Goal: Use online tool/utility: Utilize a website feature to perform a specific function

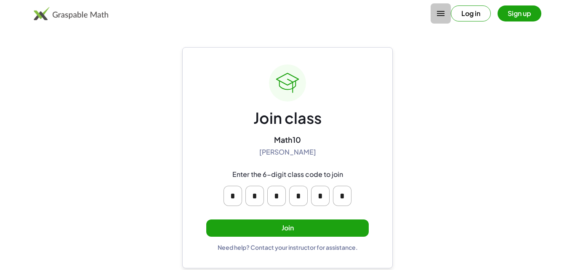
click at [441, 16] on icon "button" at bounding box center [440, 13] width 10 height 10
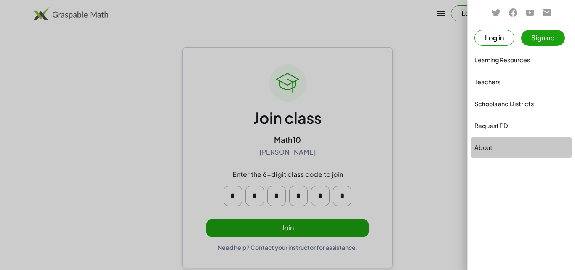
click at [476, 144] on div "About" at bounding box center [521, 147] width 94 height 10
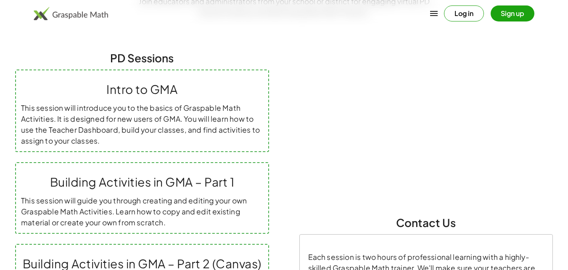
scroll to position [107, 0]
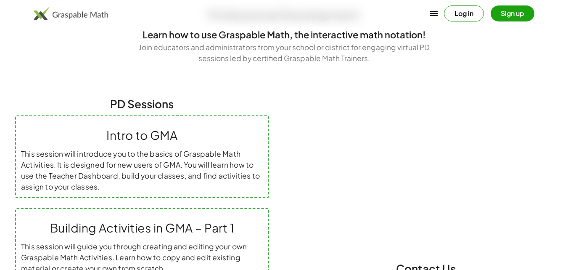
click at [499, 11] on button "Sign up" at bounding box center [513, 13] width 44 height 16
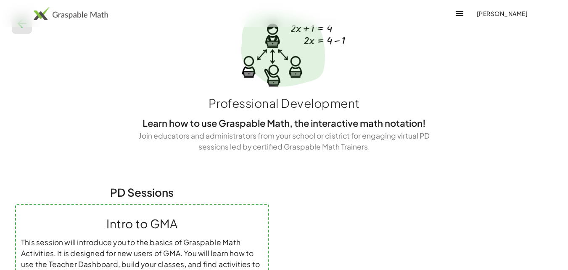
scroll to position [0, 0]
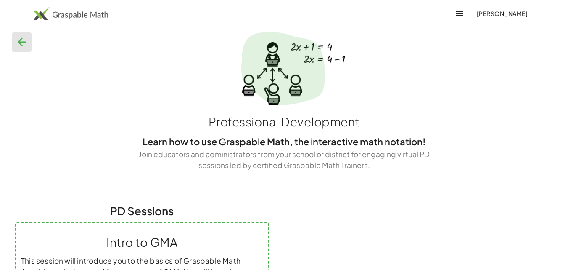
click at [8, 45] on div at bounding box center [284, 75] width 558 height 66
click at [29, 34] on button "button" at bounding box center [22, 42] width 20 height 20
drag, startPoint x: 29, startPoint y: 34, endPoint x: 26, endPoint y: 46, distance: 13.0
click at [27, 39] on button "button" at bounding box center [22, 42] width 20 height 20
click at [25, 45] on icon "button" at bounding box center [21, 41] width 13 height 13
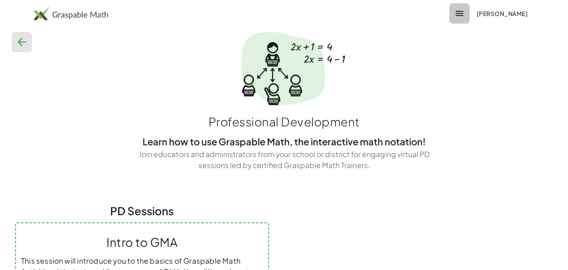
click at [464, 9] on icon "button" at bounding box center [460, 13] width 10 height 10
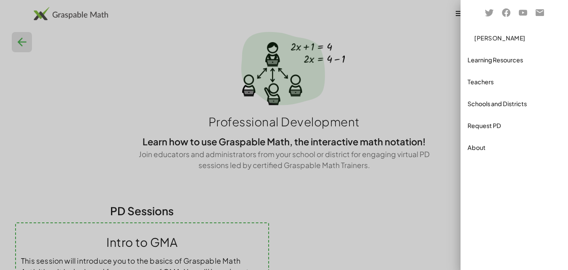
click at [475, 145] on div "About" at bounding box center [515, 147] width 94 height 10
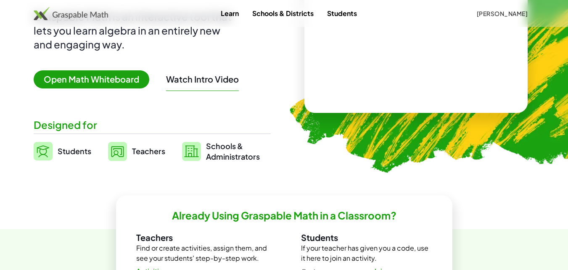
scroll to position [126, 0]
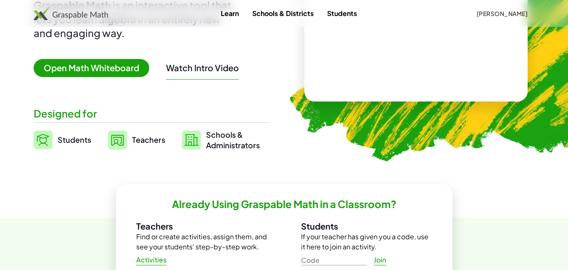
click at [50, 144] on img at bounding box center [43, 139] width 19 height 19
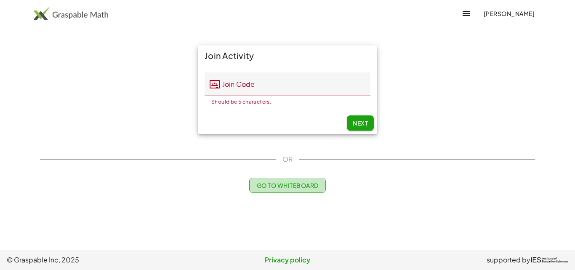
click at [304, 187] on span "Go to Whiteboard" at bounding box center [287, 185] width 62 height 8
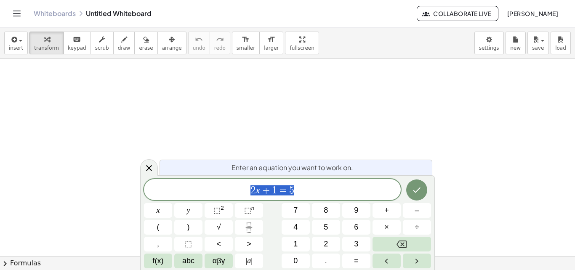
click at [304, 187] on span "2 x + 1 = 5" at bounding box center [272, 190] width 257 height 12
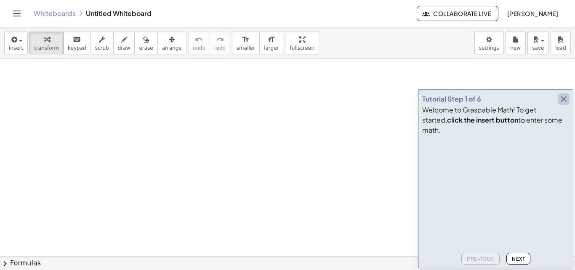
click at [560, 104] on icon "button" at bounding box center [563, 99] width 10 height 10
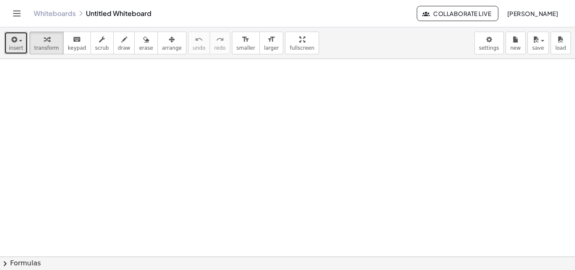
click at [17, 42] on span "button" at bounding box center [18, 40] width 2 height 6
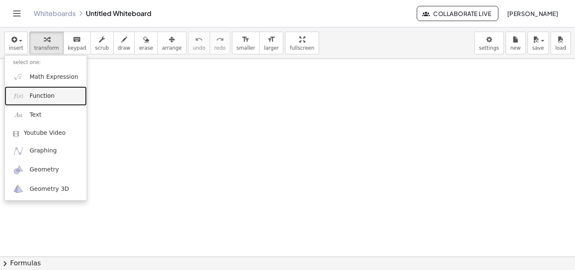
click at [32, 97] on span "Function" at bounding box center [41, 96] width 25 height 8
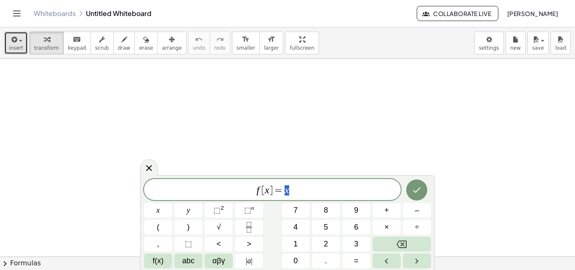
click at [11, 37] on icon "button" at bounding box center [14, 39] width 8 height 10
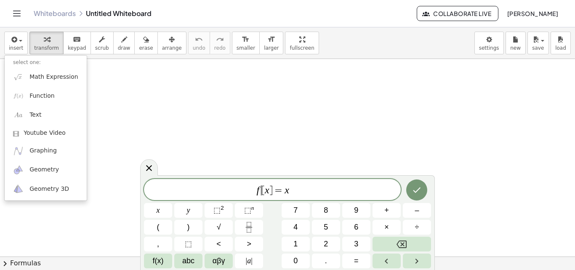
click at [262, 194] on span "[" at bounding box center [262, 190] width 3 height 10
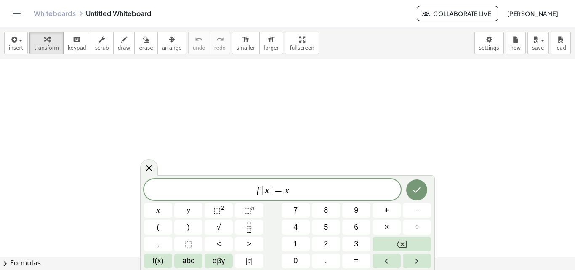
click at [289, 191] on span "f ​ [ x ] = x" at bounding box center [272, 190] width 257 height 12
click at [158, 260] on span "f(x)" at bounding box center [158, 260] width 11 height 11
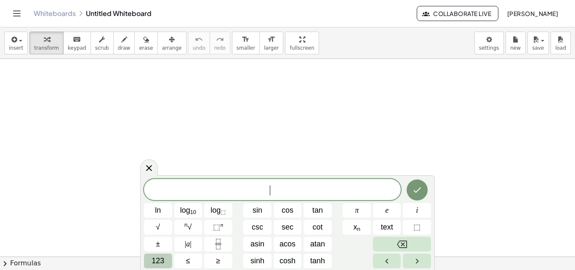
click at [153, 261] on span "123" at bounding box center [157, 260] width 13 height 11
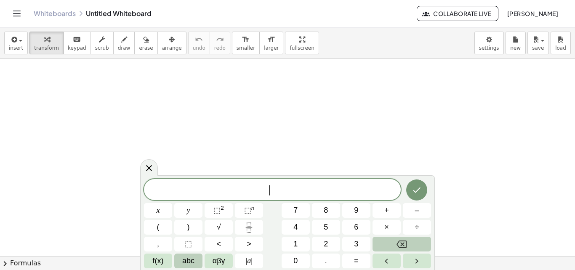
click at [191, 260] on span "abc" at bounding box center [188, 260] width 12 height 11
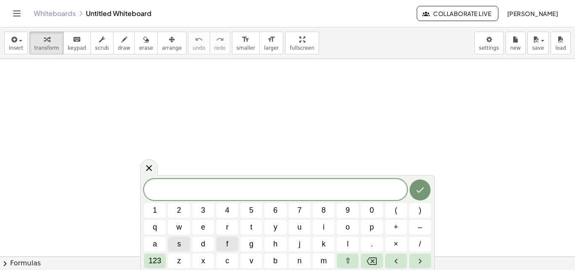
click at [228, 245] on span "f" at bounding box center [227, 243] width 2 height 11
click at [371, 257] on icon "Backspace" at bounding box center [371, 261] width 10 height 8
click at [396, 213] on span "(" at bounding box center [396, 209] width 3 height 11
click at [248, 247] on button "g" at bounding box center [251, 243] width 22 height 15
click at [347, 228] on span "o" at bounding box center [347, 226] width 4 height 11
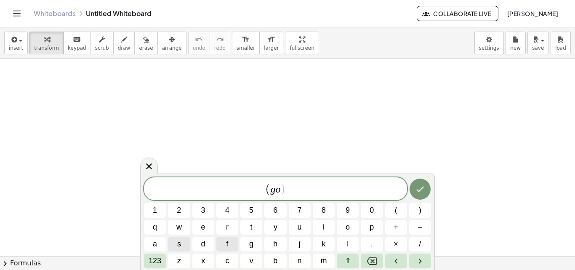
click at [229, 241] on button "f" at bounding box center [227, 243] width 22 height 15
click at [415, 205] on button ")" at bounding box center [420, 210] width 22 height 15
click at [154, 207] on span "1" at bounding box center [155, 209] width 4 height 11
click at [371, 256] on icon "Backspace" at bounding box center [371, 261] width 10 height 10
click at [425, 188] on button "Done" at bounding box center [419, 188] width 21 height 21
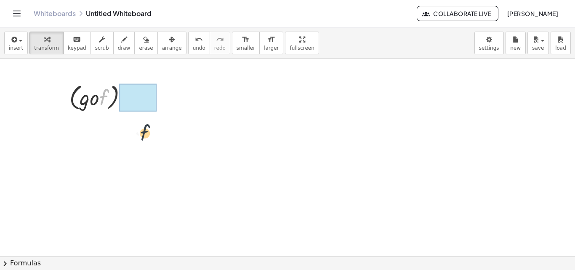
drag, startPoint x: 100, startPoint y: 95, endPoint x: 143, endPoint y: 132, distance: 57.0
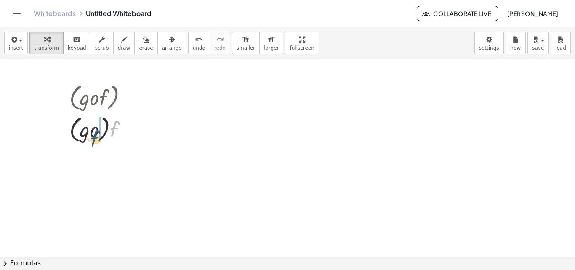
drag, startPoint x: 116, startPoint y: 127, endPoint x: 96, endPoint y: 130, distance: 19.9
click at [96, 130] on div at bounding box center [101, 129] width 73 height 32
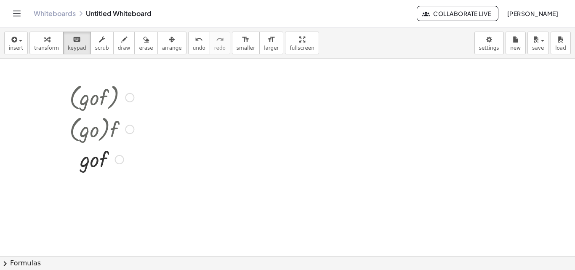
drag, startPoint x: 70, startPoint y: 45, endPoint x: 88, endPoint y: 130, distance: 87.0
click at [88, 130] on div "insert select one: Math Expression Function Text Youtube Video Graphing Geometr…" at bounding box center [287, 148] width 575 height 242
click at [90, 134] on div at bounding box center [102, 129] width 94 height 32
click at [122, 159] on div at bounding box center [119, 159] width 9 height 9
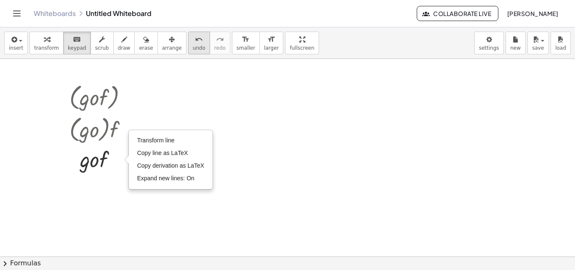
click at [195, 43] on icon "undo" at bounding box center [199, 39] width 8 height 10
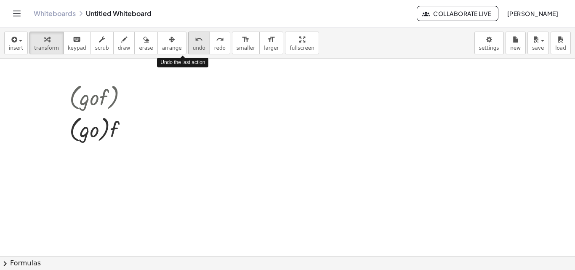
click at [195, 43] on icon "undo" at bounding box center [199, 39] width 8 height 10
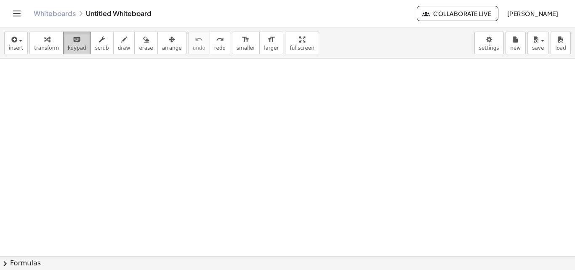
click at [69, 45] on span "keypad" at bounding box center [77, 48] width 19 height 6
drag, startPoint x: 69, startPoint y: 45, endPoint x: 119, endPoint y: 131, distance: 99.3
click at [119, 132] on div "insert select one: Math Expression Function Text Youtube Video Graphing Geometr…" at bounding box center [287, 148] width 575 height 242
click at [99, 43] on icon "button" at bounding box center [102, 39] width 6 height 10
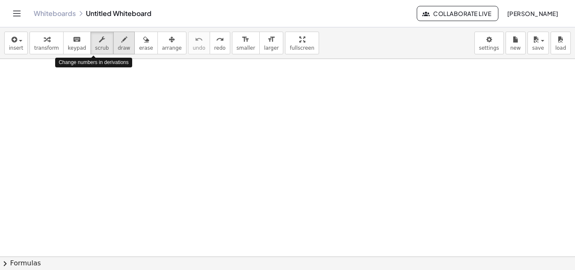
click at [118, 47] on span "draw" at bounding box center [124, 48] width 13 height 6
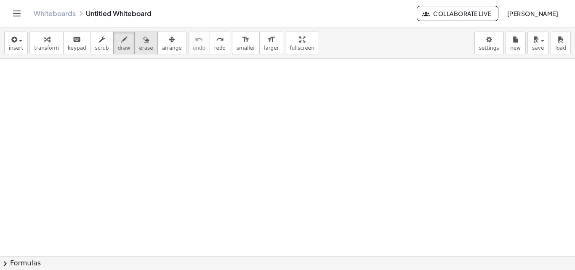
click at [140, 44] on button "erase" at bounding box center [145, 43] width 23 height 23
drag, startPoint x: 160, startPoint y: 44, endPoint x: 166, endPoint y: 134, distance: 90.7
click at [169, 135] on div "insert select one: Math Expression Function Text Youtube Video Graphing Geometr…" at bounding box center [287, 148] width 575 height 242
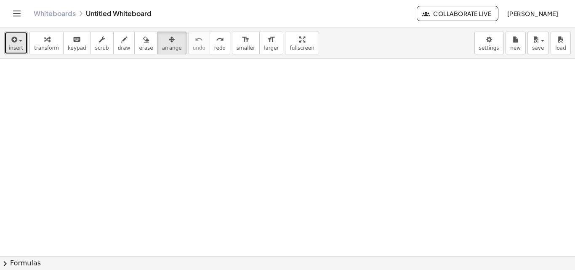
click at [16, 34] on button "insert" at bounding box center [16, 43] width 24 height 23
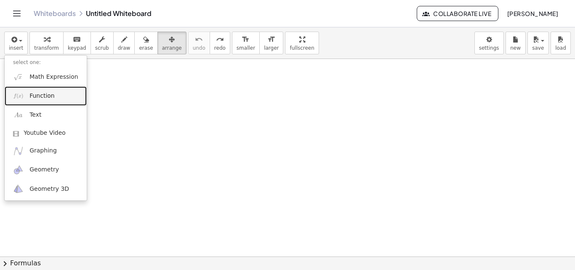
click at [45, 98] on span "Function" at bounding box center [41, 96] width 25 height 8
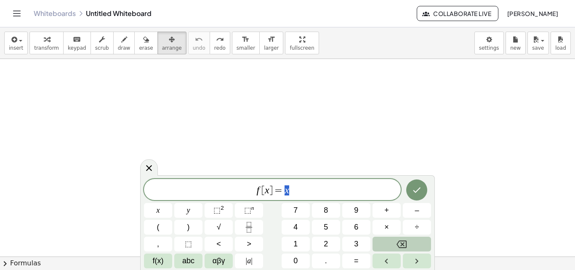
click at [264, 195] on span "f [ x ] = x" at bounding box center [272, 190] width 257 height 12
click at [297, 192] on span "f [ ​ x ] = x" at bounding box center [272, 190] width 257 height 12
click at [167, 211] on button "x" at bounding box center [158, 210] width 28 height 15
click at [213, 207] on button "⬚ 2" at bounding box center [218, 210] width 28 height 15
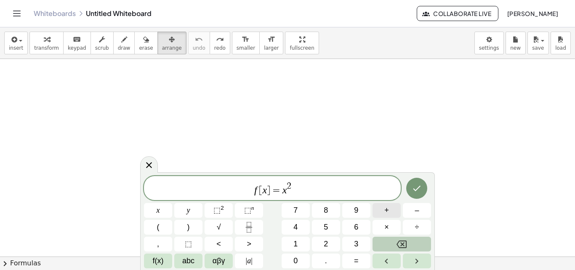
click at [380, 209] on button "+" at bounding box center [386, 210] width 28 height 15
click at [294, 225] on span "4" at bounding box center [295, 226] width 4 height 11
click at [156, 206] on span "x" at bounding box center [157, 209] width 3 height 11
click at [386, 210] on span "+" at bounding box center [386, 209] width 5 height 11
click at [294, 223] on span "4" at bounding box center [295, 226] width 4 height 11
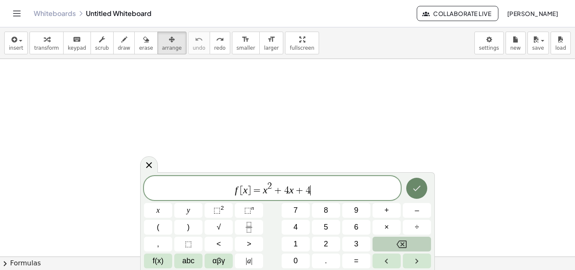
click at [411, 189] on button "Done" at bounding box center [416, 188] width 21 height 21
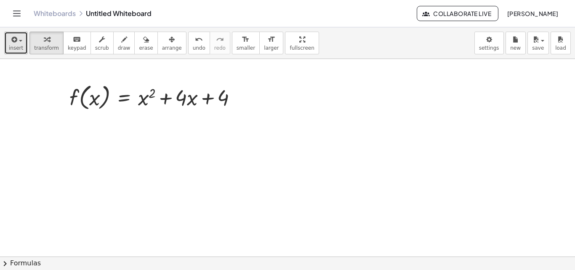
click at [17, 46] on span "insert" at bounding box center [16, 48] width 14 height 6
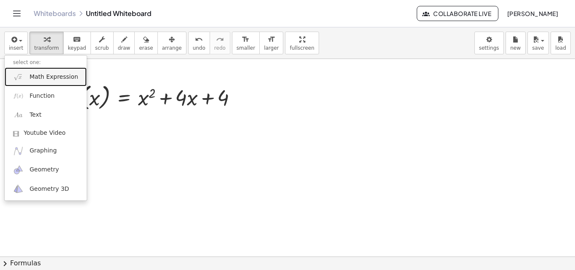
click at [33, 77] on span "Math Expression" at bounding box center [53, 77] width 48 height 8
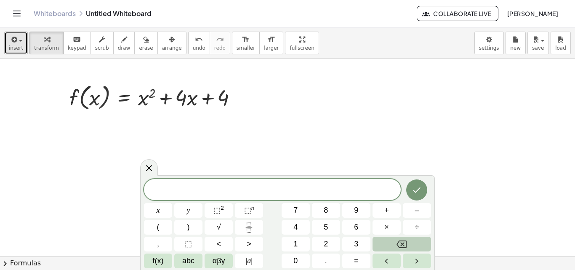
click at [8, 40] on button "insert" at bounding box center [16, 43] width 24 height 23
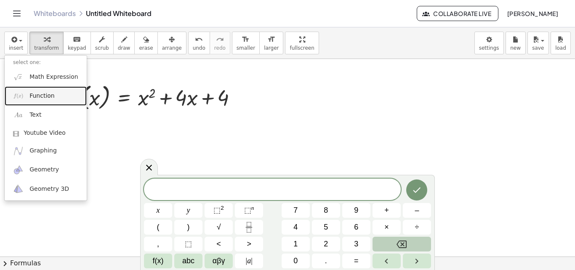
click at [40, 92] on span "Function" at bounding box center [41, 96] width 25 height 8
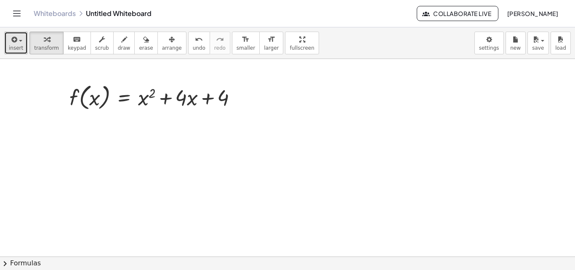
click at [11, 43] on icon "button" at bounding box center [14, 39] width 8 height 10
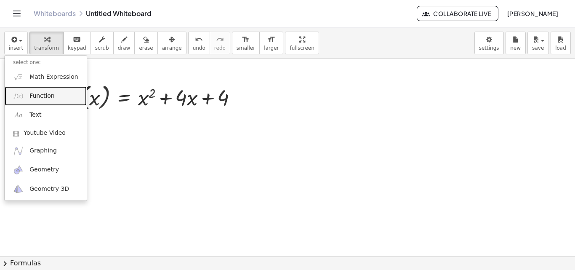
click at [39, 102] on link "Function" at bounding box center [46, 95] width 82 height 19
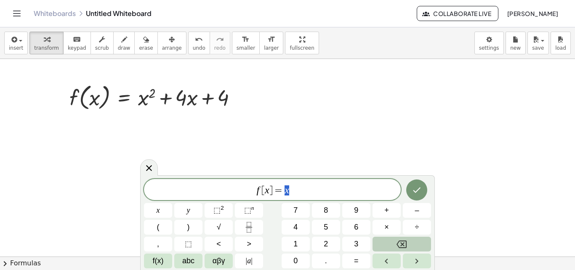
click at [268, 190] on var "x" at bounding box center [267, 189] width 5 height 11
click at [351, 241] on button "3" at bounding box center [356, 243] width 28 height 15
click at [290, 193] on span "f [ 3 ] = x ​" at bounding box center [272, 190] width 257 height 12
click at [410, 240] on button "Backspace" at bounding box center [401, 243] width 58 height 15
click at [349, 245] on button "3" at bounding box center [356, 243] width 28 height 15
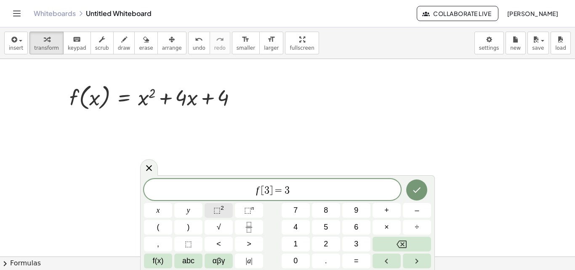
click at [218, 209] on span "⬚" at bounding box center [216, 210] width 7 height 8
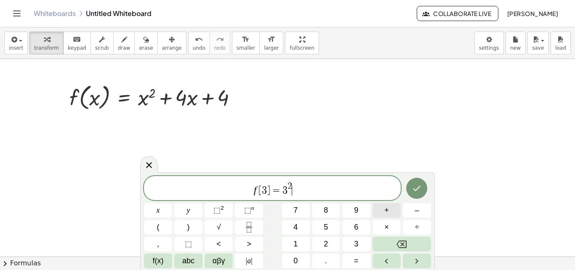
click at [390, 209] on button "+" at bounding box center [386, 210] width 28 height 15
click at [299, 224] on button "4" at bounding box center [295, 227] width 28 height 15
click at [161, 227] on button "(" at bounding box center [158, 227] width 28 height 15
click at [361, 236] on button "3" at bounding box center [356, 243] width 28 height 15
click at [188, 225] on span ")" at bounding box center [188, 226] width 3 height 11
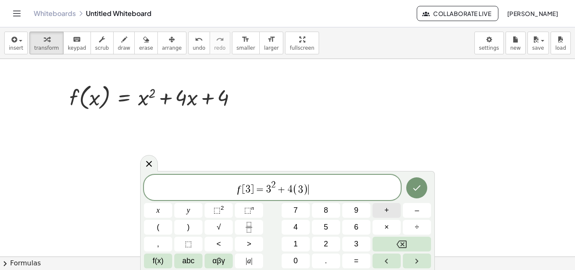
click at [386, 210] on span "+" at bounding box center [386, 209] width 5 height 11
click at [299, 234] on div "f [ 3 ] = 3 2 + 4 ( 3 ) + ​ x y ⬚ 2 ⬚ n 7 8 9 + – ( ) √ 4 5 6 × ÷ , ⬚ < > 1 2 3…" at bounding box center [287, 221] width 287 height 93
click at [302, 225] on button "4" at bounding box center [295, 227] width 28 height 15
click at [409, 188] on button "Done" at bounding box center [416, 187] width 21 height 21
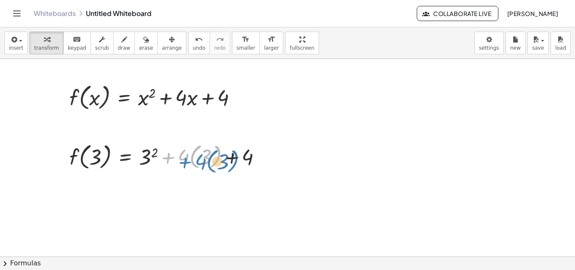
drag, startPoint x: 169, startPoint y: 156, endPoint x: 179, endPoint y: 157, distance: 10.2
click at [179, 157] on div at bounding box center [168, 156] width 207 height 32
drag, startPoint x: 231, startPoint y: 158, endPoint x: 185, endPoint y: 155, distance: 46.3
click at [185, 155] on div at bounding box center [168, 156] width 207 height 32
drag, startPoint x: 182, startPoint y: 154, endPoint x: 207, endPoint y: 155, distance: 25.7
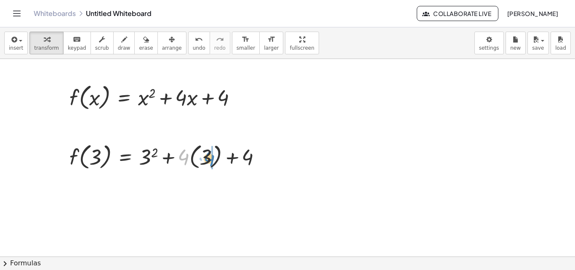
click at [207, 155] on div at bounding box center [168, 156] width 207 height 32
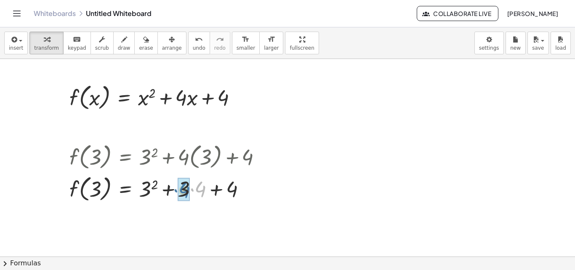
drag, startPoint x: 204, startPoint y: 188, endPoint x: 187, endPoint y: 188, distance: 16.4
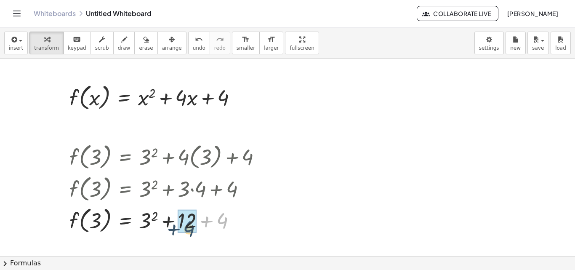
drag, startPoint x: 222, startPoint y: 217, endPoint x: 188, endPoint y: 218, distance: 34.5
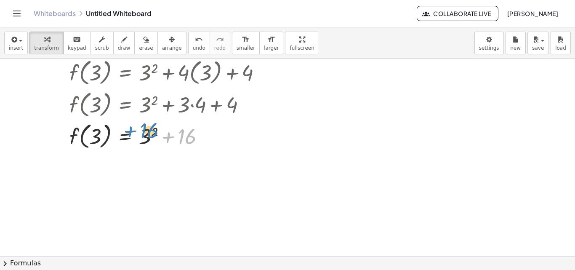
drag, startPoint x: 188, startPoint y: 138, endPoint x: 150, endPoint y: 131, distance: 38.5
click at [150, 131] on div at bounding box center [168, 135] width 207 height 32
drag, startPoint x: 155, startPoint y: 130, endPoint x: 144, endPoint y: 138, distance: 12.7
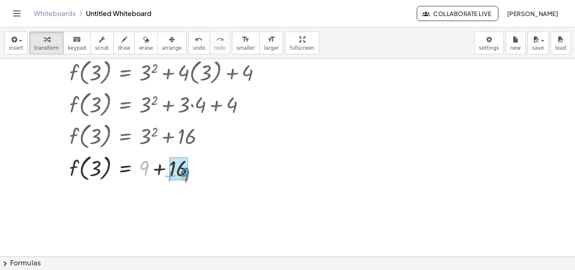
drag, startPoint x: 145, startPoint y: 167, endPoint x: 185, endPoint y: 173, distance: 40.9
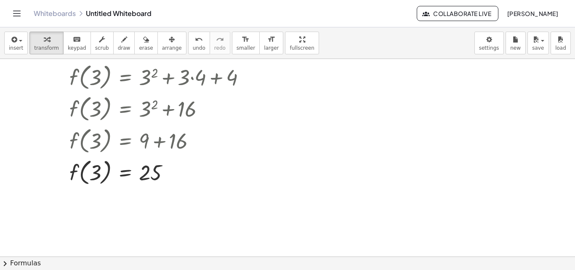
scroll to position [42, 0]
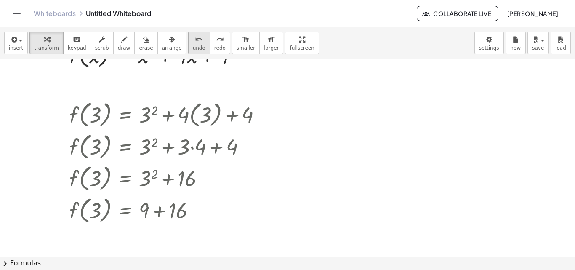
click at [195, 44] on icon "undo" at bounding box center [199, 39] width 8 height 10
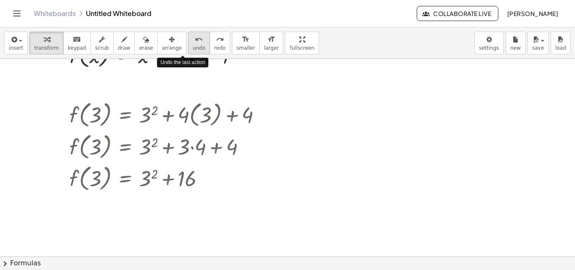
click at [195, 42] on icon "undo" at bounding box center [199, 39] width 8 height 10
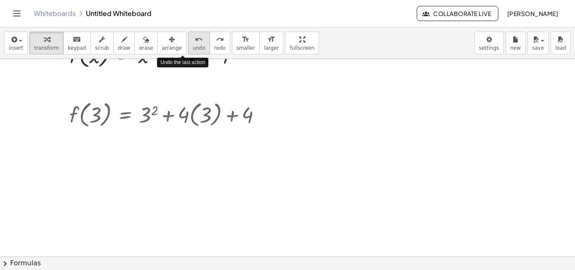
click at [195, 42] on icon "undo" at bounding box center [199, 39] width 8 height 10
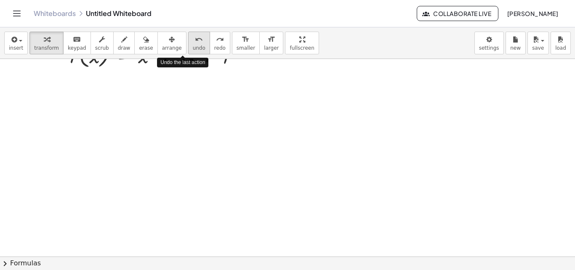
click at [195, 42] on icon "undo" at bounding box center [199, 39] width 8 height 10
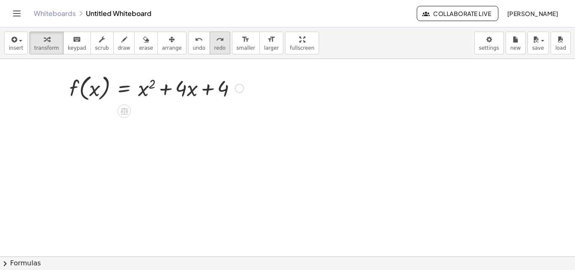
scroll to position [0, 0]
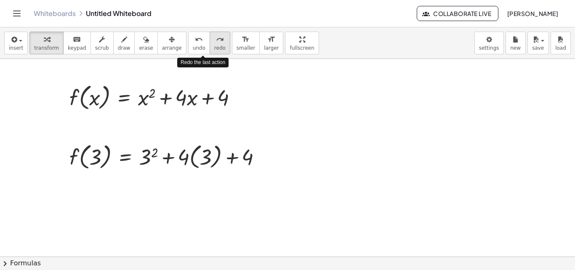
click at [216, 37] on icon "redo" at bounding box center [220, 39] width 8 height 10
click at [233, 154] on div at bounding box center [168, 156] width 207 height 32
drag, startPoint x: 236, startPoint y: 161, endPoint x: 151, endPoint y: 75, distance: 120.2
click at [235, 159] on div at bounding box center [168, 156] width 207 height 32
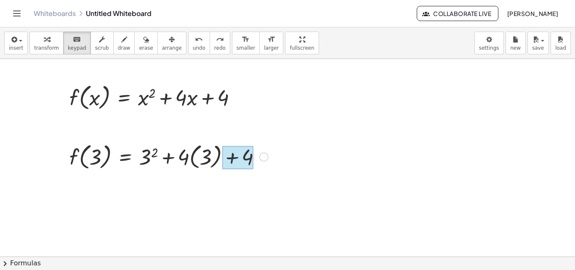
drag, startPoint x: 114, startPoint y: 93, endPoint x: 234, endPoint y: 156, distance: 136.4
click at [234, 156] on div "insert select one: Math Expression Function Text Youtube Video Graphing Geometr…" at bounding box center [287, 148] width 575 height 242
click at [234, 155] on div at bounding box center [237, 158] width 31 height 24
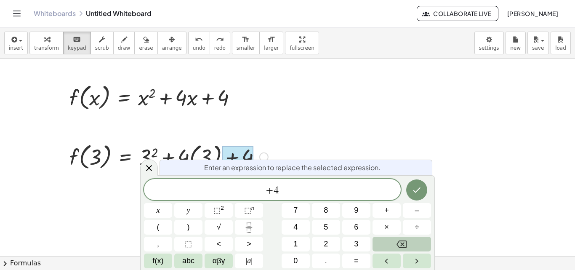
click at [390, 238] on button "Backspace" at bounding box center [401, 243] width 58 height 15
click at [413, 208] on button "–" at bounding box center [417, 210] width 28 height 15
click at [424, 185] on button "Done" at bounding box center [416, 189] width 21 height 21
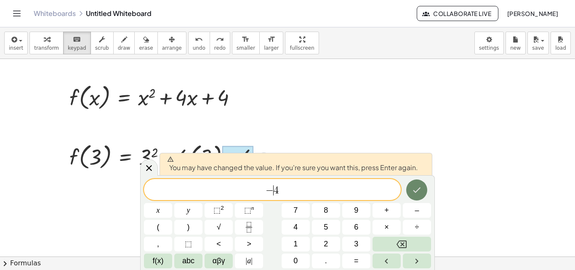
click at [412, 193] on icon "Done" at bounding box center [416, 190] width 10 height 10
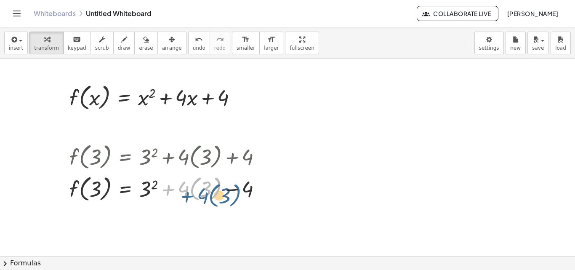
drag, startPoint x: 178, startPoint y: 188, endPoint x: 190, endPoint y: 188, distance: 11.4
click at [190, 189] on div at bounding box center [168, 188] width 207 height 32
drag, startPoint x: 212, startPoint y: 190, endPoint x: 197, endPoint y: 192, distance: 14.8
click at [197, 192] on div at bounding box center [168, 188] width 207 height 32
drag, startPoint x: 184, startPoint y: 187, endPoint x: 209, endPoint y: 190, distance: 24.6
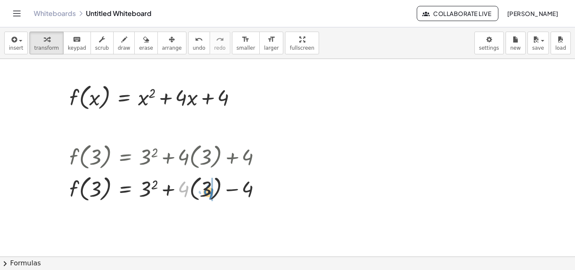
click at [209, 190] on div at bounding box center [168, 188] width 207 height 32
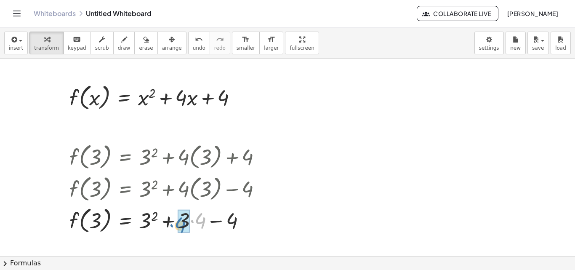
drag, startPoint x: 202, startPoint y: 217, endPoint x: 182, endPoint y: 219, distance: 20.7
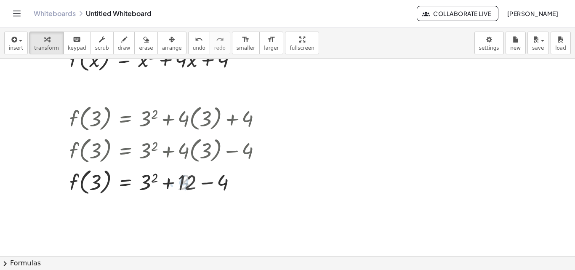
scroll to position [84, 0]
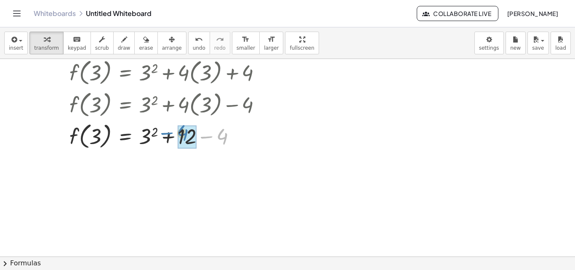
drag, startPoint x: 220, startPoint y: 137, endPoint x: 180, endPoint y: 133, distance: 40.2
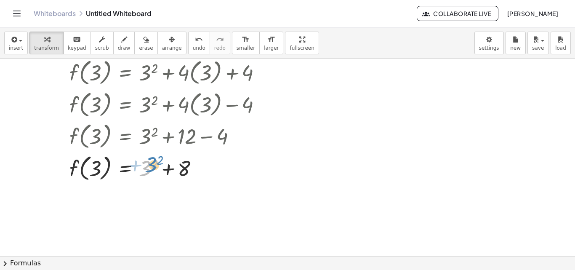
drag, startPoint x: 146, startPoint y: 169, endPoint x: 149, endPoint y: 163, distance: 6.6
click at [149, 163] on div at bounding box center [168, 167] width 207 height 32
drag, startPoint x: 155, startPoint y: 164, endPoint x: 147, endPoint y: 169, distance: 9.5
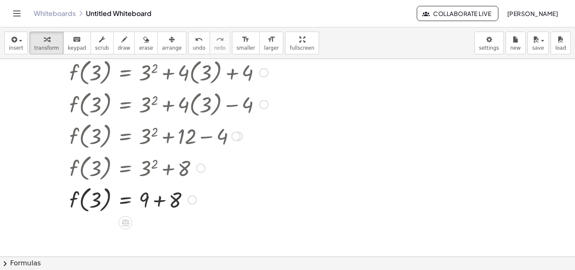
drag, startPoint x: 147, startPoint y: 169, endPoint x: 148, endPoint y: 196, distance: 27.4
click at [125, 73] on div "f ( , 3 ) = + 3 2 + · 4 · ( 3 ) + 4 f ( , 3 ) = + 3 2 + · 4 · ( 3 ) − 4 f ( , 3…" at bounding box center [125, 73] width 0 height 0
drag, startPoint x: 147, startPoint y: 201, endPoint x: 174, endPoint y: 201, distance: 26.9
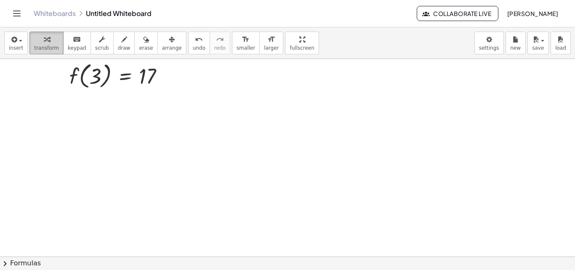
scroll to position [239, 0]
drag, startPoint x: 12, startPoint y: 45, endPoint x: 115, endPoint y: 126, distance: 131.2
click at [115, 126] on div "insert select one: Math Expression Function Text Youtube Video Graphing Geometr…" at bounding box center [287, 148] width 575 height 242
click at [12, 41] on icon "button" at bounding box center [14, 39] width 8 height 10
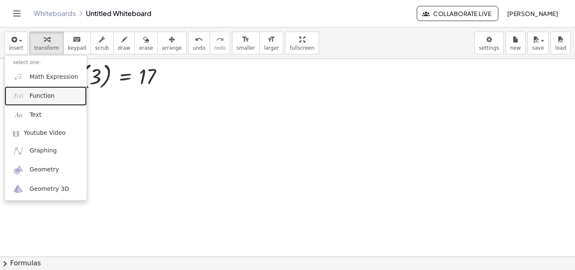
click at [33, 96] on span "Function" at bounding box center [41, 96] width 25 height 8
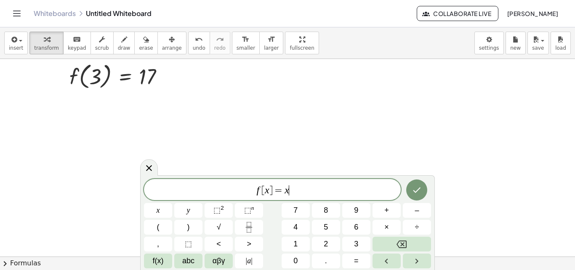
click at [308, 191] on span "f [ x ] = x ​" at bounding box center [272, 190] width 257 height 12
click at [399, 236] on button "Backspace" at bounding box center [401, 243] width 58 height 15
click at [167, 209] on button "x" at bounding box center [158, 210] width 28 height 15
click at [212, 208] on button "⬚ 2" at bounding box center [218, 210] width 28 height 15
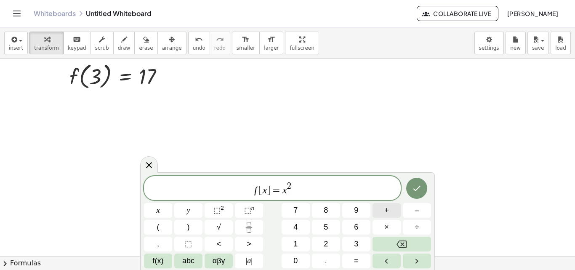
click at [385, 211] on span "+" at bounding box center [386, 209] width 5 height 11
click at [298, 239] on button "1" at bounding box center [295, 243] width 28 height 15
click at [384, 209] on span "+" at bounding box center [386, 209] width 5 height 11
click at [295, 223] on button "4" at bounding box center [295, 227] width 28 height 15
click at [162, 211] on button "x" at bounding box center [158, 210] width 28 height 15
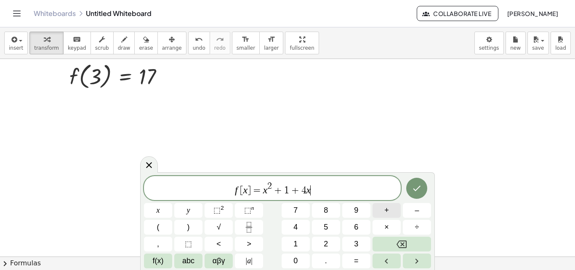
click at [390, 209] on button "+" at bounding box center [386, 210] width 28 height 15
click at [354, 237] on button "3" at bounding box center [356, 243] width 28 height 15
click at [410, 191] on button "Done" at bounding box center [416, 188] width 21 height 21
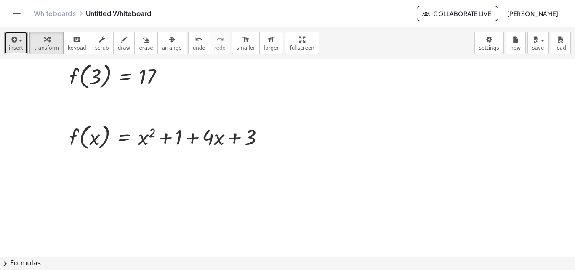
click at [12, 44] on icon "button" at bounding box center [14, 39] width 8 height 10
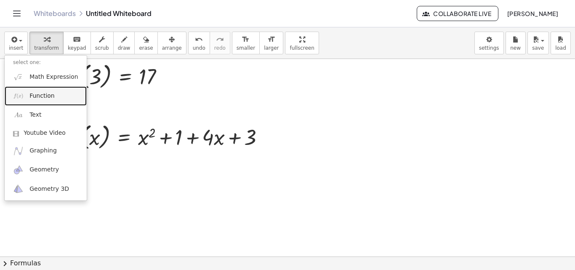
click at [37, 90] on link "Function" at bounding box center [46, 95] width 82 height 19
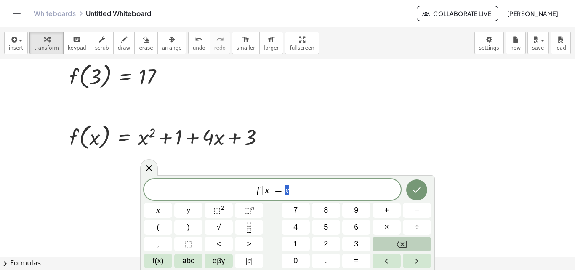
click at [411, 244] on button "Backspace" at bounding box center [401, 243] width 58 height 15
click at [412, 209] on button "–" at bounding box center [417, 210] width 28 height 15
click at [329, 240] on button "2" at bounding box center [326, 243] width 28 height 15
click at [222, 205] on sup "2" at bounding box center [221, 207] width 3 height 6
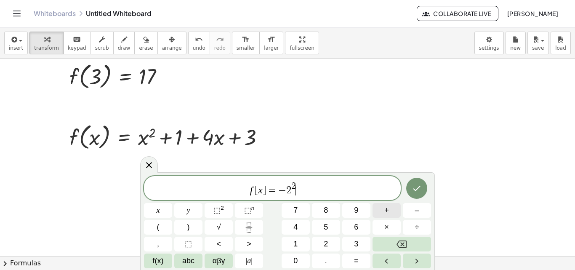
click at [390, 210] on button "+" at bounding box center [386, 210] width 28 height 15
click at [297, 228] on span "4" at bounding box center [295, 226] width 4 height 11
click at [153, 225] on button "(" at bounding box center [158, 227] width 28 height 15
click at [412, 211] on button "–" at bounding box center [417, 210] width 28 height 15
click at [329, 241] on button "2" at bounding box center [326, 243] width 28 height 15
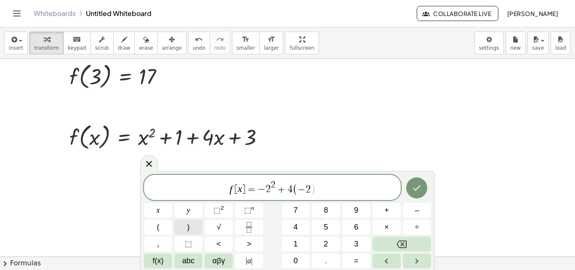
click at [189, 223] on span ")" at bounding box center [188, 226] width 3 height 11
click at [418, 212] on span "–" at bounding box center [416, 209] width 4 height 11
click at [290, 223] on button "4" at bounding box center [295, 227] width 28 height 15
click at [414, 190] on icon "Done" at bounding box center [416, 188] width 10 height 10
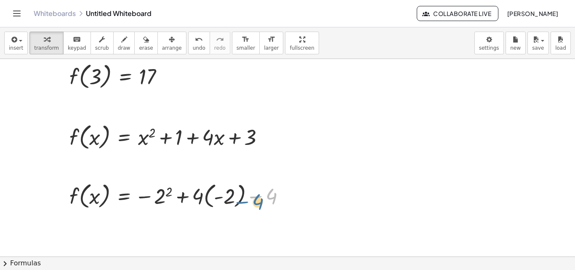
drag, startPoint x: 270, startPoint y: 196, endPoint x: 286, endPoint y: 199, distance: 17.0
click at [286, 199] on div at bounding box center [180, 195] width 231 height 32
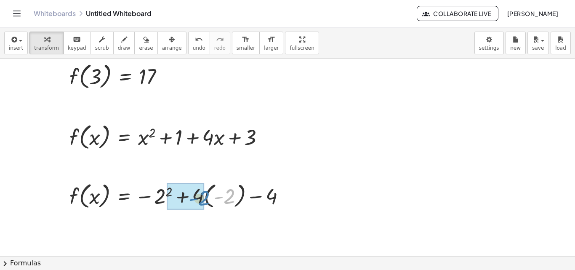
drag, startPoint x: 231, startPoint y: 198, endPoint x: 205, endPoint y: 199, distance: 26.5
click at [205, 199] on div at bounding box center [180, 195] width 231 height 32
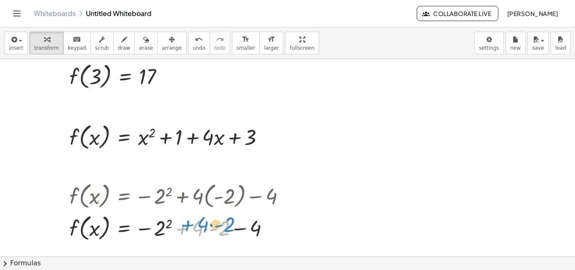
drag, startPoint x: 190, startPoint y: 231, endPoint x: 192, endPoint y: 226, distance: 5.1
click at [192, 227] on div at bounding box center [180, 227] width 231 height 32
drag, startPoint x: 228, startPoint y: 228, endPoint x: 204, endPoint y: 230, distance: 23.2
click at [204, 230] on div at bounding box center [180, 227] width 231 height 32
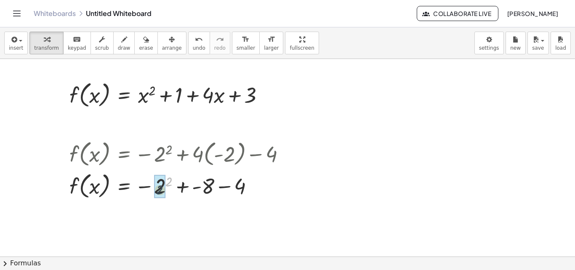
drag, startPoint x: 168, startPoint y: 183, endPoint x: 158, endPoint y: 191, distance: 12.9
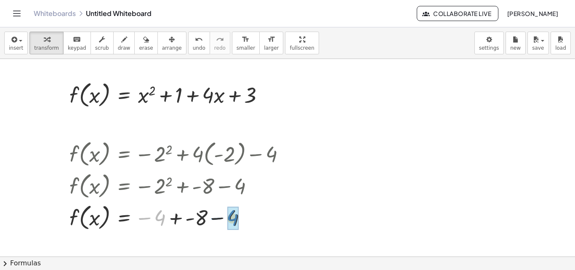
drag, startPoint x: 143, startPoint y: 217, endPoint x: 215, endPoint y: 217, distance: 71.9
click at [215, 217] on div at bounding box center [180, 217] width 231 height 32
drag, startPoint x: 142, startPoint y: 219, endPoint x: 183, endPoint y: 217, distance: 40.4
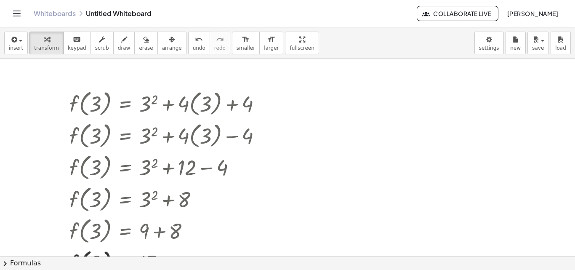
scroll to position [0, 0]
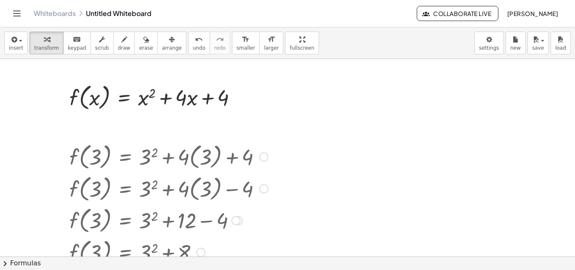
drag, startPoint x: 139, startPoint y: 166, endPoint x: 111, endPoint y: 184, distance: 32.9
click at [125, 157] on div "f ( , 3 ) = + 3 2 + · 4 · ( 3 ) + 4 f ( , 3 ) = + 3 2 + · 4 · ( 3 ) − 4 f ( , 3…" at bounding box center [125, 157] width 0 height 0
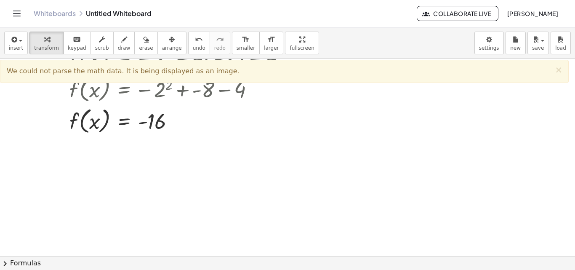
scroll to position [379, 0]
click at [17, 45] on span "insert" at bounding box center [16, 48] width 14 height 6
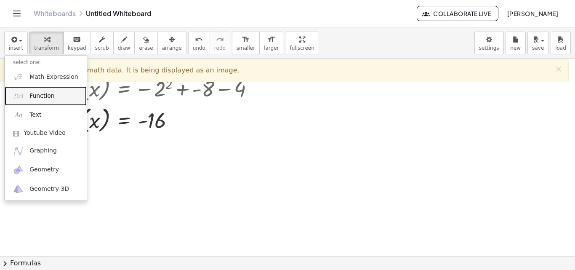
click at [26, 93] on link "Function" at bounding box center [46, 95] width 82 height 19
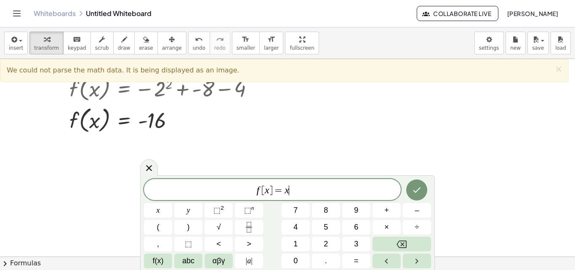
click at [291, 189] on span "f [ x ] = x ​" at bounding box center [272, 190] width 257 height 12
click at [416, 244] on button "Backspace" at bounding box center [401, 243] width 58 height 15
click at [302, 260] on button "0" at bounding box center [295, 260] width 28 height 15
click at [215, 207] on span "⬚" at bounding box center [216, 210] width 7 height 8
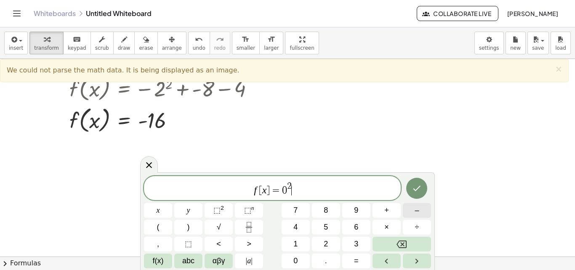
click at [420, 212] on button "–" at bounding box center [417, 210] width 28 height 15
click at [294, 228] on span "4" at bounding box center [295, 226] width 4 height 11
click at [156, 231] on button "(" at bounding box center [158, 227] width 28 height 15
click at [291, 254] on button "0" at bounding box center [295, 260] width 28 height 15
click at [190, 225] on button ")" at bounding box center [188, 227] width 28 height 15
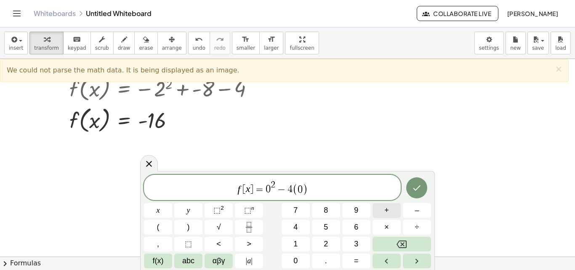
click at [383, 212] on button "+" at bounding box center [386, 210] width 28 height 15
click at [334, 236] on div "f [ x ] = 0 2 − 4 ( 0 ) + ​ x y ⬚ 2 ⬚ n 7 8 9 + – ( ) √ 4 5 6 × ÷ , ⬚ < > 1 2 3…" at bounding box center [287, 221] width 287 height 93
click at [323, 240] on button "2" at bounding box center [326, 243] width 28 height 15
click at [413, 188] on icon "Done" at bounding box center [416, 188] width 10 height 10
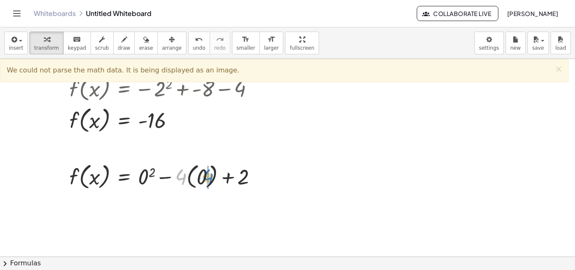
drag, startPoint x: 177, startPoint y: 175, endPoint x: 204, endPoint y: 175, distance: 26.9
click at [204, 175] on div at bounding box center [166, 176] width 203 height 32
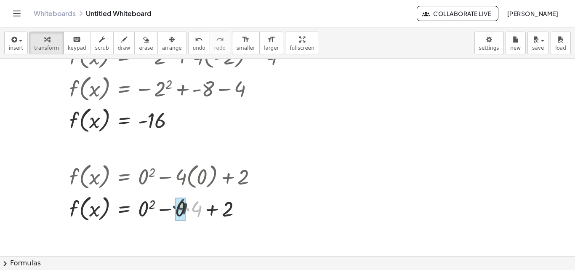
drag, startPoint x: 195, startPoint y: 206, endPoint x: 181, endPoint y: 203, distance: 14.6
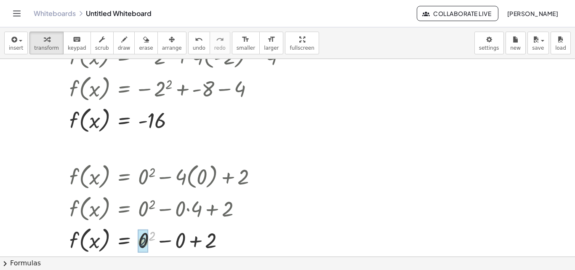
drag, startPoint x: 152, startPoint y: 234, endPoint x: 142, endPoint y: 240, distance: 11.3
drag, startPoint x: 143, startPoint y: 238, endPoint x: 176, endPoint y: 236, distance: 32.9
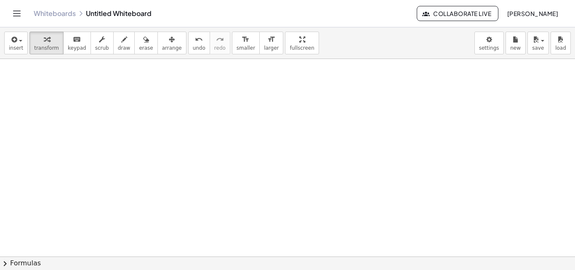
scroll to position [592, 0]
click at [21, 50] on button "insert" at bounding box center [16, 43] width 24 height 23
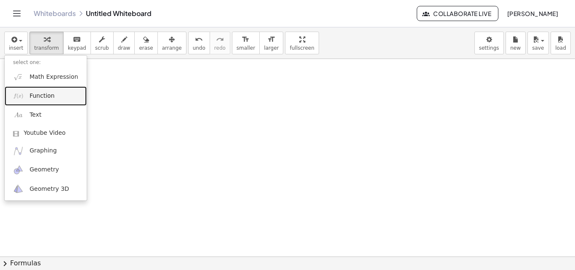
click at [39, 95] on span "Function" at bounding box center [41, 96] width 25 height 8
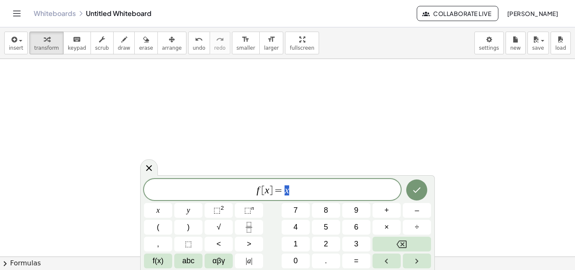
click at [291, 191] on span "f [ x ] = x" at bounding box center [272, 190] width 257 height 12
click at [390, 246] on button "Backspace" at bounding box center [401, 243] width 58 height 15
click at [418, 207] on button "–" at bounding box center [417, 210] width 28 height 15
click at [358, 240] on span "3" at bounding box center [356, 243] width 4 height 11
click at [231, 209] on button "⬚ 2" at bounding box center [218, 210] width 28 height 15
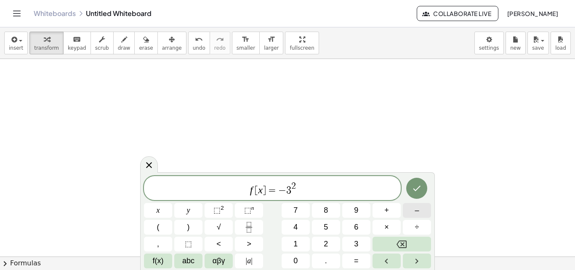
click at [417, 213] on span "–" at bounding box center [416, 209] width 4 height 11
click at [291, 228] on button "4" at bounding box center [295, 227] width 28 height 15
click at [162, 224] on button "(" at bounding box center [158, 227] width 28 height 15
click at [423, 210] on button "–" at bounding box center [417, 210] width 28 height 15
click at [357, 239] on span "3" at bounding box center [356, 243] width 4 height 11
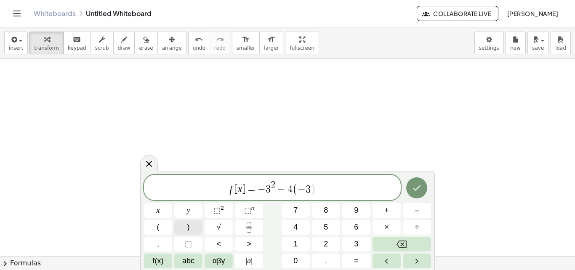
click at [192, 225] on button ")" at bounding box center [188, 227] width 28 height 15
click at [392, 211] on button "+" at bounding box center [386, 210] width 28 height 15
click at [326, 244] on span "2" at bounding box center [325, 243] width 4 height 11
click at [419, 188] on icon "Done" at bounding box center [416, 188] width 10 height 10
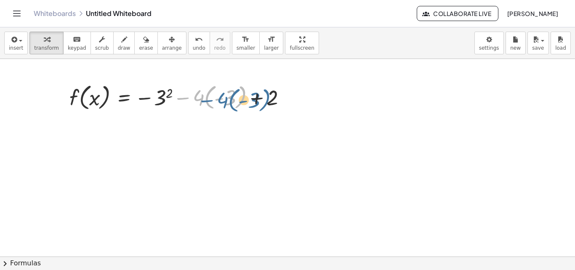
click at [186, 93] on div at bounding box center [180, 97] width 231 height 32
drag, startPoint x: 185, startPoint y: 98, endPoint x: 197, endPoint y: 95, distance: 11.7
click at [191, 95] on div at bounding box center [180, 97] width 231 height 32
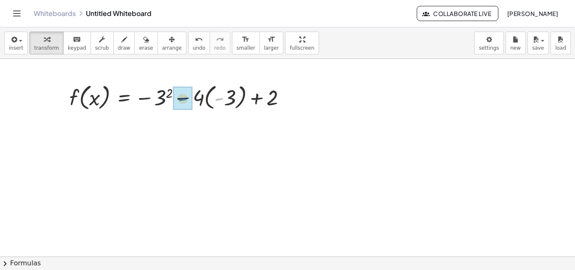
drag, startPoint x: 224, startPoint y: 98, endPoint x: 190, endPoint y: 99, distance: 33.7
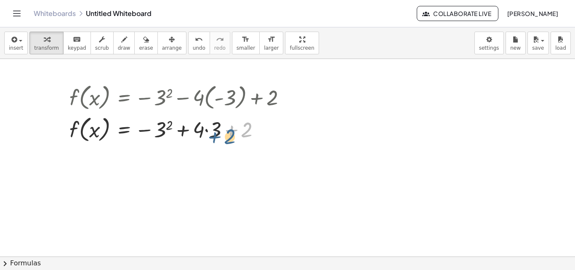
click at [223, 127] on div at bounding box center [180, 129] width 231 height 32
drag, startPoint x: 217, startPoint y: 126, endPoint x: 201, endPoint y: 129, distance: 16.2
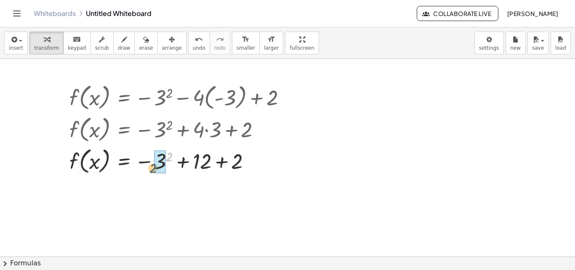
drag, startPoint x: 170, startPoint y: 153, endPoint x: 154, endPoint y: 163, distance: 18.7
click at [153, 164] on div at bounding box center [180, 160] width 231 height 32
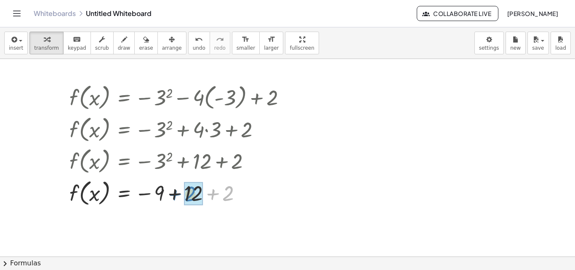
drag, startPoint x: 215, startPoint y: 194, endPoint x: 178, endPoint y: 193, distance: 37.0
click at [177, 193] on div at bounding box center [180, 192] width 231 height 32
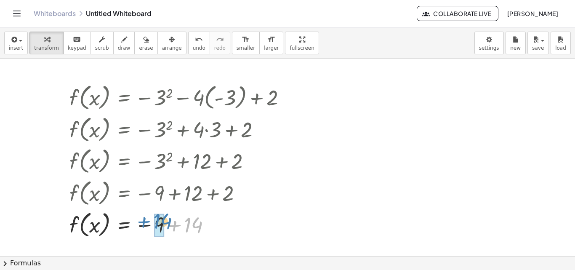
drag, startPoint x: 173, startPoint y: 224, endPoint x: 142, endPoint y: 218, distance: 31.7
click at [142, 220] on div at bounding box center [180, 224] width 231 height 32
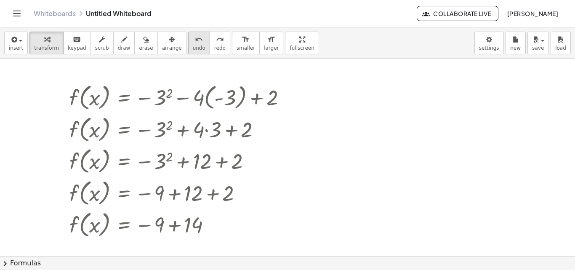
click at [195, 39] on icon "undo" at bounding box center [199, 39] width 8 height 10
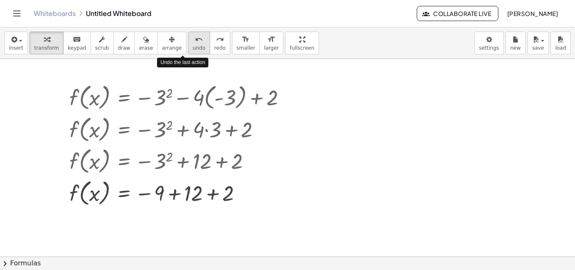
click at [195, 39] on icon "undo" at bounding box center [199, 39] width 8 height 10
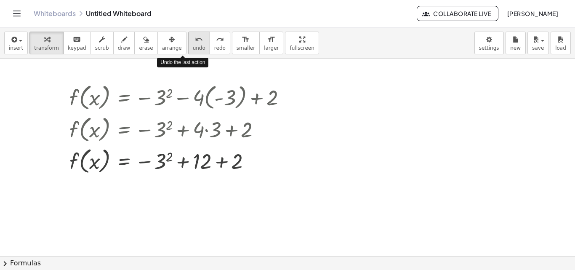
click at [195, 38] on icon "undo" at bounding box center [199, 39] width 8 height 10
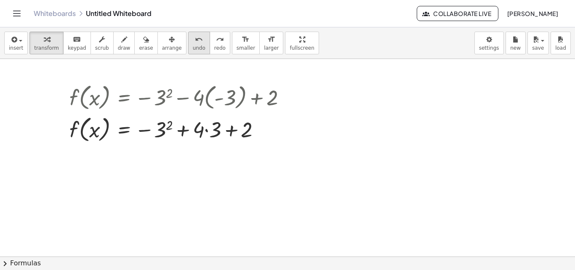
click at [188, 39] on button "undo undo" at bounding box center [199, 43] width 22 height 23
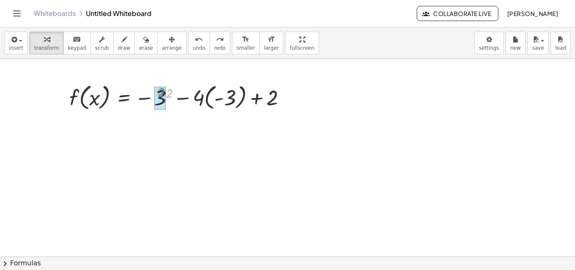
drag, startPoint x: 172, startPoint y: 92, endPoint x: 164, endPoint y: 91, distance: 8.0
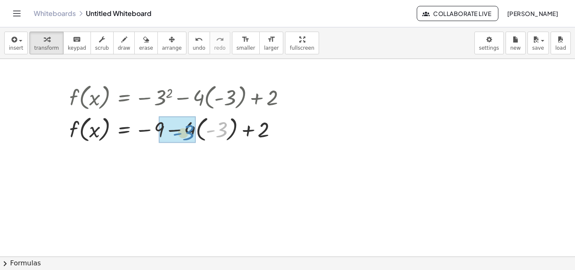
drag, startPoint x: 222, startPoint y: 128, endPoint x: 189, endPoint y: 131, distance: 33.4
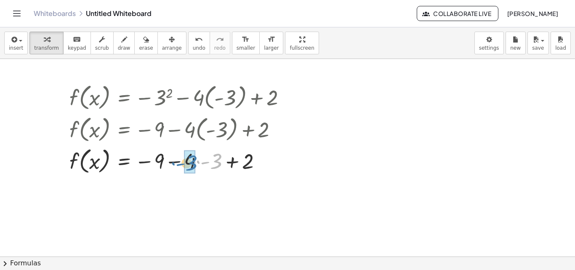
drag, startPoint x: 213, startPoint y: 158, endPoint x: 188, endPoint y: 159, distance: 24.8
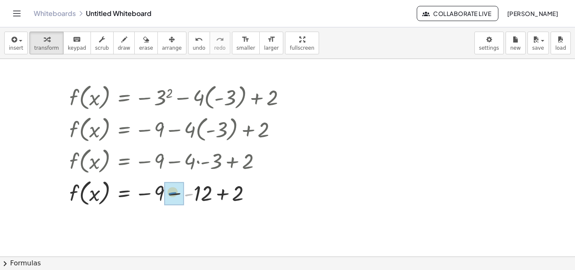
drag, startPoint x: 189, startPoint y: 197, endPoint x: 175, endPoint y: 195, distance: 13.6
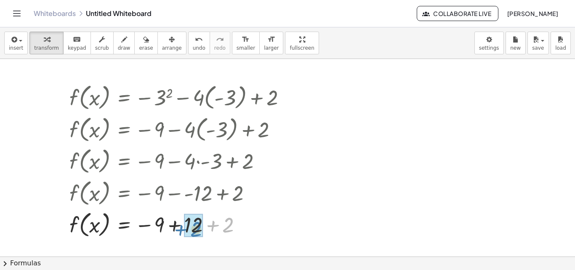
drag, startPoint x: 208, startPoint y: 229, endPoint x: 191, endPoint y: 223, distance: 18.2
drag, startPoint x: 191, startPoint y: 228, endPoint x: 162, endPoint y: 222, distance: 29.7
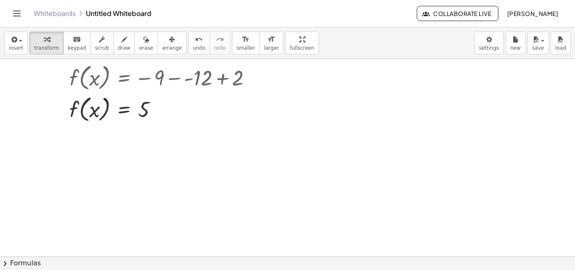
scroll to position [718, 0]
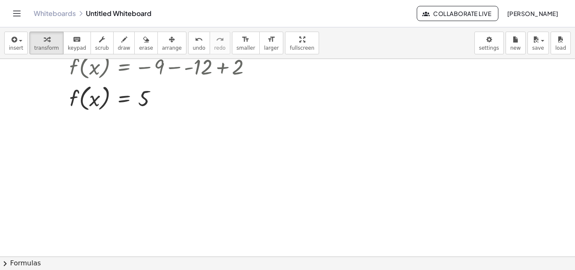
drag, startPoint x: 2, startPoint y: 40, endPoint x: 9, endPoint y: 45, distance: 8.2
click at [9, 48] on div "insert select one: Math Expression Function Text Youtube Video Graphing Geometr…" at bounding box center [287, 43] width 575 height 32
click at [10, 44] on icon "button" at bounding box center [14, 39] width 8 height 10
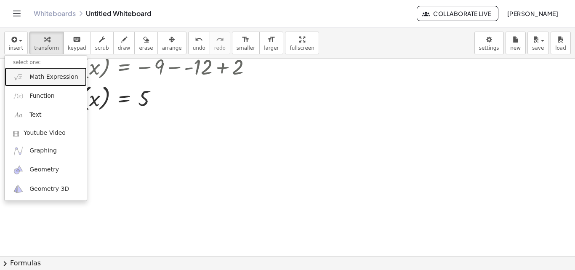
drag, startPoint x: 30, startPoint y: 83, endPoint x: 22, endPoint y: 84, distance: 7.6
click at [29, 83] on link "Math Expression" at bounding box center [46, 76] width 82 height 19
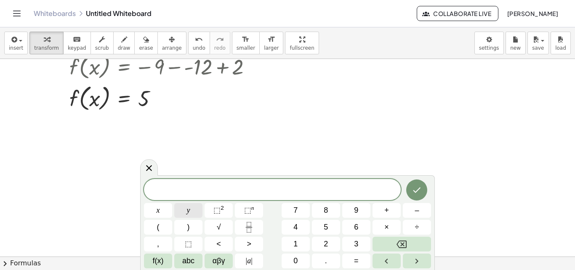
click at [184, 211] on button "y" at bounding box center [188, 210] width 28 height 15
click at [356, 257] on span "=" at bounding box center [356, 260] width 5 height 11
click at [358, 249] on span "3" at bounding box center [356, 243] width 4 height 11
click at [219, 227] on span "√" at bounding box center [219, 226] width 4 height 11
click at [405, 210] on button "–" at bounding box center [417, 210] width 28 height 15
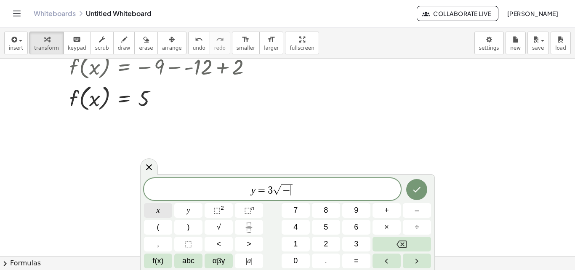
click at [162, 211] on button "x" at bounding box center [158, 210] width 28 height 15
click at [388, 242] on button "Backspace" at bounding box center [401, 243] width 58 height 15
click at [164, 223] on button "(" at bounding box center [158, 227] width 28 height 15
click at [161, 208] on button "x" at bounding box center [158, 210] width 28 height 15
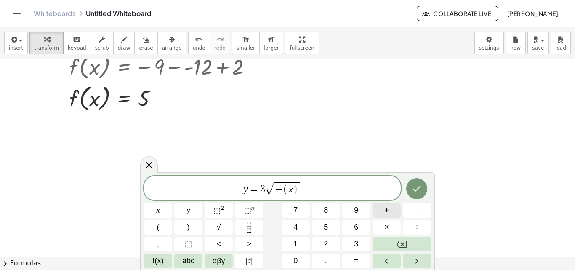
click at [391, 211] on button "+" at bounding box center [386, 210] width 28 height 15
click at [294, 222] on span "4" at bounding box center [295, 226] width 4 height 11
click at [196, 223] on button ")" at bounding box center [188, 227] width 28 height 15
click at [414, 257] on icon "Right arrow" at bounding box center [416, 261] width 10 height 10
click at [418, 207] on span "–" at bounding box center [416, 209] width 4 height 11
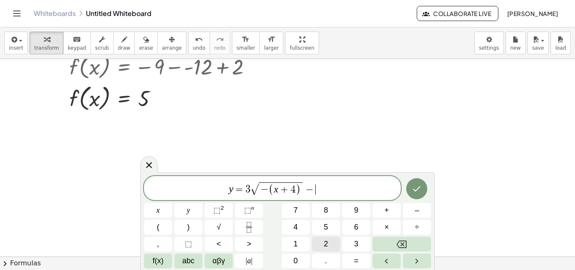
click at [324, 243] on span "2" at bounding box center [325, 243] width 4 height 11
click at [420, 189] on icon "Done" at bounding box center [416, 188] width 10 height 10
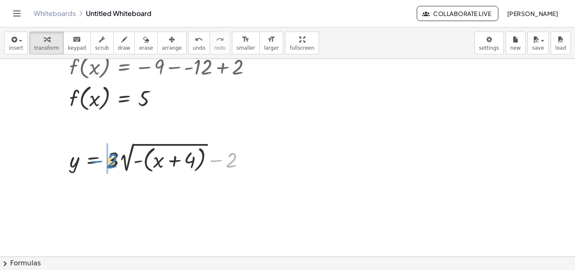
drag, startPoint x: 234, startPoint y: 162, endPoint x: 114, endPoint y: 162, distance: 119.5
click at [115, 162] on div at bounding box center [160, 157] width 191 height 35
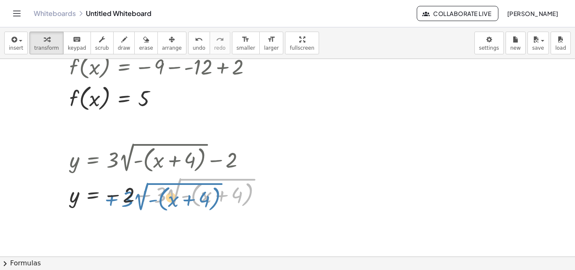
drag, startPoint x: 147, startPoint y: 194, endPoint x: 115, endPoint y: 196, distance: 32.1
click at [114, 198] on div at bounding box center [168, 192] width 207 height 35
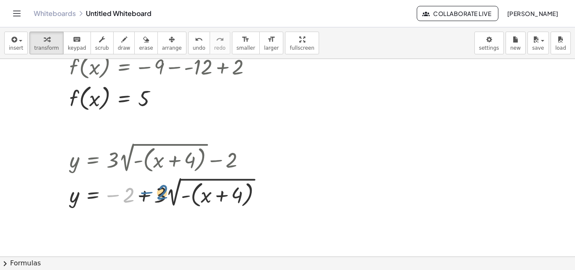
drag, startPoint x: 110, startPoint y: 195, endPoint x: 143, endPoint y: 191, distance: 33.8
click at [143, 191] on div at bounding box center [168, 192] width 207 height 35
drag, startPoint x: 114, startPoint y: 198, endPoint x: 148, endPoint y: 200, distance: 34.1
click at [148, 200] on div at bounding box center [168, 192] width 207 height 35
drag, startPoint x: 204, startPoint y: 196, endPoint x: 216, endPoint y: 197, distance: 12.2
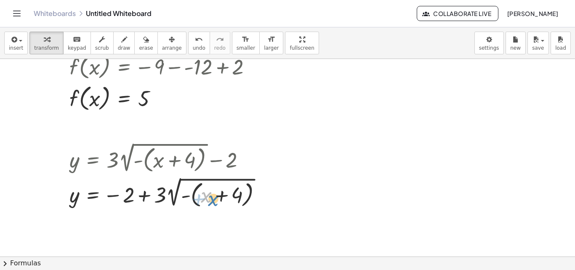
click at [216, 198] on div at bounding box center [168, 192] width 207 height 35
drag, startPoint x: 239, startPoint y: 194, endPoint x: 234, endPoint y: 197, distance: 5.8
click at [236, 197] on div at bounding box center [168, 192] width 207 height 35
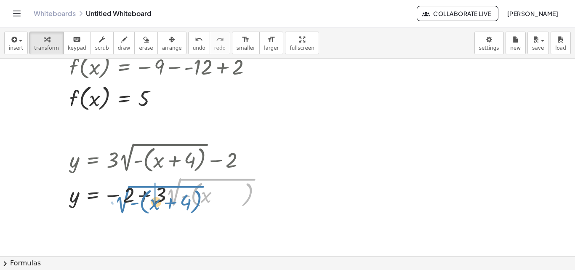
drag, startPoint x: 176, startPoint y: 202, endPoint x: 125, endPoint y: 197, distance: 51.6
click at [126, 198] on div at bounding box center [168, 192] width 207 height 35
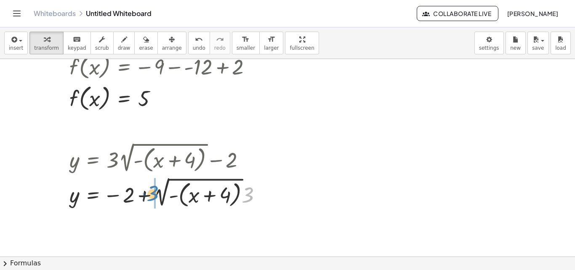
drag, startPoint x: 238, startPoint y: 207, endPoint x: 153, endPoint y: 193, distance: 86.1
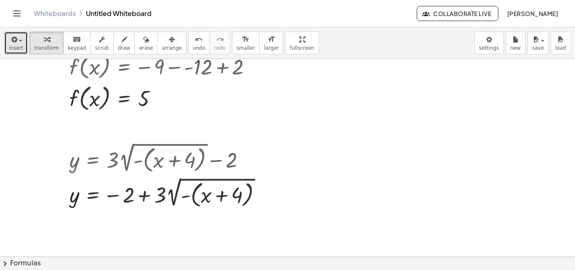
click at [19, 44] on button "insert" at bounding box center [16, 43] width 24 height 23
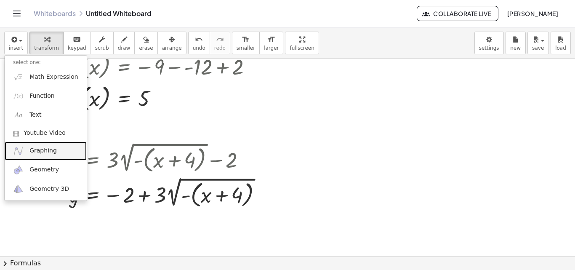
click at [37, 155] on link "Graphing" at bounding box center [46, 150] width 82 height 19
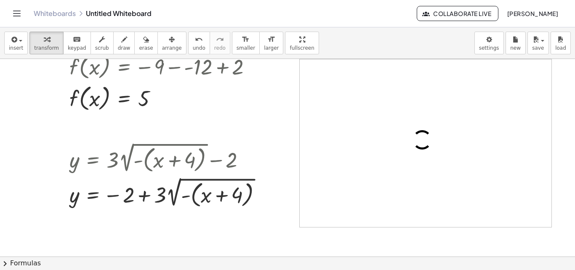
click at [438, 149] on div at bounding box center [425, 143] width 27 height 27
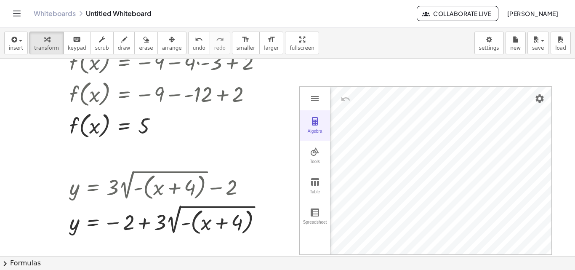
scroll to position [676, 0]
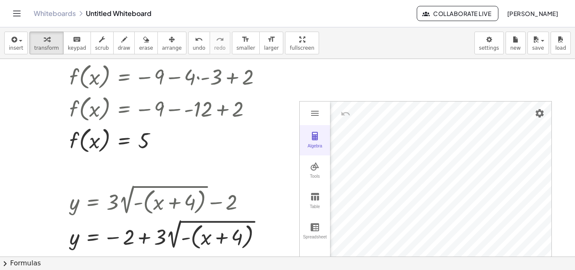
click at [314, 142] on button "Algebra" at bounding box center [314, 140] width 30 height 30
drag, startPoint x: 339, startPoint y: 219, endPoint x: 342, endPoint y: 216, distance: 4.5
click at [340, 219] on div "GeoGebra Graphing Calculator" at bounding box center [351, 230] width 42 height 38
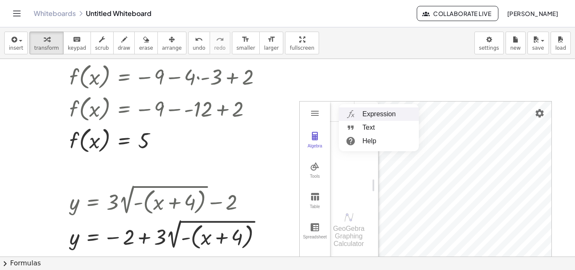
click at [367, 116] on li "Expression" at bounding box center [379, 113] width 80 height 13
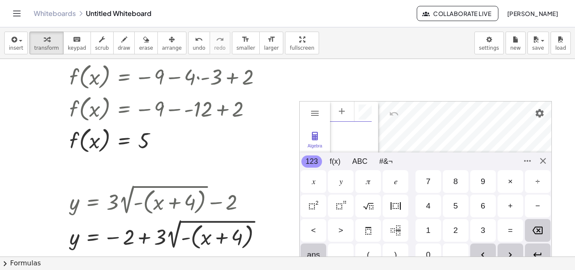
scroll to position [5, 0]
click at [336, 180] on div "𝑦" at bounding box center [341, 181] width 26 height 23
click at [507, 226] on div "=" at bounding box center [510, 230] width 26 height 23
click at [467, 225] on div "2" at bounding box center [456, 230] width 26 height 23
drag, startPoint x: 373, startPoint y: 208, endPoint x: 382, endPoint y: 206, distance: 9.5
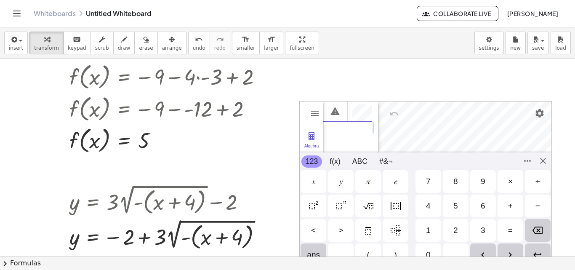
click at [373, 207] on img "Square Root" at bounding box center [368, 206] width 10 height 10
click at [454, 225] on div "2" at bounding box center [455, 230] width 5 height 10
click at [368, 241] on div "< > 1 2 3 =" at bounding box center [425, 230] width 252 height 24
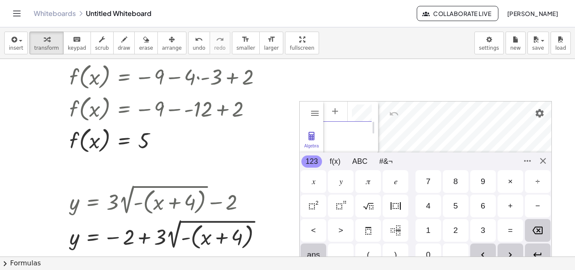
click at [371, 250] on div "(" at bounding box center [368, 254] width 26 height 23
drag, startPoint x: 318, startPoint y: 185, endPoint x: 326, endPoint y: 185, distance: 7.6
click at [318, 184] on div "𝑥" at bounding box center [313, 181] width 26 height 23
drag, startPoint x: 533, startPoint y: 202, endPoint x: 522, endPoint y: 202, distance: 10.5
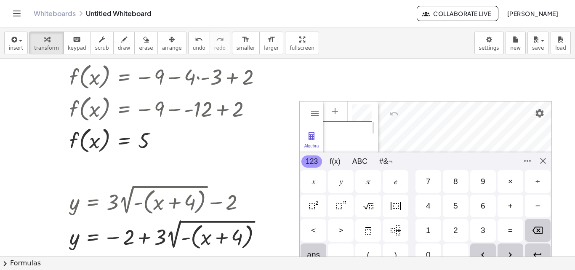
click at [533, 202] on div "−" at bounding box center [538, 205] width 26 height 23
click at [448, 225] on div "2" at bounding box center [456, 230] width 26 height 23
click at [393, 244] on div ")" at bounding box center [395, 254] width 26 height 23
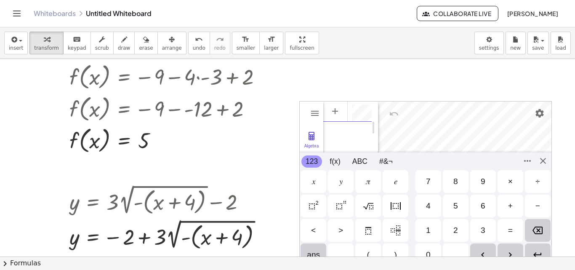
click at [514, 252] on img "Right Arrow" at bounding box center [510, 254] width 10 height 10
click at [512, 202] on div "+" at bounding box center [510, 205] width 26 height 23
drag, startPoint x: 453, startPoint y: 229, endPoint x: 458, endPoint y: 223, distance: 8.4
click at [452, 229] on div "2" at bounding box center [456, 230] width 26 height 23
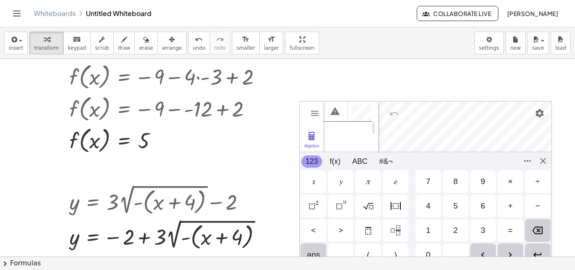
click at [542, 241] on div "< > 1 2 3 =" at bounding box center [425, 230] width 252 height 24
click at [541, 244] on div "ans , ( ) 0 ." at bounding box center [425, 254] width 252 height 24
click at [533, 252] on img "Enter" at bounding box center [537, 254] width 10 height 10
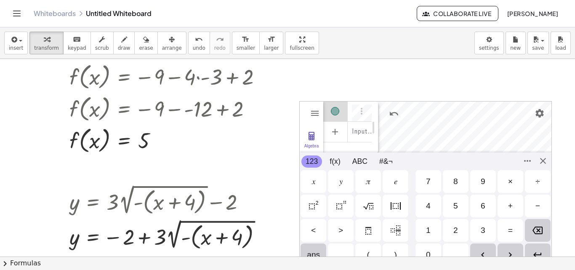
scroll to position [5, 0]
drag, startPoint x: 362, startPoint y: 111, endPoint x: 373, endPoint y: 118, distance: 13.1
click at [373, 118] on div "Algebra Tools Table Spreadsheet Input… GeoGebra Graphing Calculator Basic Tools…" at bounding box center [425, 127] width 252 height 52
click at [313, 119] on button "Graphing Calculator" at bounding box center [314, 113] width 15 height 15
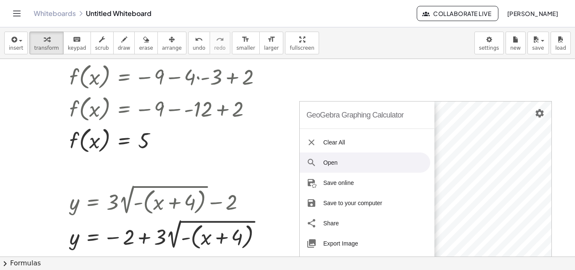
click at [327, 159] on li "Open" at bounding box center [364, 162] width 130 height 20
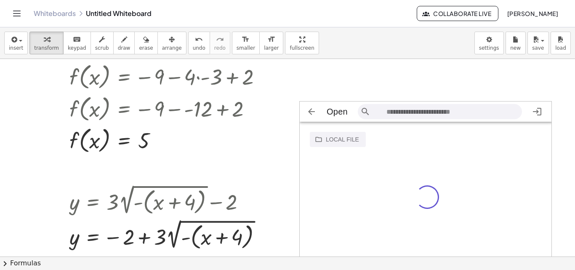
scroll to position [14, 246]
click at [308, 116] on img "Graphing Calculator" at bounding box center [311, 111] width 10 height 10
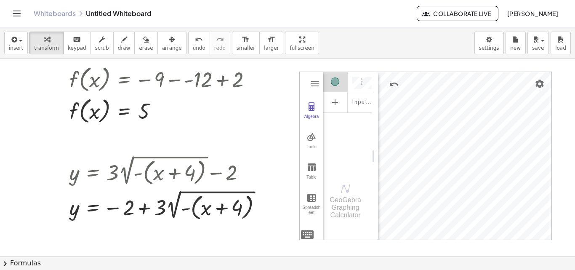
scroll to position [718, 0]
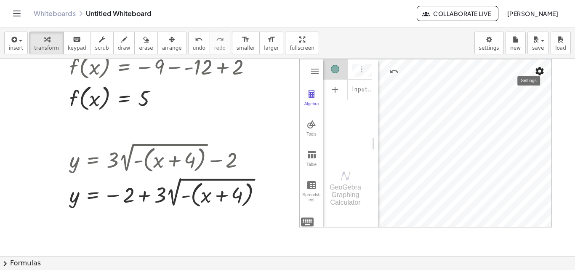
click at [533, 70] on button "Settings" at bounding box center [539, 71] width 15 height 15
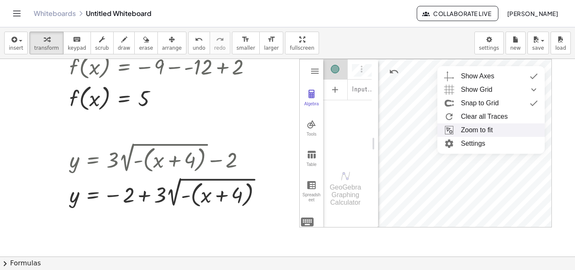
click at [469, 132] on li "Zoom to fit" at bounding box center [490, 129] width 107 height 13
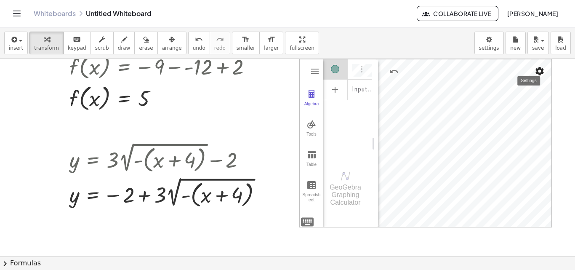
click at [539, 75] on img "Settings" at bounding box center [539, 71] width 10 height 10
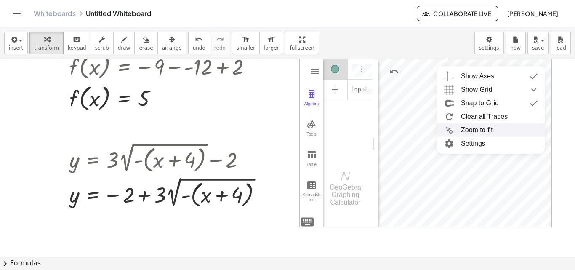
click at [485, 133] on li "Zoom to fit" at bounding box center [490, 129] width 107 height 13
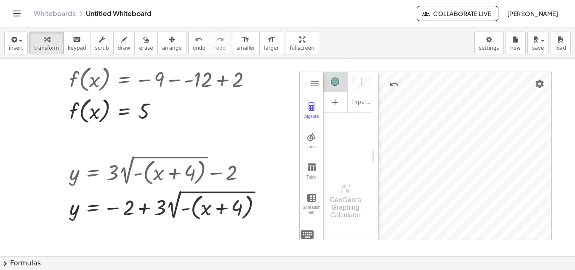
scroll to position [705, 0]
click at [359, 89] on div "Algebra" at bounding box center [363, 82] width 15 height 20
click at [366, 84] on img "Options" at bounding box center [361, 82] width 10 height 10
drag, startPoint x: 357, startPoint y: 109, endPoint x: 301, endPoint y: 164, distance: 78.5
click at [344, 152] on div "GeoGebra Graphing Calculator Clear All Open Save online Save to your computer S…" at bounding box center [425, 156] width 252 height 168
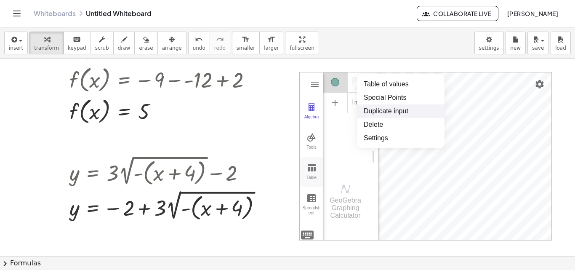
click at [311, 171] on img "Graphing Calculator" at bounding box center [311, 167] width 10 height 10
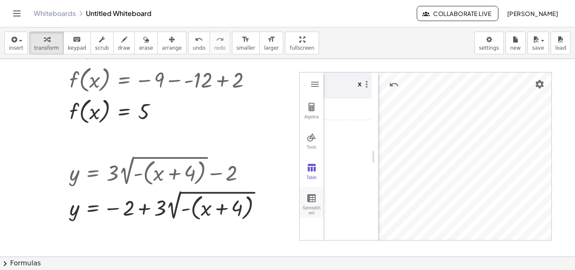
click at [316, 192] on button "Spreadsheet" at bounding box center [311, 202] width 24 height 30
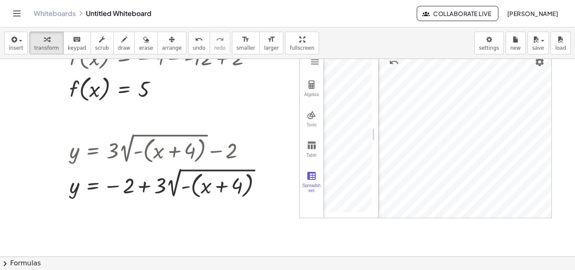
scroll to position [747, 0]
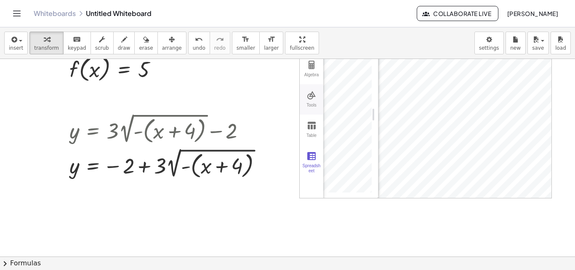
click at [314, 101] on button "Tools" at bounding box center [311, 99] width 24 height 30
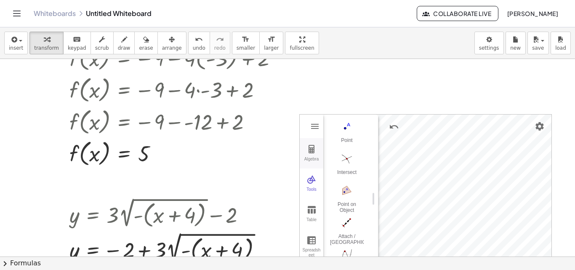
scroll to position [547, 0]
click at [314, 130] on img "Graphing Calculator" at bounding box center [315, 126] width 10 height 10
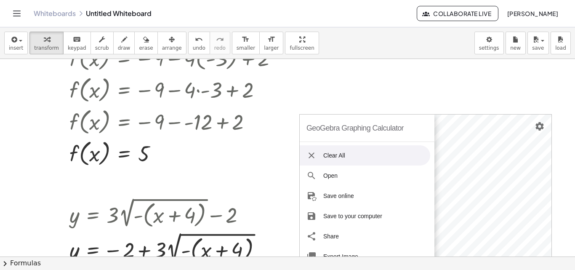
click at [339, 155] on li "Clear All" at bounding box center [364, 155] width 130 height 20
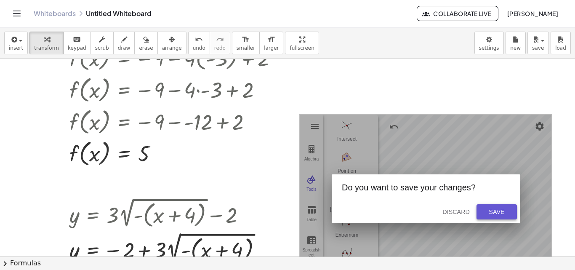
click at [488, 207] on button "Save" at bounding box center [496, 211] width 40 height 15
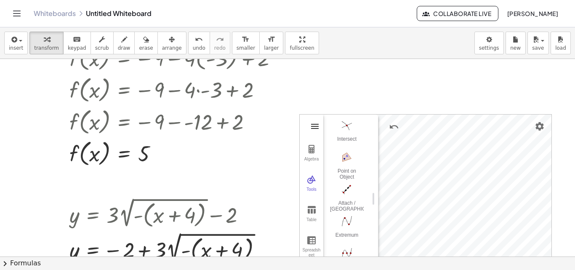
click at [316, 127] on img "Graphing Calculator" at bounding box center [315, 126] width 10 height 10
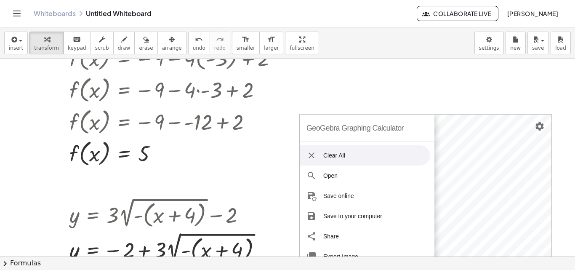
click at [331, 160] on li "Clear All" at bounding box center [364, 155] width 130 height 20
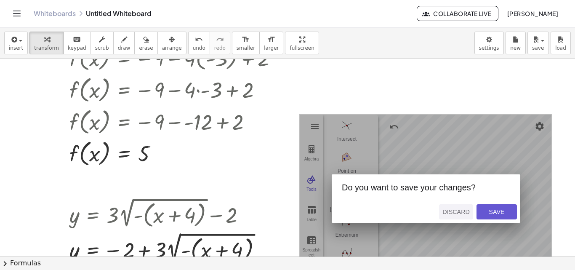
click at [455, 209] on div "Discard" at bounding box center [455, 211] width 27 height 7
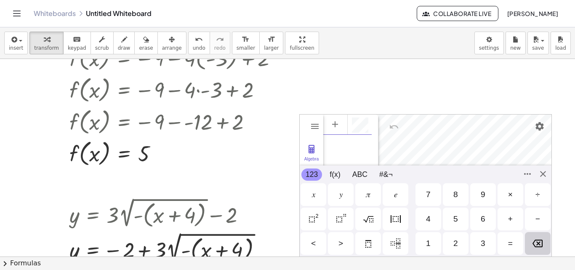
scroll to position [5, 0]
drag, startPoint x: 347, startPoint y: 202, endPoint x: 346, endPoint y: 195, distance: 7.2
click at [347, 200] on div "𝑦" at bounding box center [341, 194] width 26 height 23
drag, startPoint x: 510, startPoint y: 233, endPoint x: 495, endPoint y: 229, distance: 16.1
click at [503, 231] on div "< > 1 2 3 =" at bounding box center [425, 243] width 252 height 24
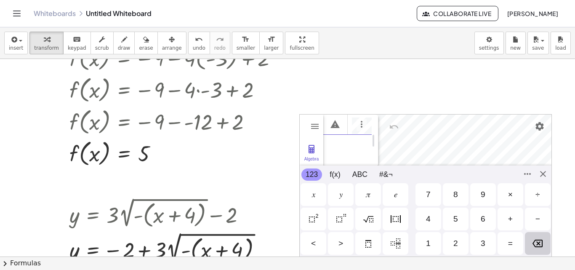
click at [459, 245] on div "2" at bounding box center [456, 243] width 26 height 23
click at [377, 223] on div "Square Root" at bounding box center [368, 218] width 26 height 23
drag, startPoint x: 540, startPoint y: 217, endPoint x: 514, endPoint y: 217, distance: 26.1
click at [535, 217] on div "−" at bounding box center [538, 218] width 26 height 23
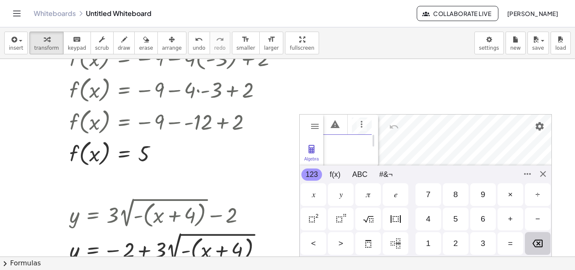
scroll to position [0, 25]
click at [450, 240] on div "2" at bounding box center [456, 243] width 26 height 23
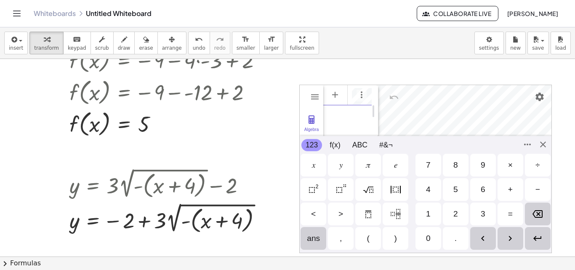
scroll to position [705, 0]
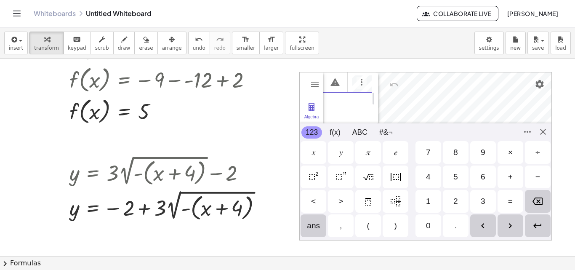
click at [373, 230] on div "(" at bounding box center [368, 225] width 26 height 23
drag, startPoint x: 312, startPoint y: 150, endPoint x: 370, endPoint y: 146, distance: 57.8
click at [313, 149] on div "𝑥" at bounding box center [313, 152] width 3 height 10
click at [538, 175] on div "−" at bounding box center [537, 177] width 5 height 10
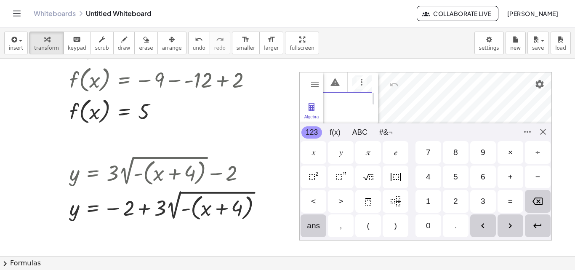
click at [460, 200] on div "2" at bounding box center [456, 201] width 26 height 23
click at [393, 226] on div ")" at bounding box center [395, 225] width 26 height 23
click at [516, 225] on div "Right Arrow" at bounding box center [510, 225] width 26 height 23
click at [511, 178] on div "+" at bounding box center [510, 177] width 5 height 10
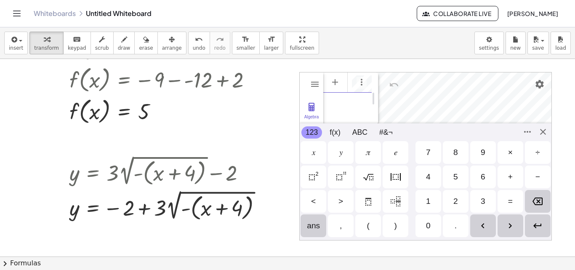
click at [461, 205] on div "2" at bounding box center [456, 201] width 26 height 23
click at [539, 224] on img "Enter" at bounding box center [537, 225] width 10 height 10
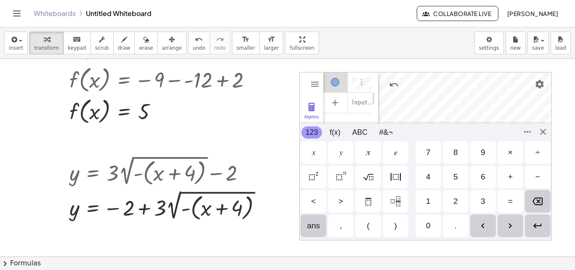
click at [539, 224] on img "Enter" at bounding box center [537, 225] width 10 height 10
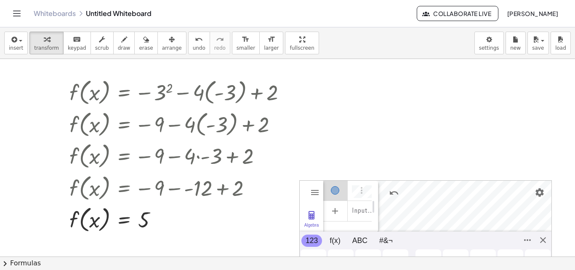
scroll to position [701, 0]
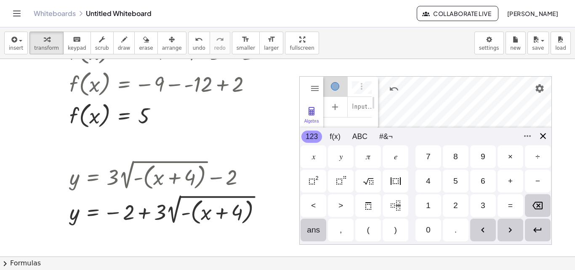
click at [539, 135] on div "GeoGebra Graphing Calculator Clear All Open Save online Save to your computer S…" at bounding box center [425, 160] width 252 height 168
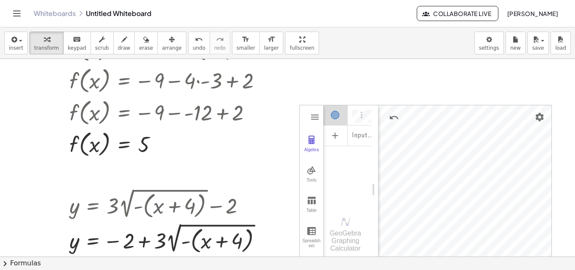
scroll to position [659, 0]
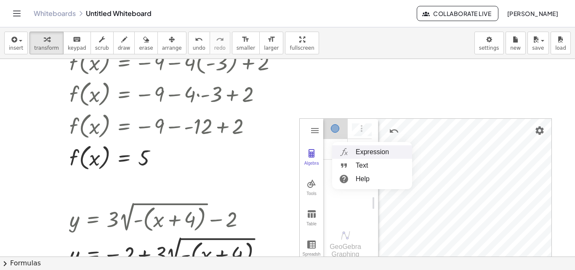
click at [363, 148] on li "Expression" at bounding box center [372, 151] width 80 height 13
click at [360, 132] on img "Options" at bounding box center [361, 128] width 10 height 10
click at [346, 129] on div "Algebra" at bounding box center [335, 128] width 24 height 20
click at [350, 131] on div "Algebra" at bounding box center [347, 128] width 48 height 20
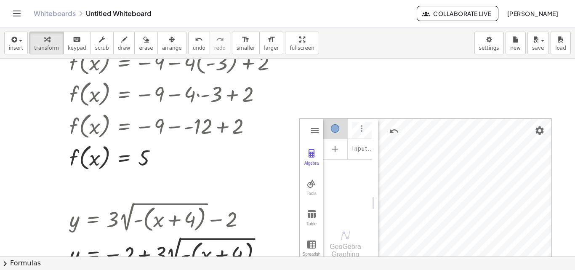
click at [362, 131] on img "Options" at bounding box center [361, 128] width 10 height 10
click at [349, 146] on div "Algebra" at bounding box center [347, 148] width 48 height 19
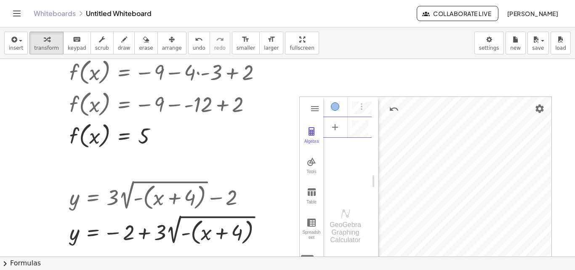
scroll to position [701, 0]
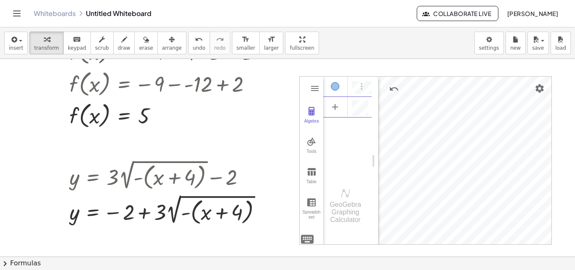
click at [310, 236] on div "GeoGebra Graphing Calculator Clear All Open Save online Save to your computer S…" at bounding box center [425, 160] width 252 height 168
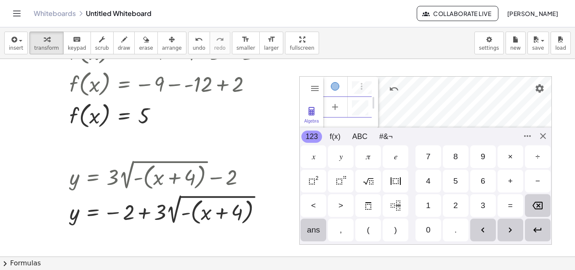
click at [350, 159] on div "𝑦" at bounding box center [341, 156] width 26 height 23
click at [506, 204] on div "=" at bounding box center [510, 205] width 26 height 23
click at [460, 209] on div "2" at bounding box center [456, 205] width 26 height 23
drag, startPoint x: 374, startPoint y: 231, endPoint x: 369, endPoint y: 223, distance: 9.2
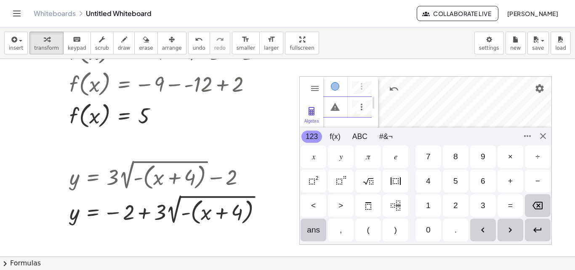
click at [373, 231] on div "(" at bounding box center [368, 229] width 26 height 23
click at [309, 155] on div "𝑥" at bounding box center [313, 156] width 26 height 23
drag, startPoint x: 538, startPoint y: 175, endPoint x: 490, endPoint y: 182, distance: 48.4
click at [535, 175] on div "−" at bounding box center [538, 181] width 26 height 23
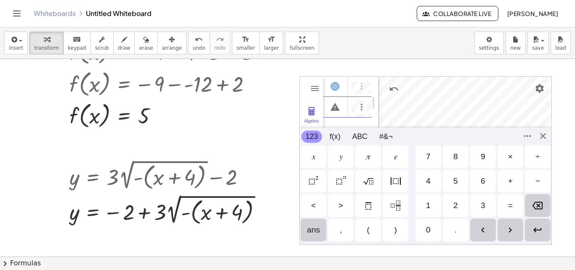
drag, startPoint x: 451, startPoint y: 209, endPoint x: 450, endPoint y: 205, distance: 4.6
click at [450, 209] on div "2" at bounding box center [456, 205] width 26 height 23
drag, startPoint x: 402, startPoint y: 226, endPoint x: 408, endPoint y: 215, distance: 12.6
click at [401, 226] on div ")" at bounding box center [395, 229] width 26 height 23
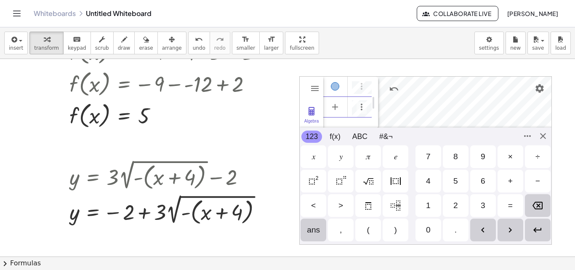
click at [513, 226] on img "Right Arrow" at bounding box center [510, 230] width 10 height 10
drag, startPoint x: 510, startPoint y: 177, endPoint x: 485, endPoint y: 190, distance: 27.8
click at [509, 177] on div "+" at bounding box center [510, 181] width 5 height 10
click at [454, 209] on div "2" at bounding box center [456, 205] width 26 height 23
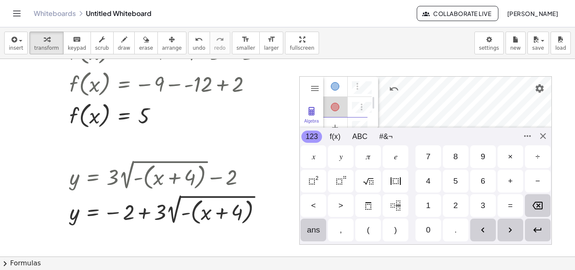
click at [539, 229] on img "Enter" at bounding box center [537, 230] width 10 height 10
click at [543, 135] on div "GeoGebra Graphing Calculator Clear All Open Save online Save to your computer S…" at bounding box center [425, 160] width 252 height 168
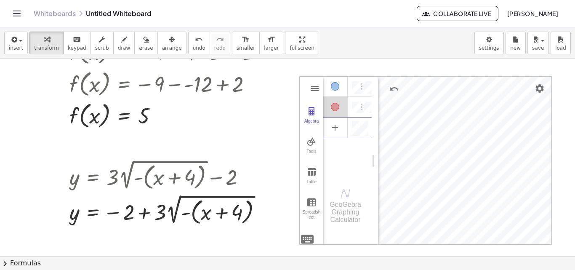
click at [368, 89] on div "Algebra" at bounding box center [363, 86] width 15 height 20
click at [346, 104] on div "Algebra" at bounding box center [335, 107] width 24 height 20
drag, startPoint x: 309, startPoint y: 89, endPoint x: 319, endPoint y: 86, distance: 10.4
click at [314, 89] on button "Graphing Calculator" at bounding box center [314, 88] width 15 height 15
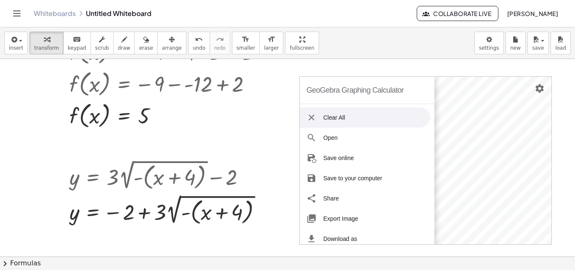
click at [339, 119] on li "Clear All" at bounding box center [364, 117] width 130 height 20
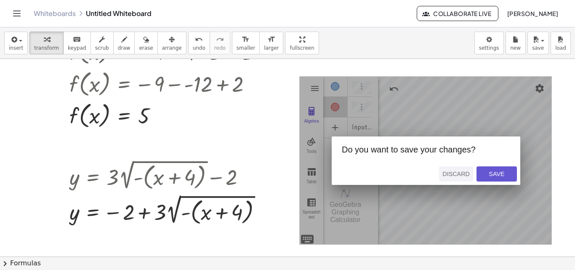
click at [458, 173] on div "Discard" at bounding box center [455, 173] width 27 height 7
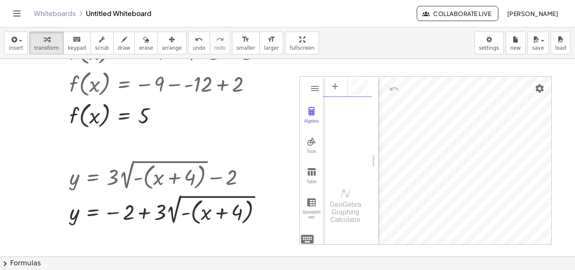
scroll to position [5, 0]
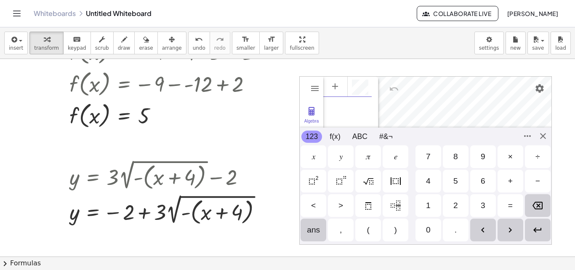
drag, startPoint x: 309, startPoint y: 237, endPoint x: 306, endPoint y: 233, distance: 5.5
click at [308, 237] on div "GeoGebra Graphing Calculator Clear All Open Save online Save to your computer S…" at bounding box center [425, 160] width 252 height 168
drag, startPoint x: 336, startPoint y: 156, endPoint x: 374, endPoint y: 150, distance: 38.3
click at [336, 156] on div "𝑦" at bounding box center [341, 156] width 26 height 23
drag, startPoint x: 517, startPoint y: 201, endPoint x: 512, endPoint y: 200, distance: 5.3
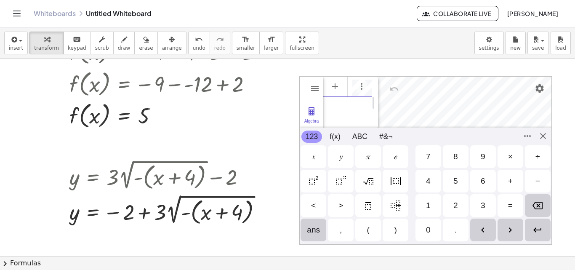
click at [515, 201] on div "=" at bounding box center [510, 205] width 26 height 23
drag, startPoint x: 457, startPoint y: 203, endPoint x: 416, endPoint y: 191, distance: 42.9
click at [454, 202] on div "2" at bounding box center [455, 205] width 5 height 10
drag, startPoint x: 369, startPoint y: 178, endPoint x: 373, endPoint y: 178, distance: 4.3
click at [373, 179] on img "Square Root" at bounding box center [368, 181] width 10 height 10
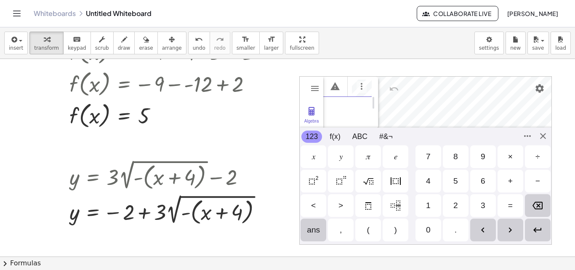
scroll to position [0, 13]
click at [461, 204] on div "2" at bounding box center [456, 205] width 26 height 23
click at [374, 230] on div "(" at bounding box center [368, 229] width 26 height 23
click at [315, 159] on div "𝑥" at bounding box center [313, 156] width 26 height 23
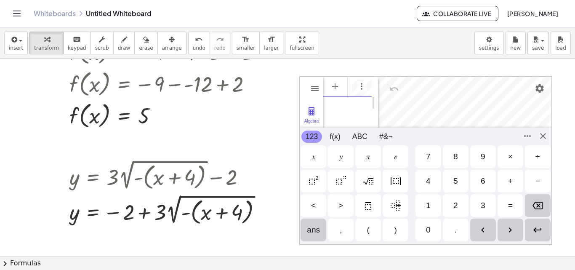
scroll to position [0, 30]
click at [538, 183] on div "−" at bounding box center [537, 181] width 5 height 10
click at [454, 203] on div "2" at bounding box center [455, 205] width 5 height 10
click at [397, 228] on div ")" at bounding box center [395, 229] width 26 height 23
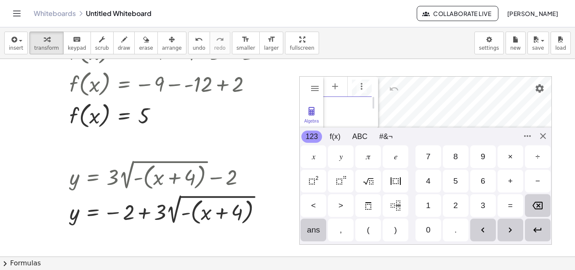
click at [509, 224] on div "Right Arrow" at bounding box center [510, 229] width 26 height 23
click at [508, 178] on div "+" at bounding box center [510, 181] width 5 height 10
drag, startPoint x: 455, startPoint y: 206, endPoint x: 479, endPoint y: 208, distance: 23.6
click at [456, 206] on div "2" at bounding box center [455, 205] width 5 height 10
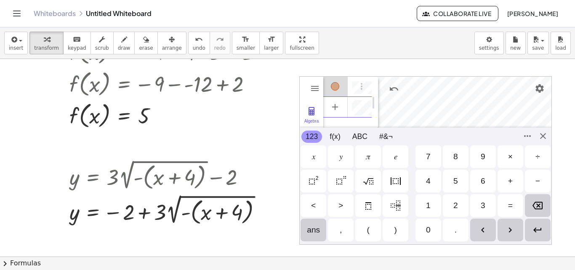
drag, startPoint x: 530, startPoint y: 231, endPoint x: 529, endPoint y: 226, distance: 4.6
click at [530, 230] on div "Enter" at bounding box center [538, 229] width 26 height 23
click at [542, 142] on div "GeoGebra Graphing Calculator Clear All Open Save online Save to your computer S…" at bounding box center [425, 160] width 252 height 168
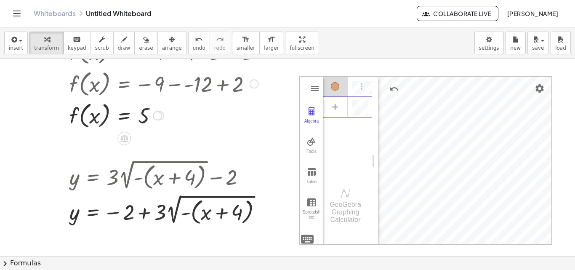
click at [304, 89] on div at bounding box center [185, 83] width 241 height 32
click at [315, 94] on button "Graphing Calculator" at bounding box center [314, 88] width 15 height 15
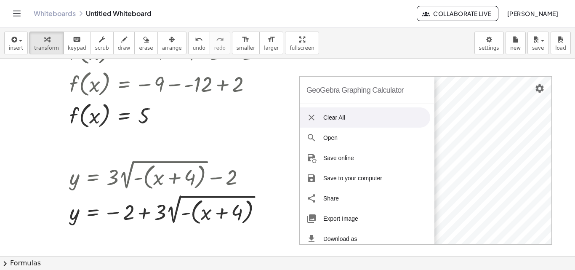
click at [331, 118] on li "Clear All" at bounding box center [364, 117] width 130 height 20
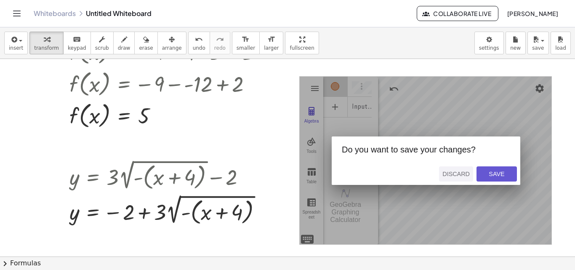
click at [451, 169] on button "Discard" at bounding box center [456, 173] width 34 height 15
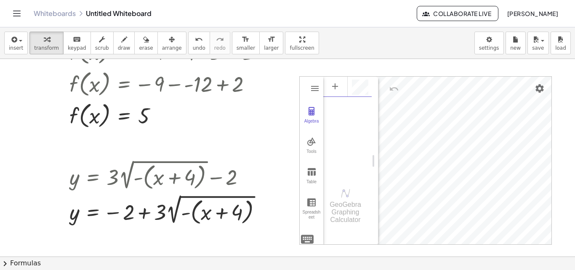
scroll to position [5, 0]
click at [305, 237] on div "GeoGebra Graphing Calculator Clear All Open Save online Save to your computer S…" at bounding box center [425, 160] width 252 height 168
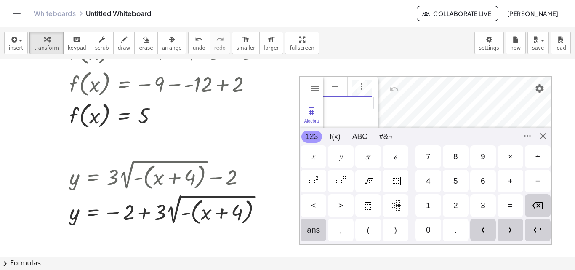
click at [344, 160] on div "𝑦" at bounding box center [341, 156] width 26 height 23
click at [514, 202] on div "=" at bounding box center [510, 205] width 26 height 23
click at [538, 183] on div "−" at bounding box center [537, 181] width 5 height 10
click at [456, 204] on div "2" at bounding box center [455, 205] width 5 height 10
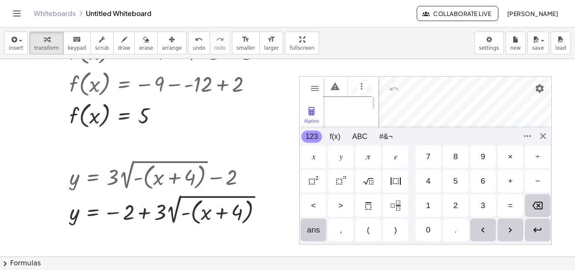
click at [363, 178] on img "Square Root" at bounding box center [368, 181] width 10 height 10
click at [450, 204] on div "2" at bounding box center [456, 205] width 26 height 23
drag, startPoint x: 364, startPoint y: 229, endPoint x: 351, endPoint y: 187, distance: 44.0
click at [364, 226] on div "(" at bounding box center [368, 229] width 26 height 23
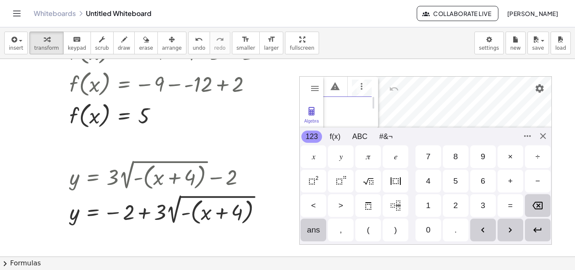
click at [319, 156] on div "𝑥" at bounding box center [313, 156] width 26 height 23
click at [532, 180] on div "−" at bounding box center [538, 181] width 26 height 23
click at [475, 201] on div "3" at bounding box center [483, 205] width 26 height 23
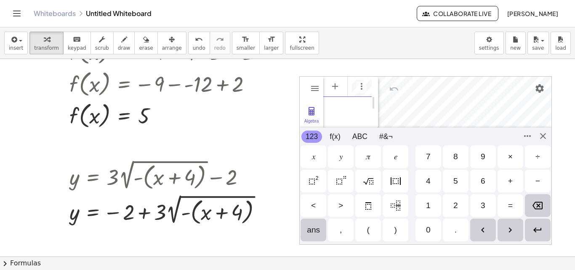
click at [397, 223] on div ")" at bounding box center [395, 229] width 26 height 23
click at [541, 211] on div "Backspace" at bounding box center [538, 205] width 26 height 23
click at [541, 209] on img "Backspace" at bounding box center [537, 205] width 10 height 10
click at [530, 182] on div "−" at bounding box center [538, 181] width 26 height 23
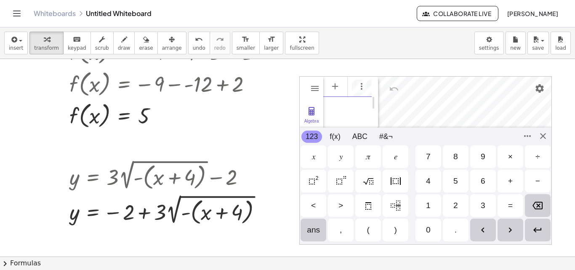
click at [458, 201] on div "2" at bounding box center [456, 205] width 26 height 23
click at [396, 228] on div ")" at bounding box center [395, 230] width 3 height 10
drag, startPoint x: 508, startPoint y: 232, endPoint x: 509, endPoint y: 210, distance: 21.9
click at [508, 229] on img "Right Arrow" at bounding box center [510, 230] width 10 height 10
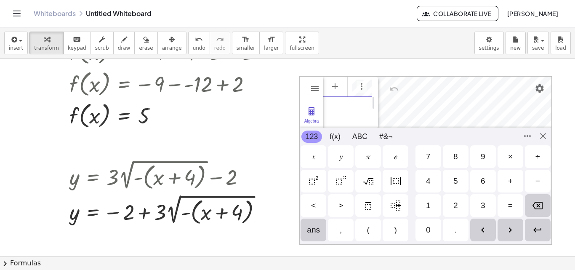
click at [514, 178] on div "+" at bounding box center [510, 181] width 26 height 23
drag, startPoint x: 449, startPoint y: 204, endPoint x: 469, endPoint y: 199, distance: 20.8
click at [451, 202] on div "2" at bounding box center [456, 205] width 26 height 23
click at [533, 221] on div "Enter" at bounding box center [538, 229] width 26 height 23
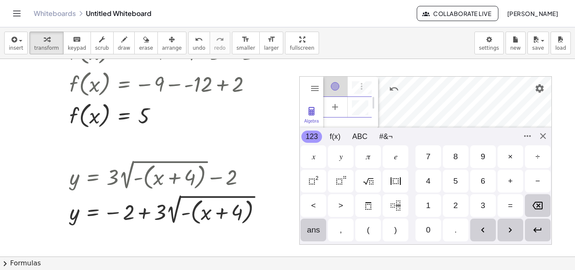
scroll to position [0, 0]
click at [542, 138] on div "GeoGebra Graphing Calculator Clear All Open Save online Save to your computer S…" at bounding box center [425, 160] width 252 height 168
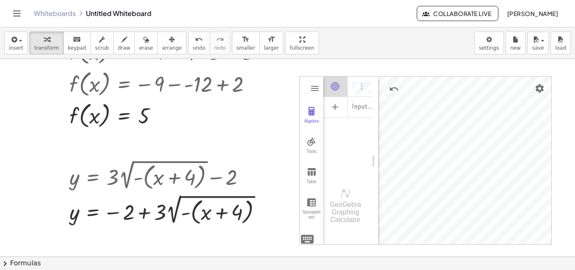
drag, startPoint x: 311, startPoint y: 90, endPoint x: 330, endPoint y: 100, distance: 20.9
click at [311, 89] on img "Graphing Calculator" at bounding box center [315, 88] width 10 height 10
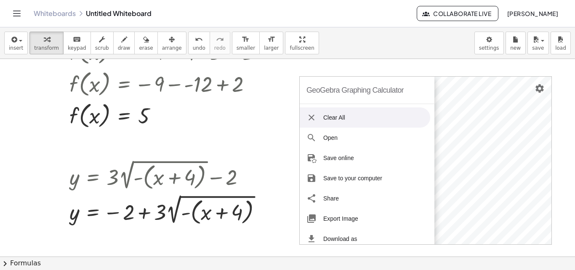
click at [313, 118] on img "Graphing Calculator" at bounding box center [311, 117] width 10 height 10
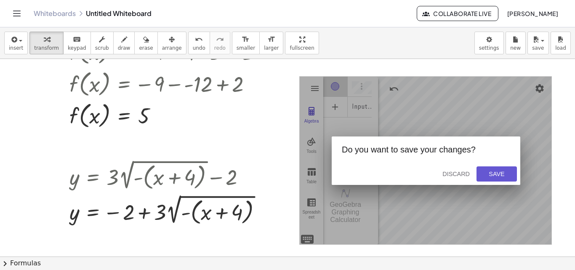
drag, startPoint x: 452, startPoint y: 171, endPoint x: 360, endPoint y: 77, distance: 131.2
click at [451, 170] on div "Discard" at bounding box center [455, 173] width 27 height 7
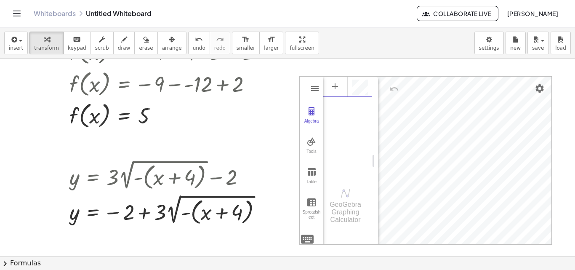
scroll to position [5, 0]
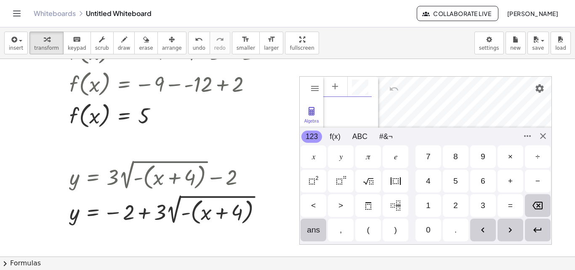
drag, startPoint x: 309, startPoint y: 239, endPoint x: 329, endPoint y: 225, distance: 24.6
click at [309, 238] on div "GeoGebra Graphing Calculator Clear All Open Save online Save to your computer S…" at bounding box center [425, 160] width 252 height 168
drag, startPoint x: 334, startPoint y: 157, endPoint x: 351, endPoint y: 153, distance: 17.3
click at [334, 157] on div "𝑦" at bounding box center [341, 156] width 26 height 23
click at [508, 205] on div "=" at bounding box center [510, 205] width 5 height 10
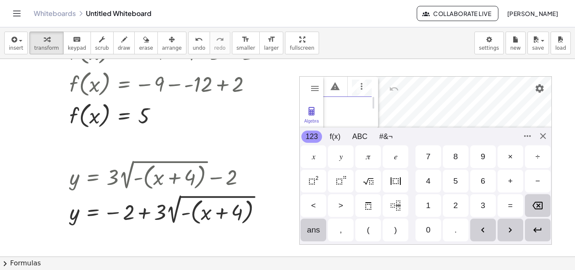
drag, startPoint x: 533, startPoint y: 173, endPoint x: 524, endPoint y: 180, distance: 11.1
click at [533, 174] on div "−" at bounding box center [538, 181] width 26 height 23
click at [458, 209] on div "2" at bounding box center [456, 205] width 26 height 23
drag, startPoint x: 367, startPoint y: 181, endPoint x: 409, endPoint y: 175, distance: 42.5
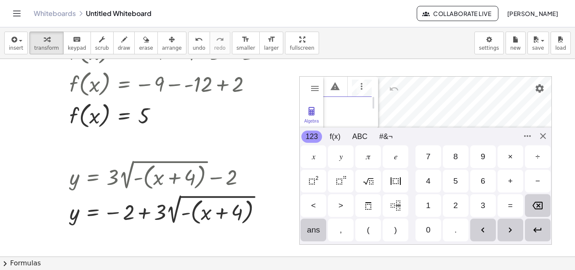
click at [367, 181] on img "Square Root" at bounding box center [368, 181] width 10 height 10
drag, startPoint x: 542, startPoint y: 180, endPoint x: 538, endPoint y: 180, distance: 4.6
click at [542, 180] on div "−" at bounding box center [538, 181] width 26 height 23
click at [463, 204] on div "2" at bounding box center [456, 205] width 26 height 23
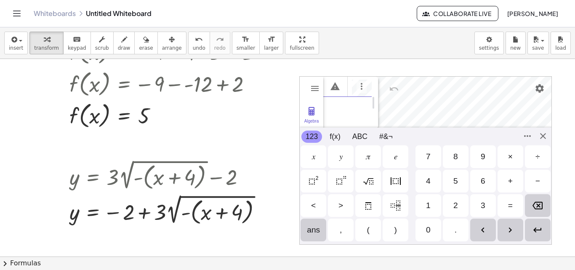
drag, startPoint x: 375, startPoint y: 234, endPoint x: 356, endPoint y: 201, distance: 38.0
click at [375, 233] on div "(" at bounding box center [368, 229] width 26 height 23
click at [320, 161] on div "𝑥" at bounding box center [313, 156] width 26 height 23
drag, startPoint x: 528, startPoint y: 172, endPoint x: 534, endPoint y: 172, distance: 5.9
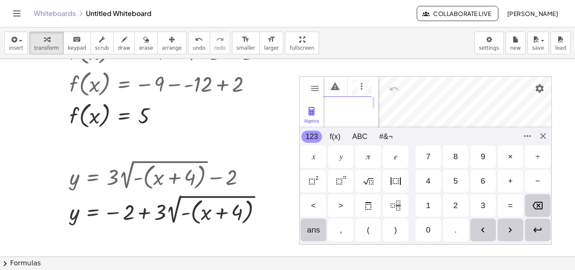
click at [529, 172] on div "−" at bounding box center [538, 181] width 26 height 23
click at [458, 201] on div "2" at bounding box center [456, 205] width 26 height 23
click at [395, 225] on div ")" at bounding box center [395, 230] width 3 height 10
click at [507, 231] on img "Right Arrow" at bounding box center [510, 230] width 10 height 10
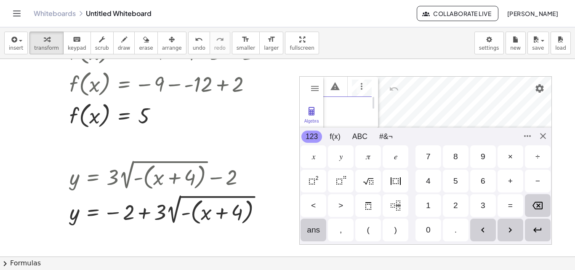
drag, startPoint x: 511, startPoint y: 180, endPoint x: 500, endPoint y: 189, distance: 15.0
click at [511, 180] on div "+" at bounding box center [510, 181] width 5 height 10
drag, startPoint x: 457, startPoint y: 208, endPoint x: 498, endPoint y: 209, distance: 41.6
click at [457, 208] on div "2" at bounding box center [455, 205] width 5 height 10
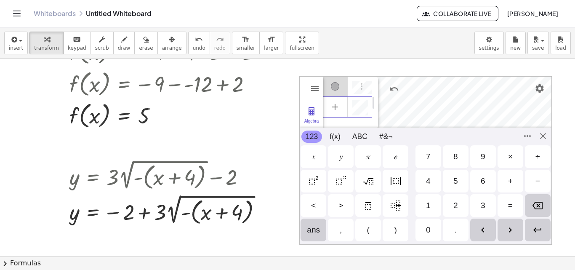
drag, startPoint x: 533, startPoint y: 232, endPoint x: 531, endPoint y: 226, distance: 6.3
click at [533, 231] on img "Enter" at bounding box center [537, 230] width 10 height 10
click at [541, 132] on div "GeoGebra Graphing Calculator Clear All Open Save online Save to your computer S…" at bounding box center [425, 160] width 252 height 168
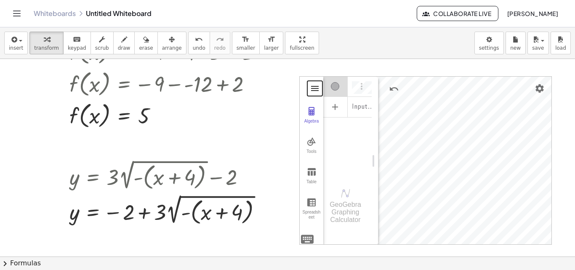
click at [310, 81] on button "Graphing Calculator" at bounding box center [314, 88] width 15 height 15
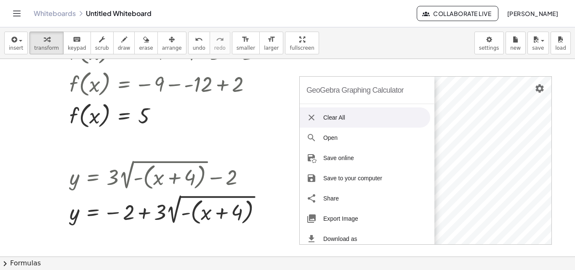
click at [331, 119] on li "Clear All" at bounding box center [364, 117] width 130 height 20
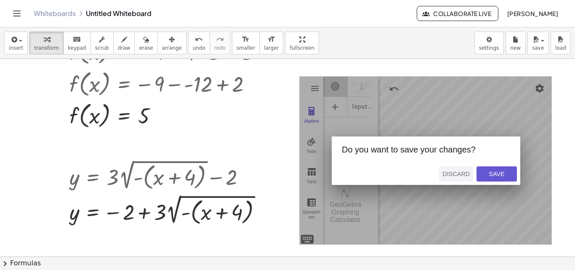
drag, startPoint x: 495, startPoint y: 174, endPoint x: 464, endPoint y: 174, distance: 30.7
click at [464, 174] on div "Discard Save" at bounding box center [472, 174] width 95 height 22
click at [464, 174] on div "Discard" at bounding box center [455, 173] width 27 height 7
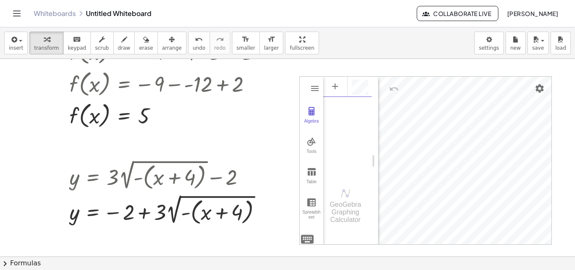
scroll to position [5, 0]
drag, startPoint x: 305, startPoint y: 240, endPoint x: 312, endPoint y: 235, distance: 8.9
click at [305, 240] on div "GeoGebra Graphing Calculator Clear All Open Save online Save to your computer S…" at bounding box center [425, 160] width 252 height 168
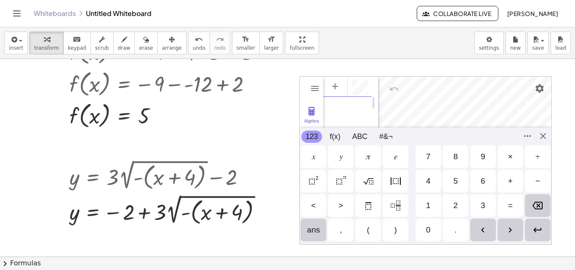
click at [337, 156] on div "𝑦" at bounding box center [341, 156] width 26 height 23
drag, startPoint x: 506, startPoint y: 202, endPoint x: 479, endPoint y: 199, distance: 27.1
click at [504, 202] on div "=" at bounding box center [510, 205] width 26 height 23
drag, startPoint x: 456, startPoint y: 198, endPoint x: 442, endPoint y: 181, distance: 21.8
click at [456, 198] on div "2" at bounding box center [456, 205] width 26 height 23
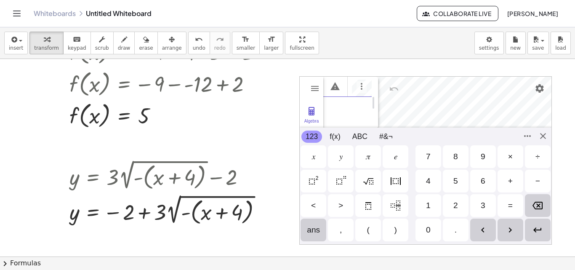
scroll to position [0, 13]
click at [366, 180] on img "Square Root" at bounding box center [368, 181] width 10 height 10
drag, startPoint x: 458, startPoint y: 198, endPoint x: 430, endPoint y: 188, distance: 29.4
click at [456, 199] on div "2" at bounding box center [456, 205] width 26 height 23
click at [363, 232] on div "(" at bounding box center [368, 229] width 26 height 23
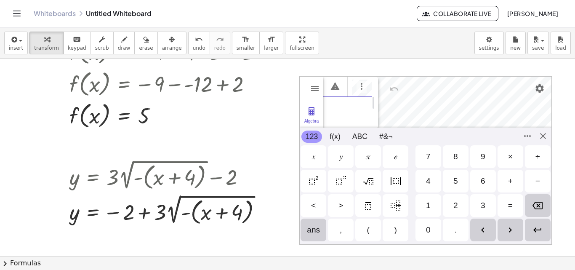
scroll to position [0, 23]
drag, startPoint x: 317, startPoint y: 159, endPoint x: 316, endPoint y: 154, distance: 4.7
click at [317, 158] on div "𝑥" at bounding box center [313, 156] width 26 height 23
click at [530, 176] on div "−" at bounding box center [538, 181] width 26 height 23
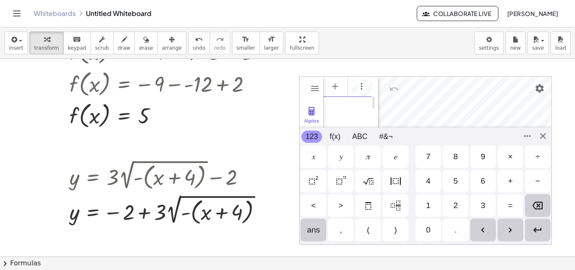
click at [454, 205] on div "2" at bounding box center [455, 205] width 5 height 10
click at [404, 226] on div ")" at bounding box center [395, 229] width 26 height 23
click at [511, 226] on img "Right Arrow" at bounding box center [510, 230] width 10 height 10
click at [510, 182] on div "+" at bounding box center [510, 181] width 5 height 10
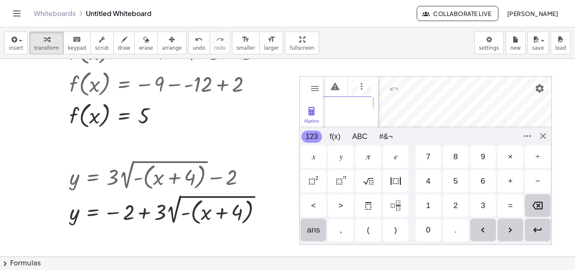
click at [463, 209] on div "2" at bounding box center [456, 205] width 26 height 23
click at [537, 231] on img "Enter" at bounding box center [537, 230] width 10 height 10
click at [541, 135] on div "GeoGebra Graphing Calculator Clear All Open Save online Save to your computer S…" at bounding box center [425, 160] width 252 height 168
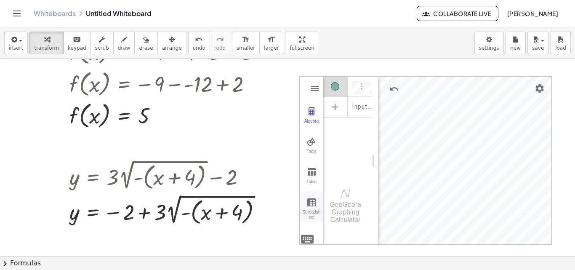
click at [315, 202] on img "Graphing Calculator" at bounding box center [311, 202] width 10 height 10
click at [307, 173] on img "Graphing Calculator" at bounding box center [311, 172] width 10 height 10
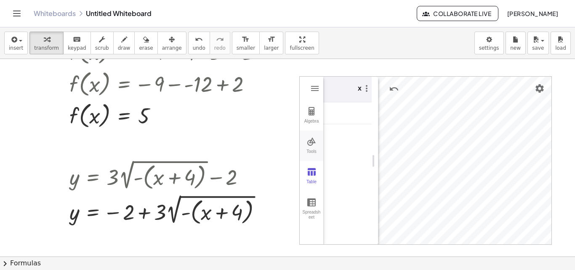
click at [310, 145] on img "Graphing Calculator" at bounding box center [311, 141] width 10 height 10
click at [352, 143] on img "Point. Select position or line, function, or curve" at bounding box center [347, 135] width 34 height 13
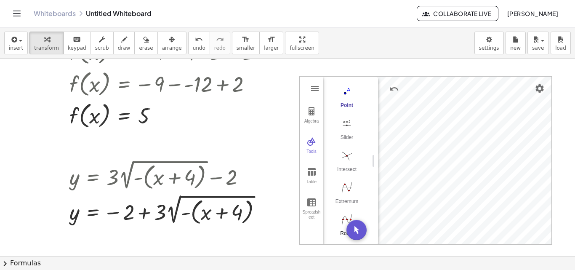
scroll to position [84, 0]
click at [344, 167] on button "Extremum" at bounding box center [347, 155] width 34 height 30
click at [345, 154] on img "Extremum. Select a function" at bounding box center [347, 147] width 34 height 13
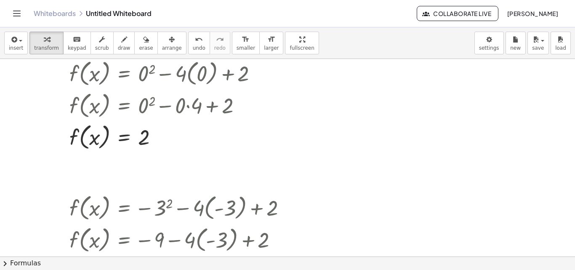
click at [339, 178] on div at bounding box center [287, 169] width 575 height 1184
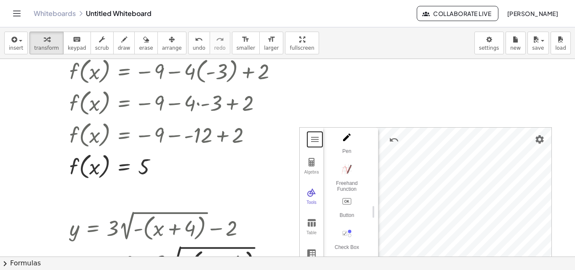
click at [320, 136] on button "Graphing Calculator" at bounding box center [314, 139] width 15 height 15
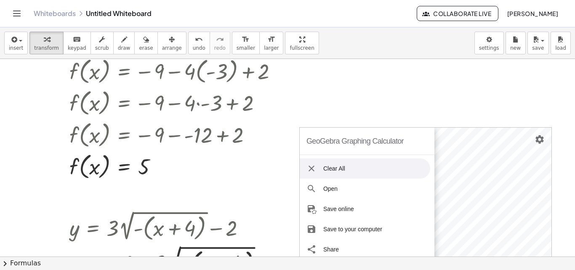
click at [348, 165] on li "Clear All" at bounding box center [364, 168] width 130 height 20
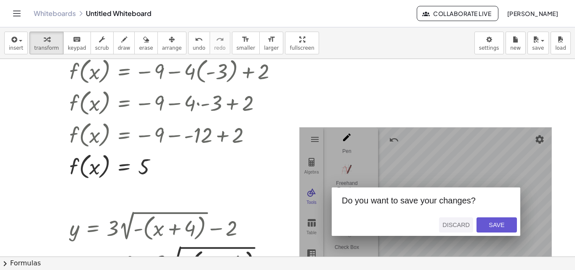
click at [448, 221] on div "Discard" at bounding box center [455, 224] width 27 height 7
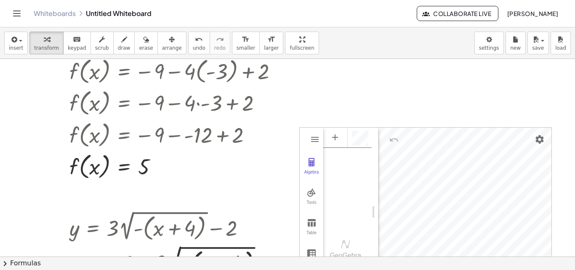
drag, startPoint x: 366, startPoint y: 140, endPoint x: 371, endPoint y: 142, distance: 5.5
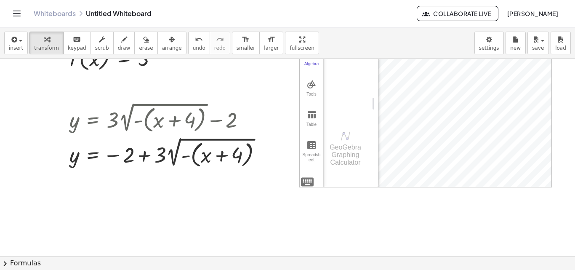
scroll to position [776, 0]
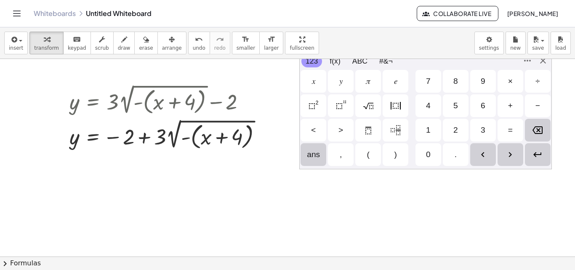
click at [309, 164] on div "GeoGebra Graphing Calculator Clear All Open Save online Save to your computer S…" at bounding box center [425, 85] width 252 height 168
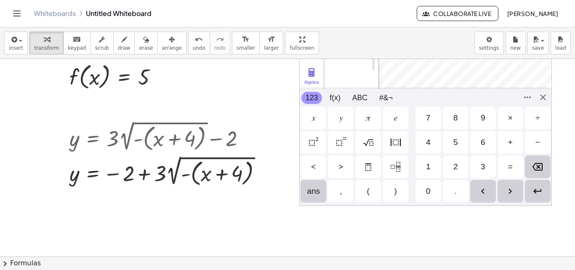
scroll to position [692, 0]
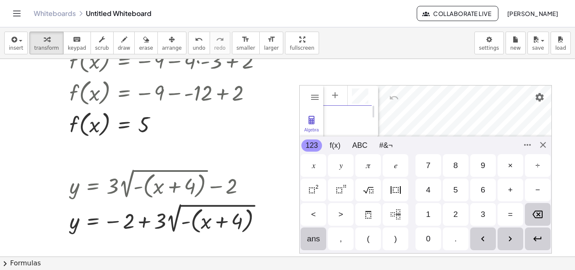
click at [342, 167] on div "𝑦" at bounding box center [340, 165] width 3 height 10
click at [512, 217] on div "=" at bounding box center [510, 214] width 5 height 10
click at [482, 210] on div "3" at bounding box center [482, 214] width 5 height 10
drag, startPoint x: 372, startPoint y: 187, endPoint x: 382, endPoint y: 186, distance: 9.3
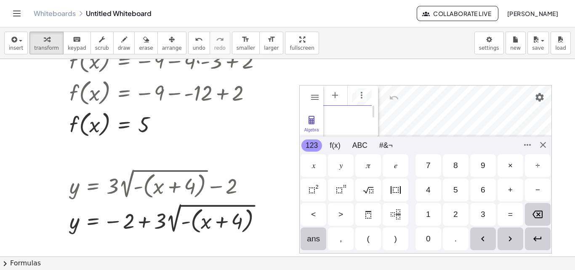
click at [372, 186] on img "Square Root" at bounding box center [368, 190] width 10 height 10
click at [537, 189] on div "−" at bounding box center [537, 190] width 5 height 10
click at [372, 235] on div "(" at bounding box center [368, 238] width 26 height 23
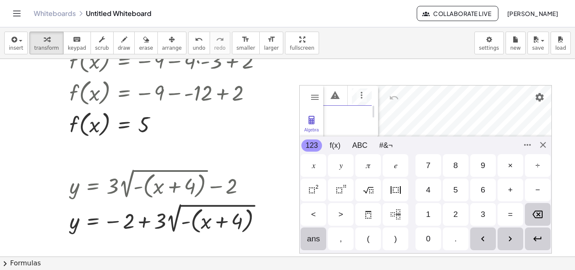
scroll to position [0, 25]
click at [315, 168] on div "𝑥" at bounding box center [313, 165] width 26 height 23
click at [511, 193] on div "+" at bounding box center [510, 190] width 5 height 10
click at [426, 188] on div "4" at bounding box center [428, 190] width 5 height 10
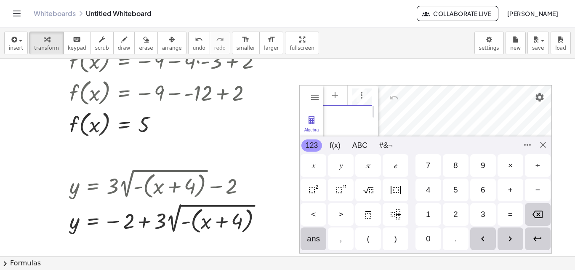
scroll to position [0, 47]
drag, startPoint x: 396, startPoint y: 241, endPoint x: 416, endPoint y: 228, distance: 23.7
click at [396, 240] on div ")" at bounding box center [395, 238] width 3 height 10
click at [514, 237] on img "Right Arrow" at bounding box center [510, 238] width 10 height 10
drag, startPoint x: 532, startPoint y: 188, endPoint x: 517, endPoint y: 192, distance: 15.0
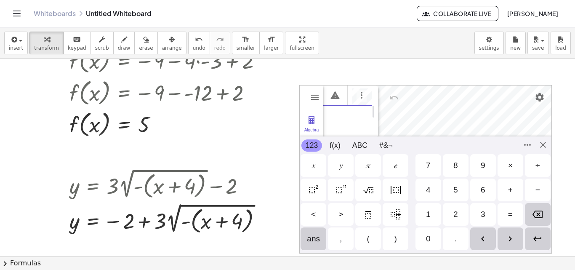
click at [531, 188] on div "−" at bounding box center [538, 189] width 26 height 23
click at [453, 209] on div "2" at bounding box center [455, 214] width 5 height 10
drag, startPoint x: 543, startPoint y: 238, endPoint x: 542, endPoint y: 219, distance: 19.4
click at [543, 238] on div "Enter" at bounding box center [538, 238] width 26 height 23
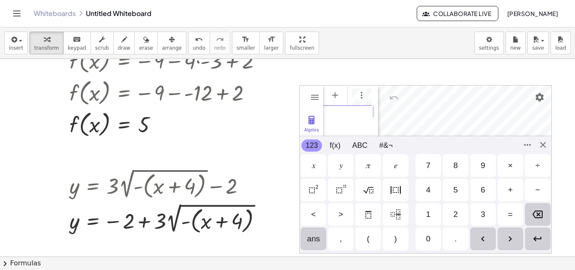
scroll to position [0, 0]
click at [543, 147] on div "GeoGebra Graphing Calculator Clear All Open Save online Save to your computer S…" at bounding box center [425, 169] width 252 height 168
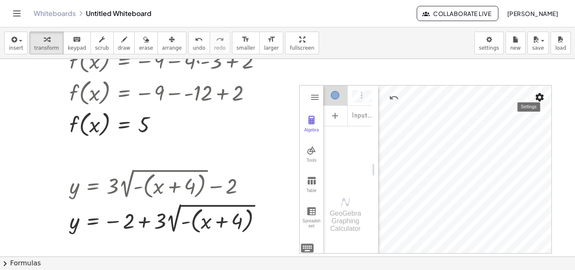
click at [535, 99] on img "Settings" at bounding box center [539, 97] width 10 height 10
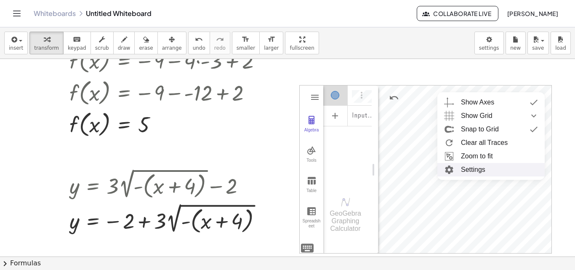
click at [453, 168] on img "Graphing Calculator" at bounding box center [448, 169] width 15 height 13
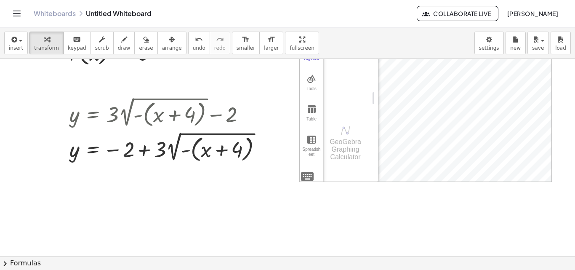
scroll to position [692, 0]
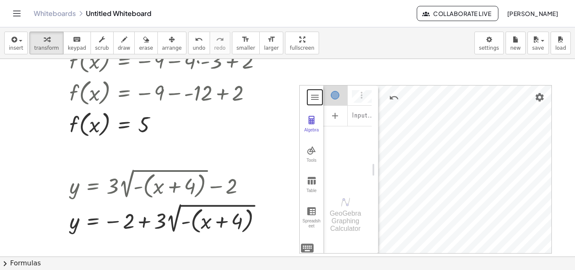
click at [320, 95] on button "Graphing Calculator" at bounding box center [314, 97] width 15 height 15
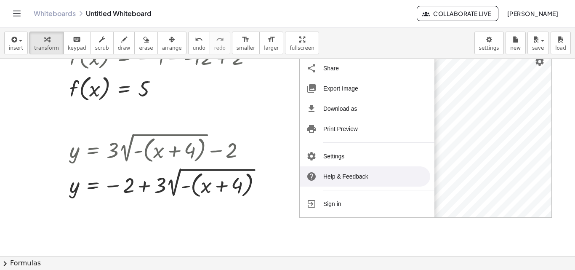
scroll to position [776, 0]
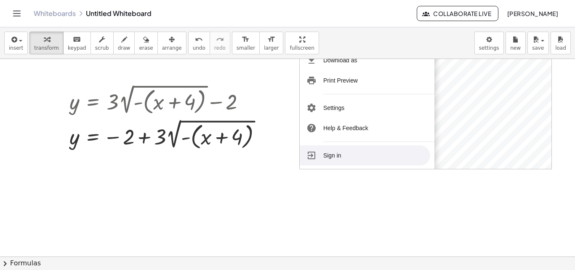
click at [321, 161] on li "Sign in" at bounding box center [364, 155] width 130 height 20
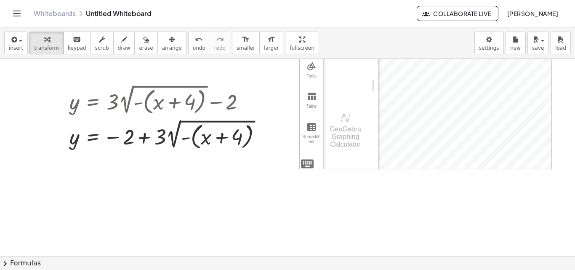
scroll to position [632, 0]
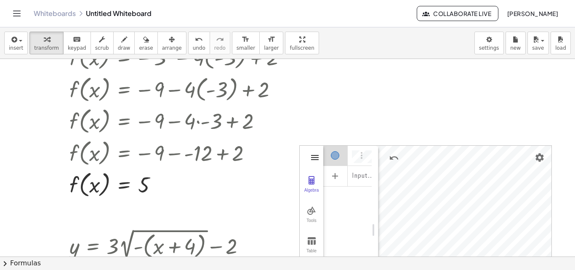
click at [313, 154] on img "Graphing Calculator" at bounding box center [315, 157] width 10 height 10
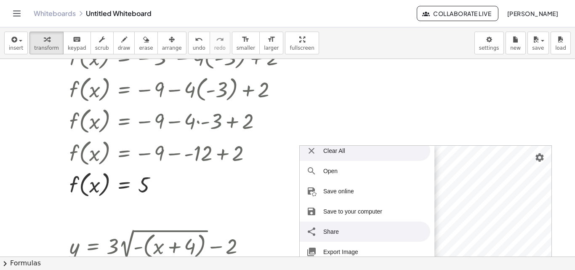
scroll to position [0, 0]
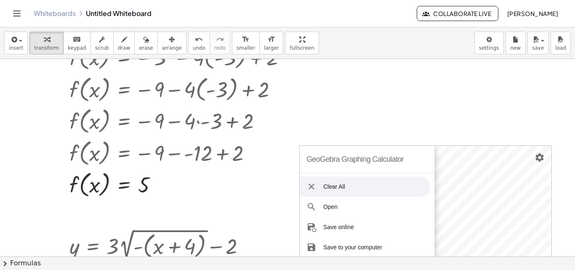
click at [337, 181] on li "Clear All" at bounding box center [364, 186] width 130 height 20
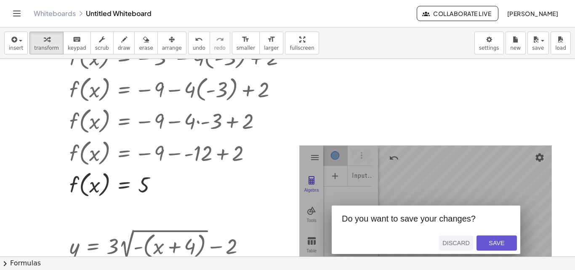
click at [454, 236] on button "Discard" at bounding box center [456, 242] width 34 height 15
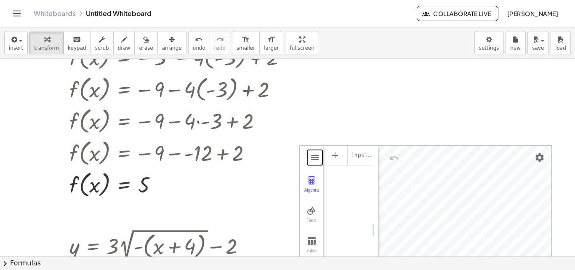
drag, startPoint x: 310, startPoint y: 156, endPoint x: 366, endPoint y: 184, distance: 63.4
click at [366, 184] on div "GeoGebra Graphing Calculator Clear All Open Save online Save to your computer S…" at bounding box center [425, 229] width 252 height 168
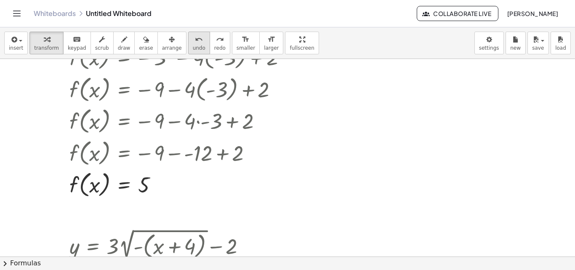
click at [193, 45] on span "undo" at bounding box center [199, 48] width 13 height 6
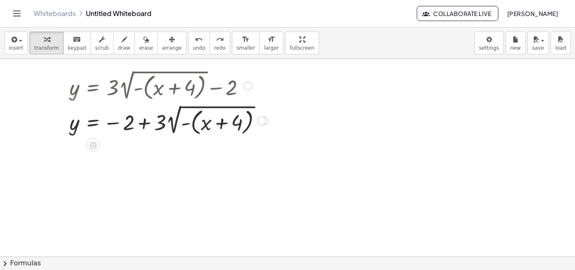
scroll to position [800, 0]
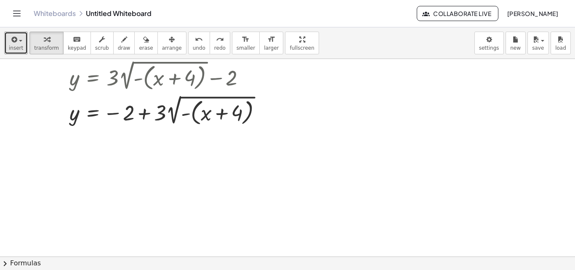
drag, startPoint x: 12, startPoint y: 46, endPoint x: 69, endPoint y: 147, distance: 115.9
click at [69, 147] on div "insert select one: Math Expression Function Text Youtube Video Graphing Geometr…" at bounding box center [287, 148] width 575 height 242
drag, startPoint x: 8, startPoint y: 39, endPoint x: 16, endPoint y: 38, distance: 7.6
click at [12, 39] on button "insert" at bounding box center [16, 43] width 24 height 23
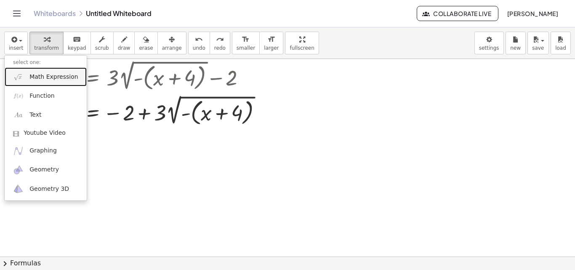
click at [42, 82] on link "Math Expression" at bounding box center [46, 76] width 82 height 19
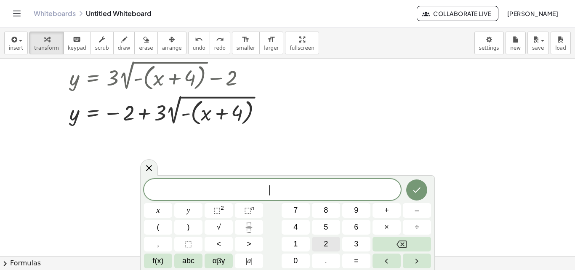
click at [323, 239] on button "2" at bounding box center [326, 243] width 28 height 15
click at [182, 258] on span "abc" at bounding box center [188, 260] width 12 height 11
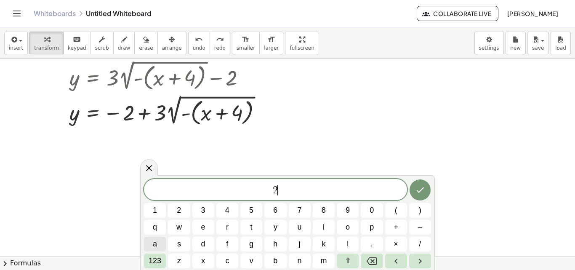
click at [154, 244] on span "a" at bounding box center [155, 243] width 4 height 11
click at [154, 260] on span "123" at bounding box center [154, 260] width 13 height 11
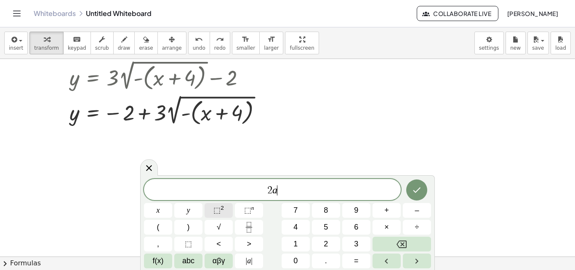
click at [224, 213] on button "⬚ 2" at bounding box center [218, 210] width 28 height 15
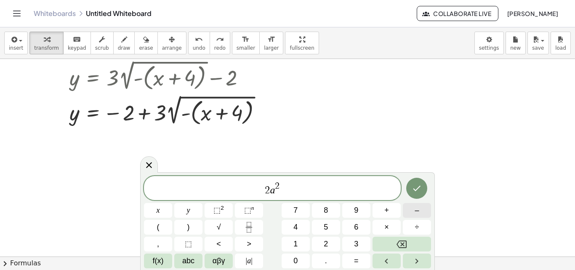
click at [415, 209] on span "–" at bounding box center [416, 209] width 4 height 11
click at [332, 221] on button "5" at bounding box center [326, 227] width 28 height 15
click at [191, 255] on span "abc" at bounding box center [188, 260] width 12 height 11
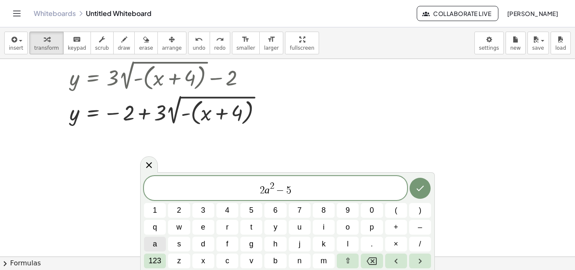
click at [160, 240] on button "a" at bounding box center [155, 243] width 22 height 15
click at [159, 257] on span "123" at bounding box center [154, 260] width 13 height 11
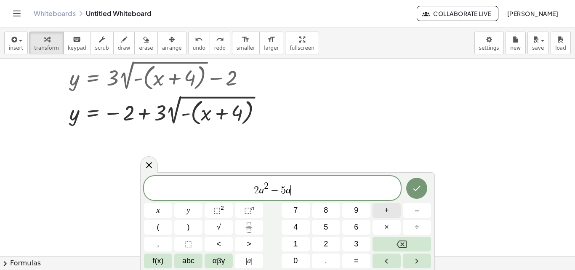
click at [397, 210] on button "+" at bounding box center [386, 210] width 28 height 15
click at [294, 241] on span "1" at bounding box center [295, 243] width 4 height 11
click at [255, 243] on button ">" at bounding box center [249, 243] width 28 height 15
click at [349, 257] on button "=" at bounding box center [356, 260] width 28 height 15
click at [298, 242] on button "1" at bounding box center [295, 243] width 28 height 15
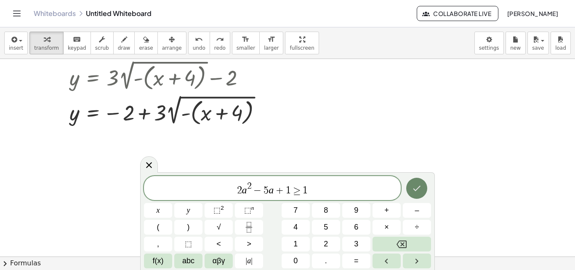
click at [419, 184] on icon "Done" at bounding box center [416, 188] width 10 height 10
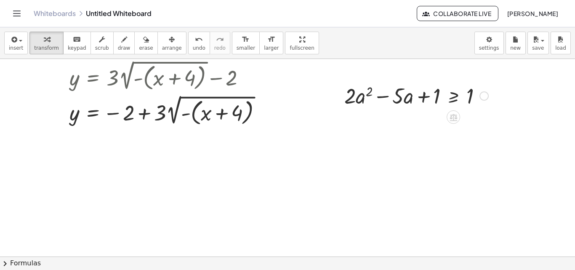
drag, startPoint x: 388, startPoint y: 95, endPoint x: 405, endPoint y: 101, distance: 18.6
click at [390, 97] on div at bounding box center [416, 95] width 152 height 29
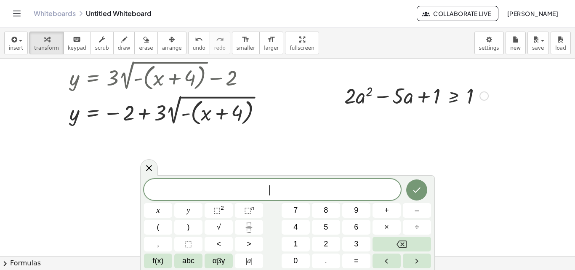
click at [455, 97] on div at bounding box center [416, 95] width 152 height 29
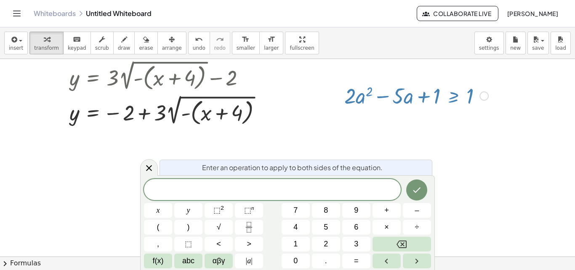
click at [455, 97] on div at bounding box center [416, 95] width 152 height 29
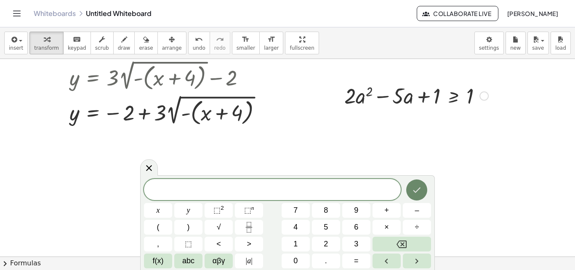
click at [419, 188] on icon "Done" at bounding box center [416, 190] width 10 height 10
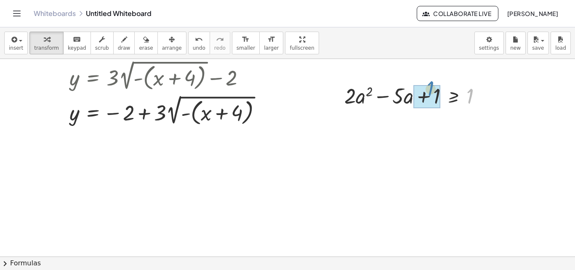
drag, startPoint x: 467, startPoint y: 96, endPoint x: 429, endPoint y: 90, distance: 39.3
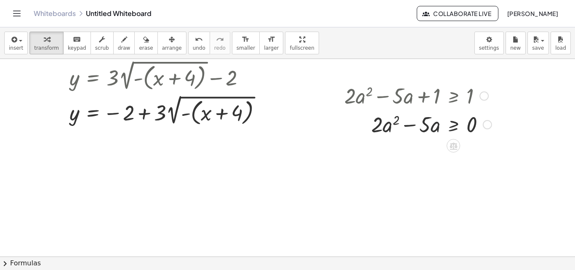
click at [430, 131] on div at bounding box center [418, 123] width 156 height 29
drag, startPoint x: 429, startPoint y: 127, endPoint x: 430, endPoint y: 132, distance: 5.2
click at [430, 132] on div at bounding box center [418, 123] width 156 height 29
click at [450, 145] on icon at bounding box center [453, 145] width 8 height 7
click at [488, 144] on icon at bounding box center [487, 146] width 8 height 8
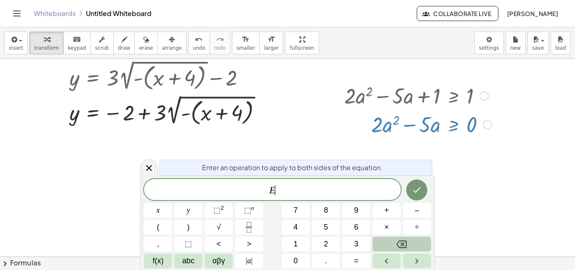
click at [397, 238] on button "Backspace" at bounding box center [401, 243] width 58 height 15
click at [420, 187] on icon "Done" at bounding box center [416, 190] width 10 height 10
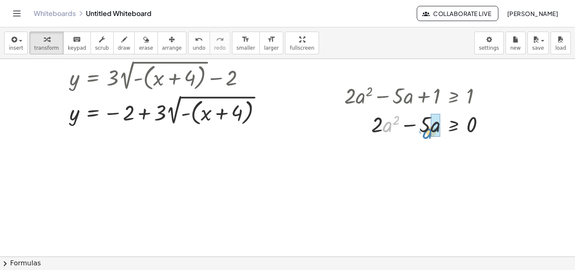
drag, startPoint x: 389, startPoint y: 127, endPoint x: 429, endPoint y: 134, distance: 40.5
click at [429, 134] on div at bounding box center [418, 123] width 156 height 29
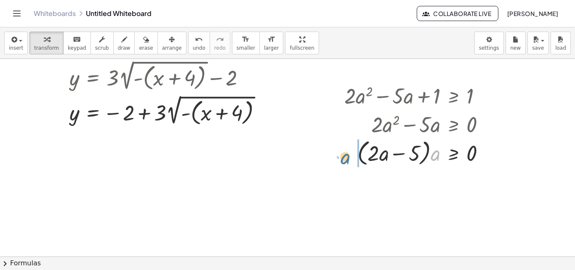
drag, startPoint x: 435, startPoint y: 156, endPoint x: 348, endPoint y: 157, distance: 87.1
click at [342, 159] on div "+ · 2 · a 2 − · 5 · a + 1 ≥ 1 + · 2 · a 2 − · 5 · a ≥ 0 + · 2 · a · a − · 5 · a…" at bounding box center [414, 125] width 166 height 92
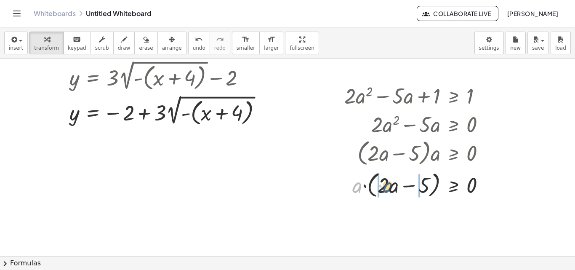
drag, startPoint x: 359, startPoint y: 186, endPoint x: 390, endPoint y: 185, distance: 31.1
click at [390, 185] on div at bounding box center [418, 184] width 156 height 32
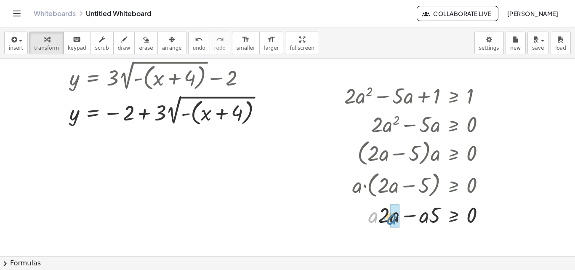
drag, startPoint x: 374, startPoint y: 218, endPoint x: 393, endPoint y: 216, distance: 19.1
drag, startPoint x: 386, startPoint y: 217, endPoint x: 420, endPoint y: 218, distance: 34.1
drag, startPoint x: 433, startPoint y: 218, endPoint x: 348, endPoint y: 220, distance: 85.0
click at [348, 220] on div at bounding box center [418, 215] width 156 height 32
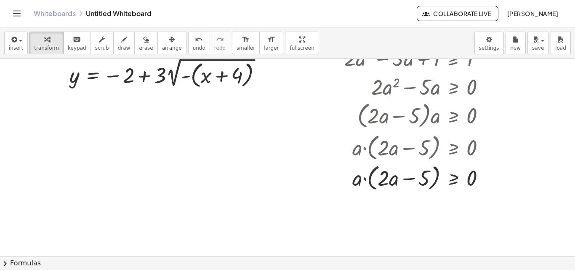
scroll to position [884, 0]
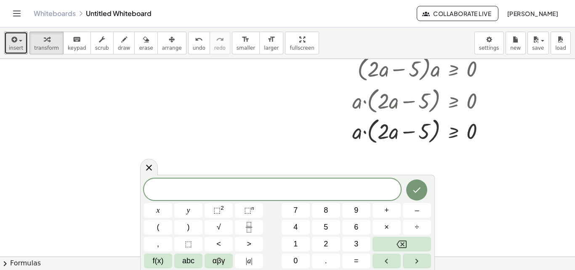
drag, startPoint x: 7, startPoint y: 42, endPoint x: 143, endPoint y: 96, distance: 146.1
click at [143, 96] on div "insert select one: Math Expression Function Text Youtube Video Graphing Geometr…" at bounding box center [287, 148] width 575 height 242
click at [148, 163] on icon at bounding box center [149, 167] width 10 height 10
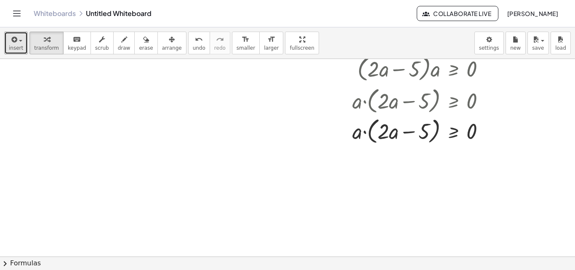
drag, startPoint x: 11, startPoint y: 46, endPoint x: 82, endPoint y: 116, distance: 99.9
click at [82, 116] on div "insert select one: Math Expression Function Text Youtube Video Graphing Geometr…" at bounding box center [287, 148] width 575 height 242
click at [15, 40] on icon "button" at bounding box center [14, 39] width 8 height 10
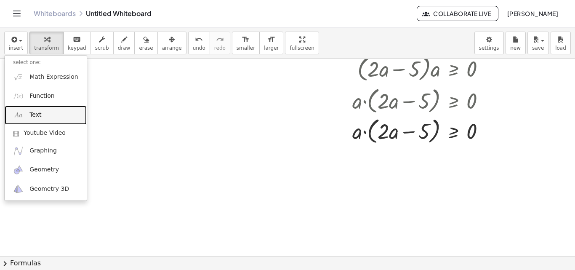
click at [37, 115] on span "Text" at bounding box center [35, 115] width 12 height 8
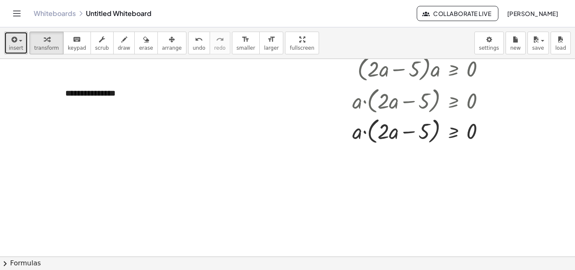
click at [50, 59] on div "insert select one: Math Expression Function Text Youtube Video Graphing Geometr…" at bounding box center [287, 43] width 575 height 32
click at [7, 38] on button "insert" at bounding box center [16, 43] width 24 height 23
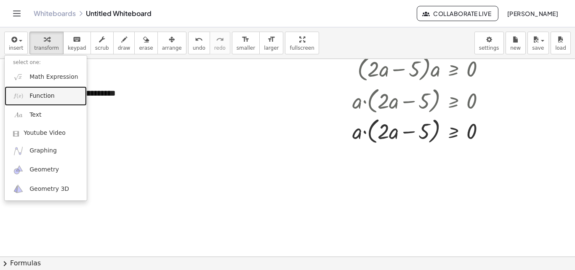
click at [30, 93] on span "Function" at bounding box center [41, 96] width 25 height 8
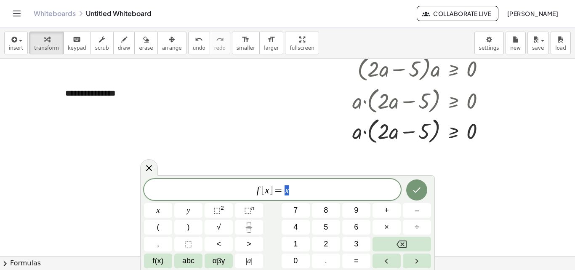
drag, startPoint x: 54, startPoint y: 103, endPoint x: 115, endPoint y: 120, distance: 63.5
drag, startPoint x: 286, startPoint y: 187, endPoint x: 269, endPoint y: 183, distance: 17.7
click at [259, 189] on span "f [ x ] = ​ x" at bounding box center [272, 190] width 257 height 12
click at [165, 229] on button "(" at bounding box center [158, 227] width 28 height 15
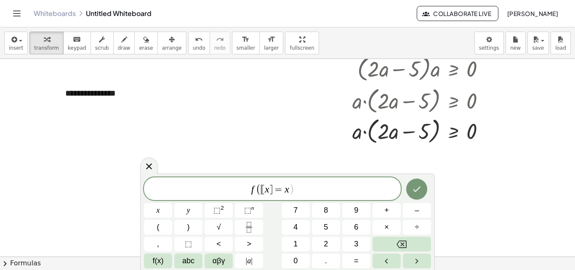
click at [271, 192] on span "]" at bounding box center [270, 189] width 3 height 10
click at [297, 190] on span "f ( [ x ] ​ = x )" at bounding box center [272, 189] width 257 height 14
click at [187, 258] on span "abc" at bounding box center [188, 260] width 12 height 11
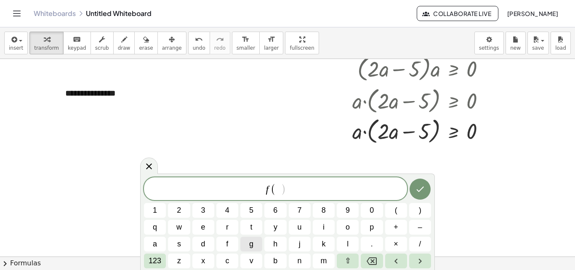
click at [245, 240] on button "g" at bounding box center [251, 243] width 22 height 15
click at [161, 261] on span "123" at bounding box center [154, 260] width 13 height 11
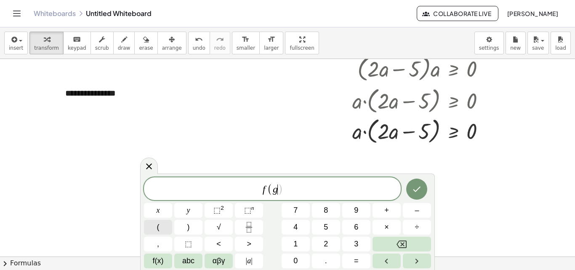
click at [152, 225] on button "(" at bounding box center [158, 227] width 28 height 15
click at [154, 208] on button "x" at bounding box center [158, 210] width 28 height 15
click at [188, 225] on span ")" at bounding box center [188, 226] width 3 height 11
click at [191, 225] on button ")" at bounding box center [188, 227] width 28 height 15
click at [420, 191] on icon "Done" at bounding box center [416, 188] width 10 height 10
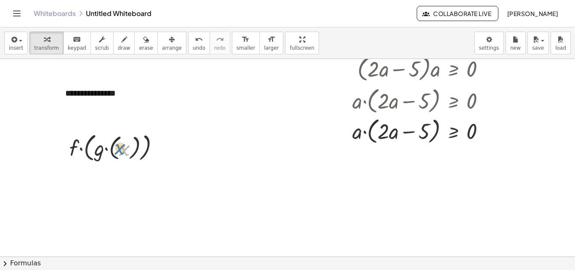
drag, startPoint x: 128, startPoint y: 158, endPoint x: 119, endPoint y: 157, distance: 8.9
click at [119, 157] on div at bounding box center [117, 147] width 105 height 34
drag, startPoint x: 159, startPoint y: 148, endPoint x: 170, endPoint y: 146, distance: 10.6
click at [110, 148] on div "· f · ( · g · ( x ) )" at bounding box center [110, 148] width 0 height 0
drag, startPoint x: 161, startPoint y: 148, endPoint x: 185, endPoint y: 193, distance: 51.4
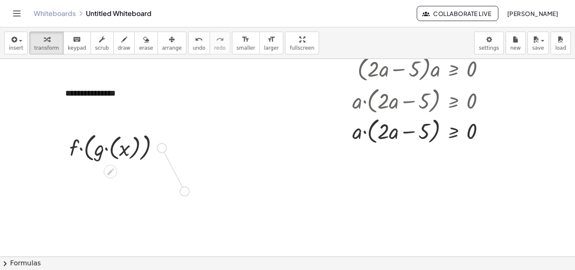
click at [147, 184] on div at bounding box center [131, 189] width 105 height 34
click at [144, 193] on div at bounding box center [132, 189] width 79 height 32
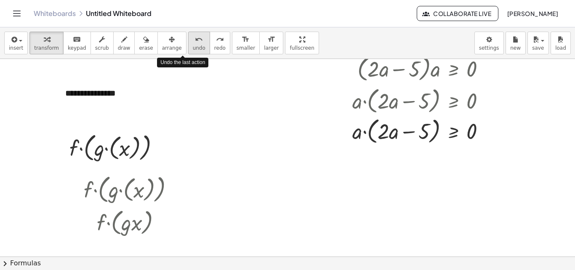
click at [193, 45] on span "undo" at bounding box center [199, 48] width 13 height 6
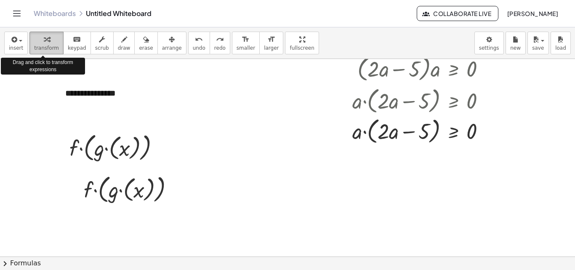
click at [49, 39] on div "button" at bounding box center [46, 39] width 25 height 10
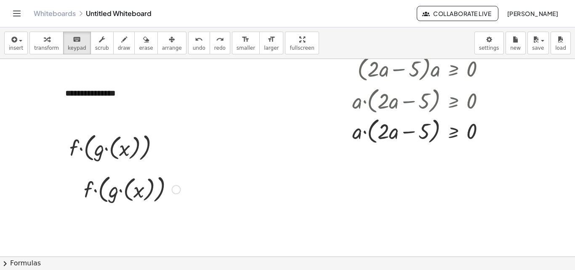
drag, startPoint x: 61, startPoint y: 37, endPoint x: 92, endPoint y: 191, distance: 156.6
click at [92, 191] on div "insert select one: Math Expression Function Text Youtube Video Graphing Geometr…" at bounding box center [287, 148] width 575 height 242
drag, startPoint x: 70, startPoint y: 116, endPoint x: 87, endPoint y: 185, distance: 71.0
click at [87, 185] on div "insert select one: Math Expression Function Text Youtube Video Graphing Geometr…" at bounding box center [287, 148] width 575 height 242
click at [88, 191] on div at bounding box center [131, 189] width 105 height 34
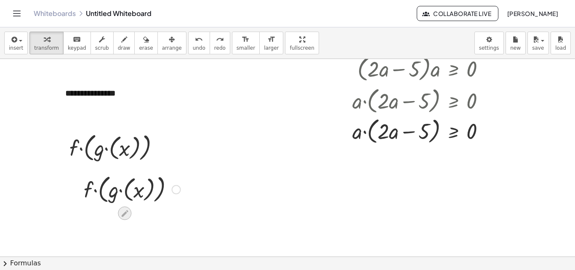
click at [125, 212] on icon at bounding box center [124, 213] width 9 height 9
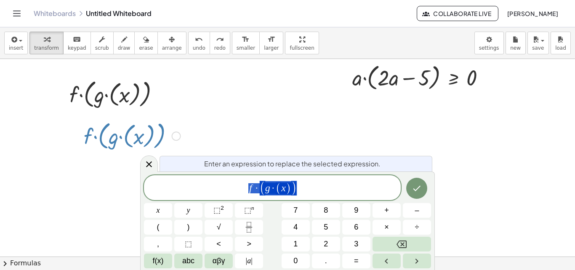
scroll to position [938, 0]
click at [270, 188] on span "·" at bounding box center [273, 188] width 6 height 10
click at [152, 202] on div "f · ( ​ · ( x ) ) x y ⬚ 2 ⬚ n 7 8 9 + – ( ) √ 4 5 6 × ÷ , ⬚ < > 1 2 3 f(x) abc …" at bounding box center [287, 221] width 287 height 93
click at [212, 205] on button "⬚ 2" at bounding box center [218, 210] width 28 height 15
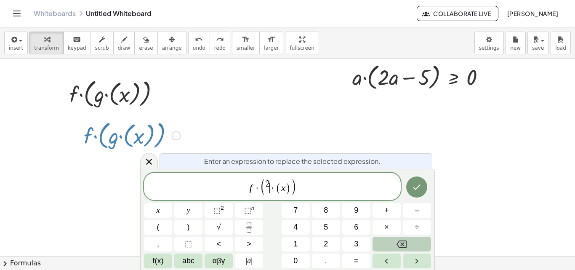
click at [425, 246] on button "Backspace" at bounding box center [401, 243] width 58 height 15
click at [415, 242] on button "Backspace" at bounding box center [401, 243] width 58 height 15
click at [405, 241] on icon "Backspace" at bounding box center [401, 244] width 10 height 10
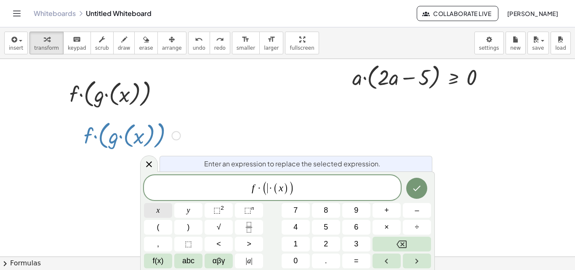
click at [162, 208] on button "x" at bounding box center [158, 210] width 28 height 15
click at [229, 209] on button "⬚ 2" at bounding box center [218, 210] width 28 height 15
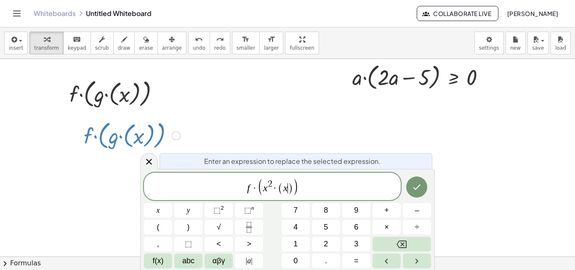
click at [287, 189] on span "( x ​ )" at bounding box center [285, 188] width 15 height 12
click at [256, 186] on span "·" at bounding box center [255, 188] width 6 height 10
click at [304, 185] on span "1 ​ ( x 2 · ( x ) )" at bounding box center [272, 187] width 257 height 19
click at [390, 209] on button "+" at bounding box center [386, 210] width 28 height 15
click at [162, 208] on button "x" at bounding box center [158, 210] width 28 height 15
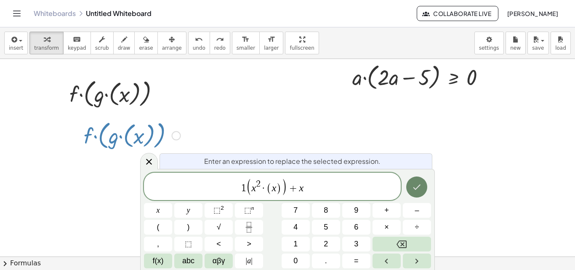
click at [421, 186] on icon "Done" at bounding box center [416, 187] width 10 height 10
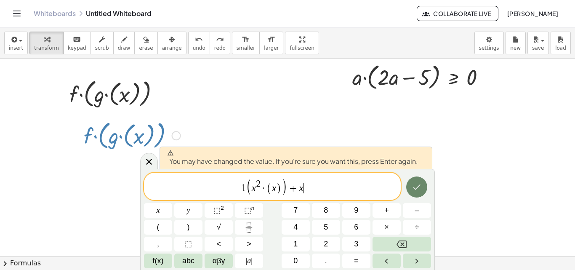
click at [414, 178] on button "Done" at bounding box center [416, 186] width 21 height 21
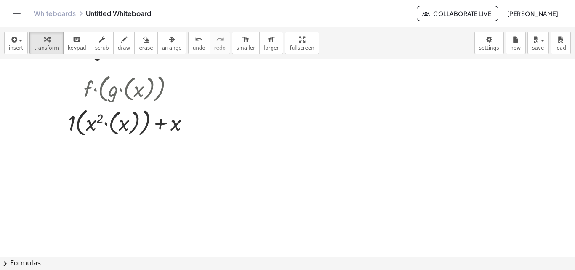
scroll to position [986, 0]
drag, startPoint x: 179, startPoint y: 121, endPoint x: 132, endPoint y: 121, distance: 47.1
click at [132, 121] on div at bounding box center [132, 120] width 136 height 34
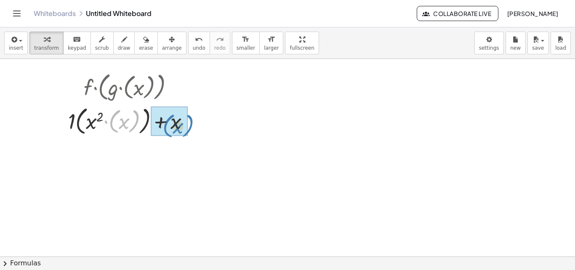
drag, startPoint x: 136, startPoint y: 117, endPoint x: 191, endPoint y: 121, distance: 55.3
click at [191, 121] on div at bounding box center [132, 120] width 136 height 34
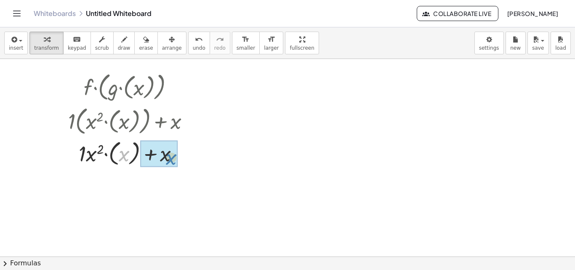
drag, startPoint x: 125, startPoint y: 155, endPoint x: 171, endPoint y: 157, distance: 46.3
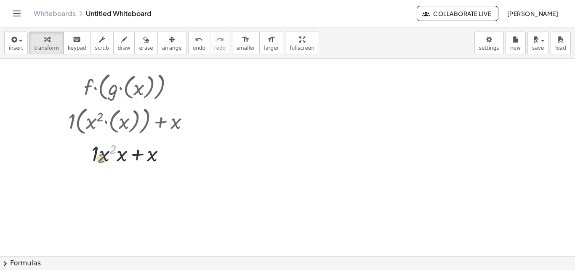
drag, startPoint x: 140, startPoint y: 160, endPoint x: 104, endPoint y: 160, distance: 35.3
click at [104, 162] on div at bounding box center [132, 152] width 136 height 29
drag, startPoint x: 122, startPoint y: 154, endPoint x: 148, endPoint y: 152, distance: 27.0
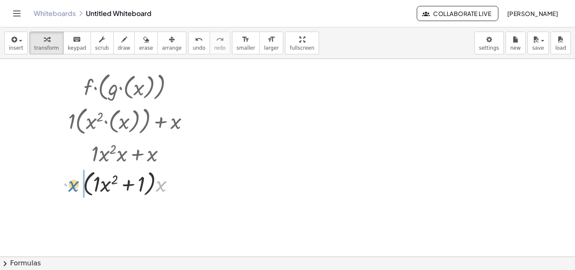
drag, startPoint x: 158, startPoint y: 183, endPoint x: 70, endPoint y: 183, distance: 87.9
click at [70, 183] on div at bounding box center [132, 183] width 136 height 32
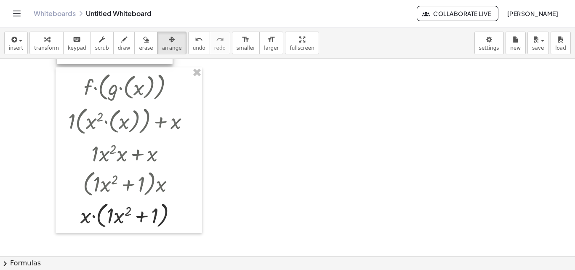
drag, startPoint x: 162, startPoint y: 57, endPoint x: 190, endPoint y: 128, distance: 76.6
click at [190, 128] on div "insert select one: Math Expression Function Text Youtube Video Graphing Geometr…" at bounding box center [287, 148] width 575 height 242
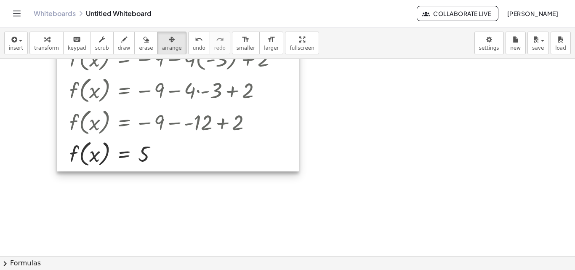
scroll to position [566, 0]
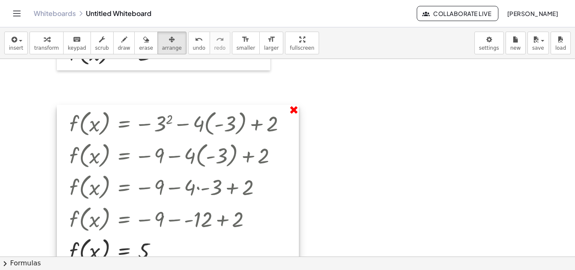
click at [298, 116] on div at bounding box center [178, 186] width 242 height 163
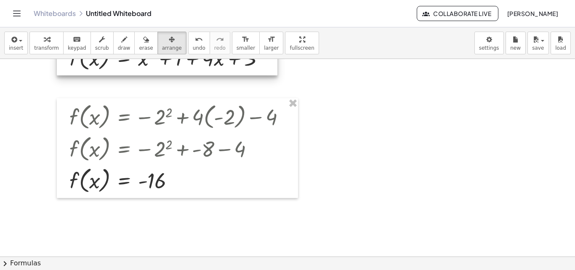
scroll to position [229, 0]
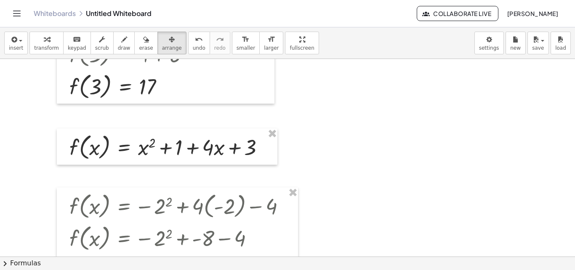
drag, startPoint x: 291, startPoint y: 187, endPoint x: 280, endPoint y: 152, distance: 36.6
click at [289, 180] on div "f ( , x ) = + x 2 + · 4 · x + 4 f ( , 3 ) = + 3 2 + · 4 · ( 3 ) + 4 f ( , 3 ) =…" at bounding box center [287, 126] width 575 height 592
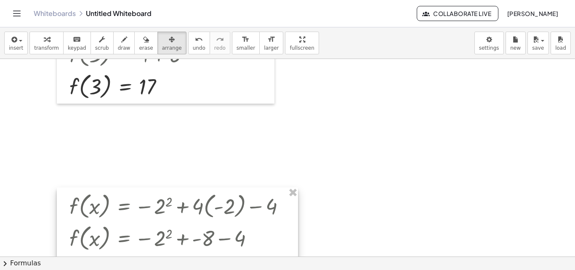
drag, startPoint x: 298, startPoint y: 194, endPoint x: 296, endPoint y: 191, distance: 4.3
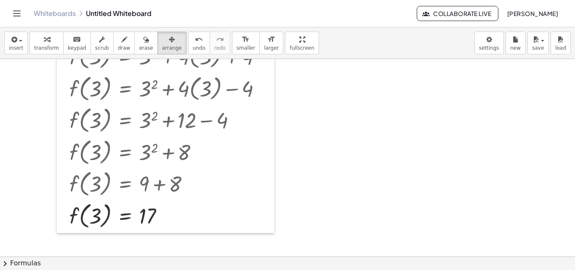
scroll to position [19, 0]
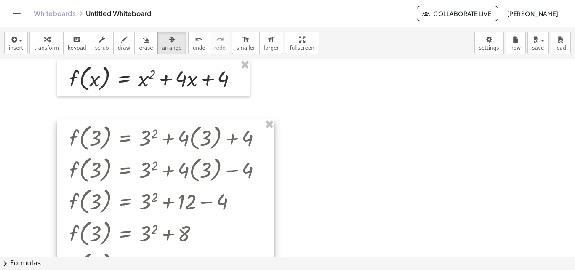
drag, startPoint x: 271, startPoint y: 123, endPoint x: 259, endPoint y: 103, distance: 24.0
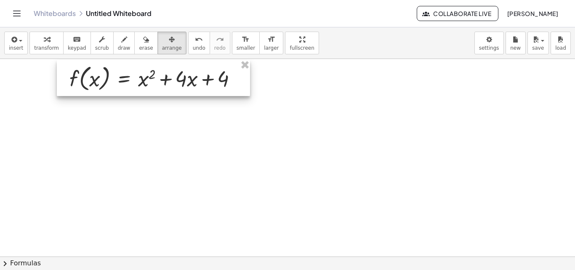
drag, startPoint x: 245, startPoint y: 61, endPoint x: 244, endPoint y: 67, distance: 5.5
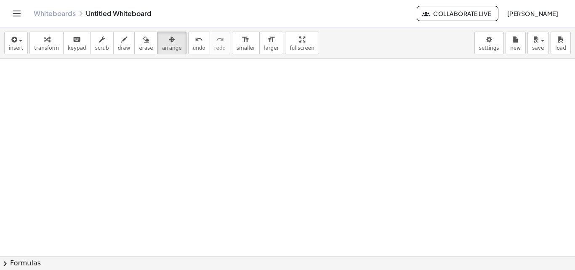
scroll to position [0, 0]
click at [99, 40] on icon "button" at bounding box center [102, 39] width 6 height 10
drag, startPoint x: 94, startPoint y: 42, endPoint x: 235, endPoint y: 143, distance: 172.9
click at [254, 156] on div "insert select one: Math Expression Function Text Youtube Video Graphing Geometr…" at bounding box center [287, 148] width 575 height 242
